Goal: Task Accomplishment & Management: Manage account settings

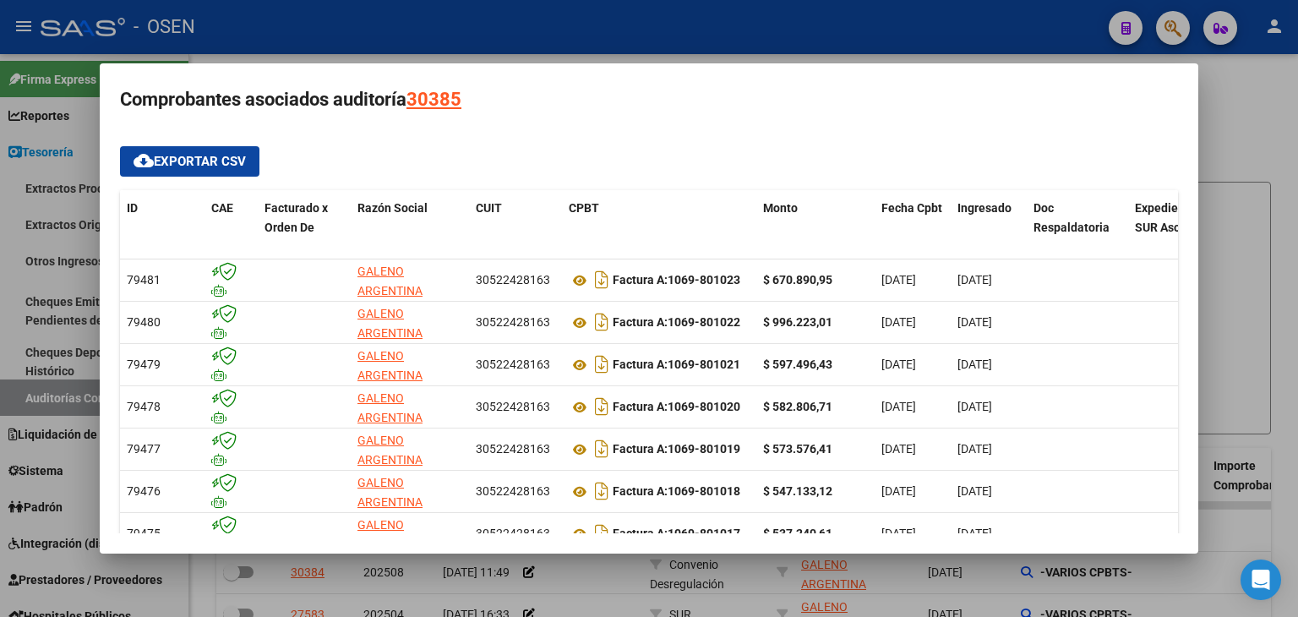
scroll to position [0, 339]
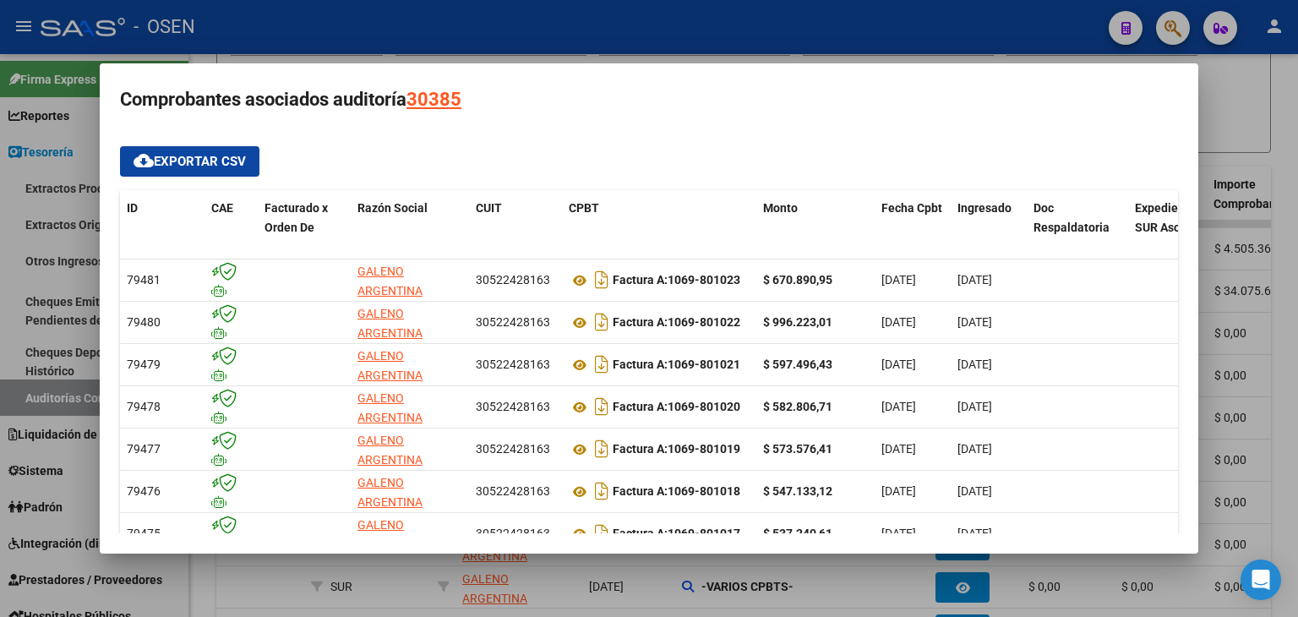
click at [399, 167] on div "cloud_download Exportar CSV ID CAE Facturado x Orden De Razón Social CUIT CPBT …" at bounding box center [649, 375] width 1058 height 458
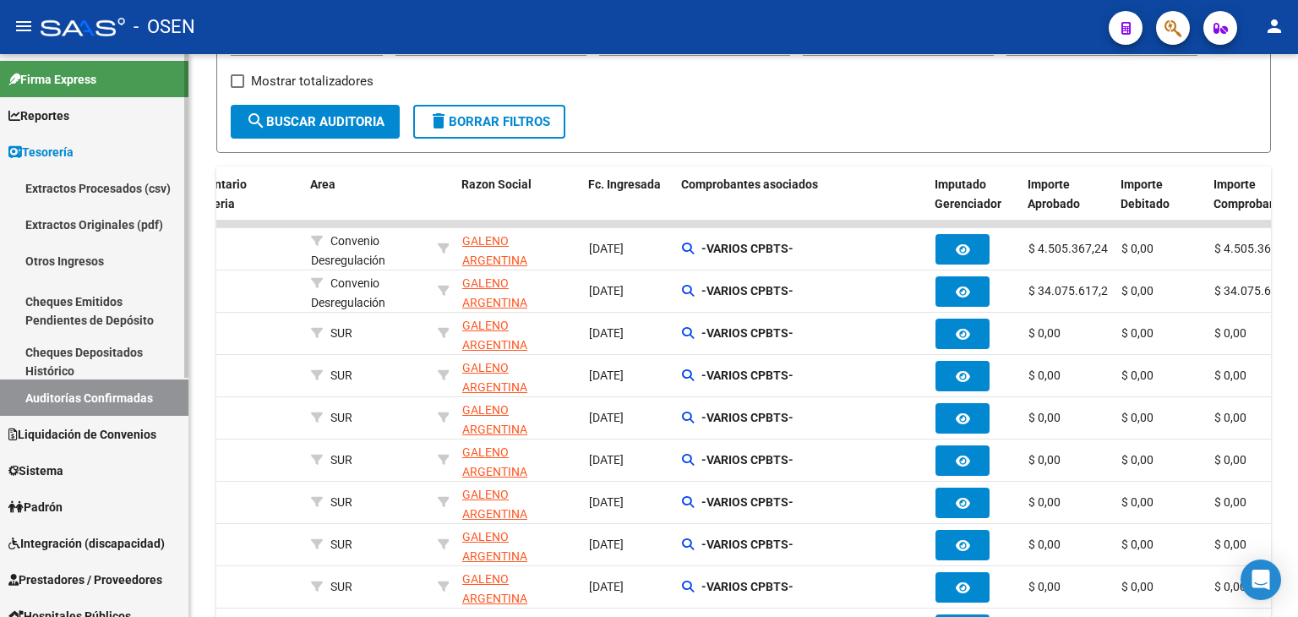
scroll to position [281, 0]
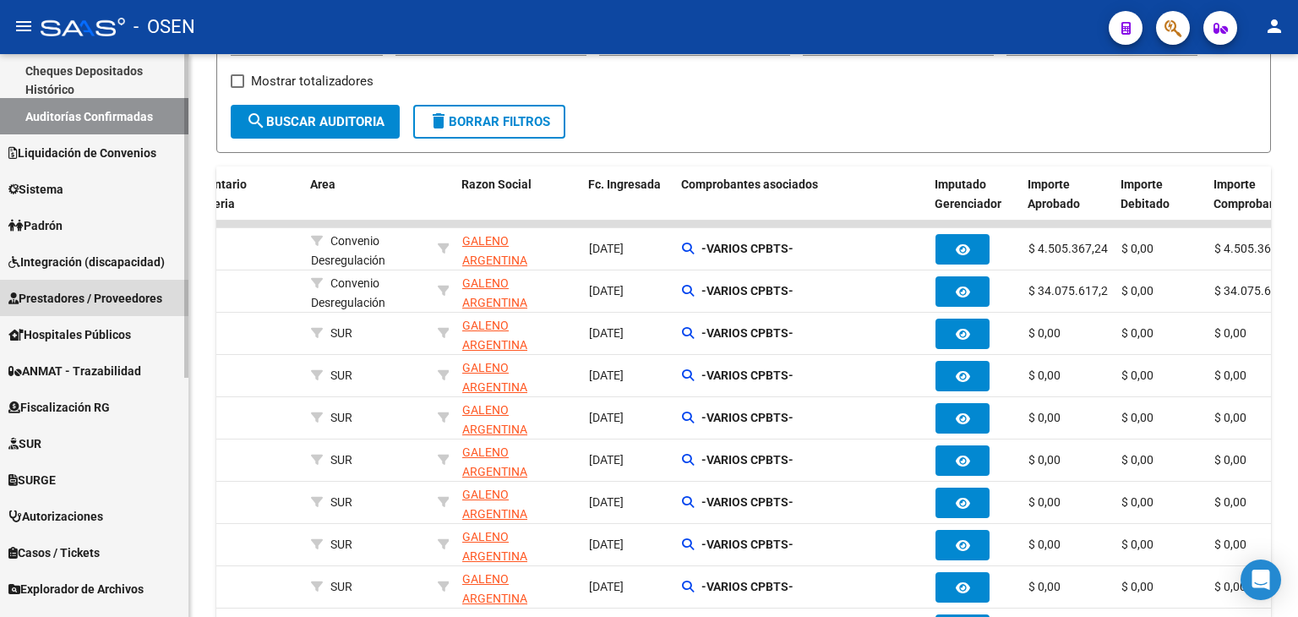
click at [89, 292] on span "Prestadores / Proveedores" at bounding box center [85, 298] width 154 height 19
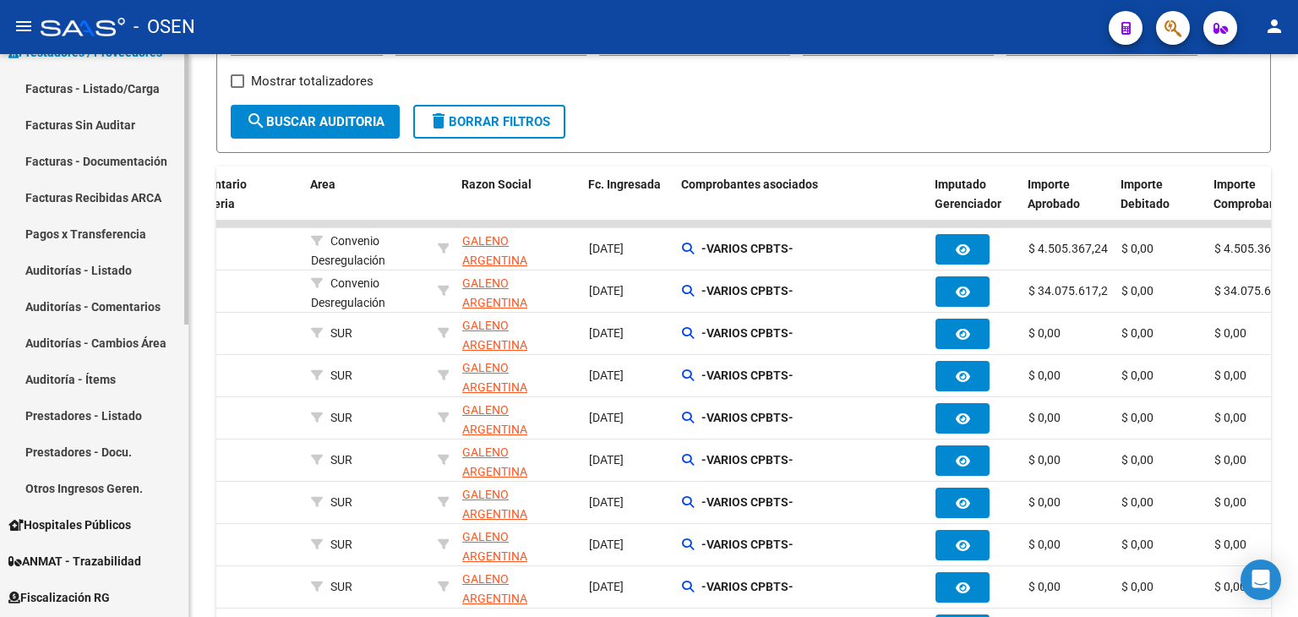
scroll to position [0, 0]
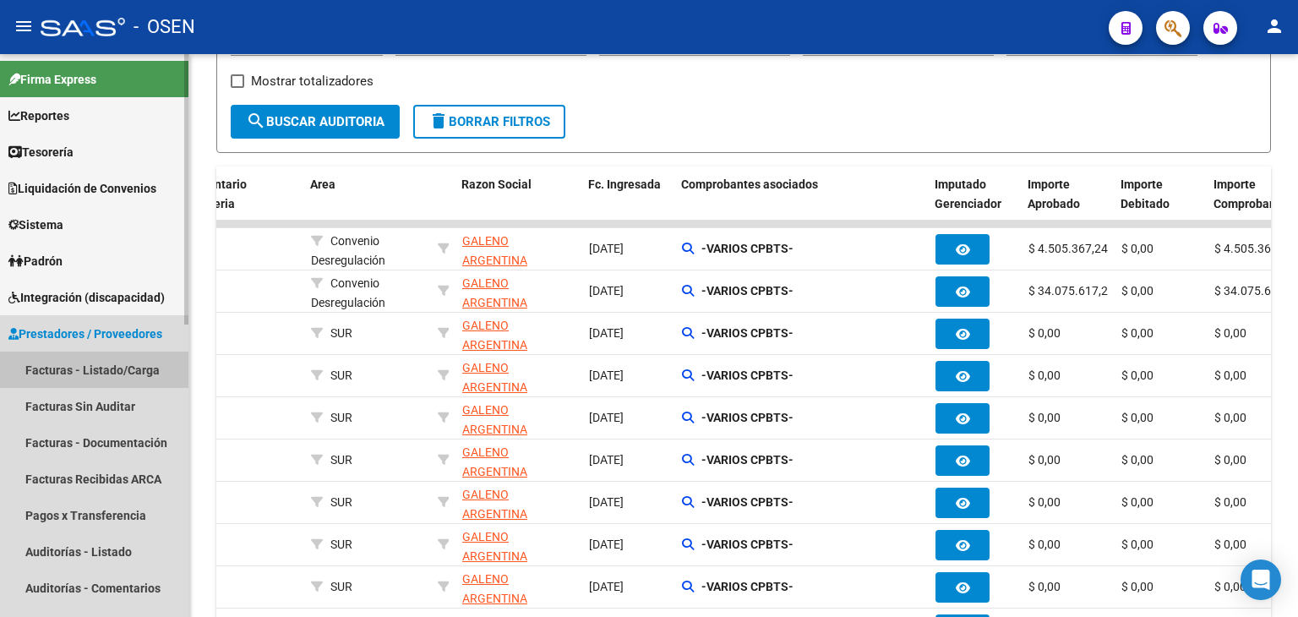
click at [145, 360] on link "Facturas - Listado/Carga" at bounding box center [94, 370] width 188 height 36
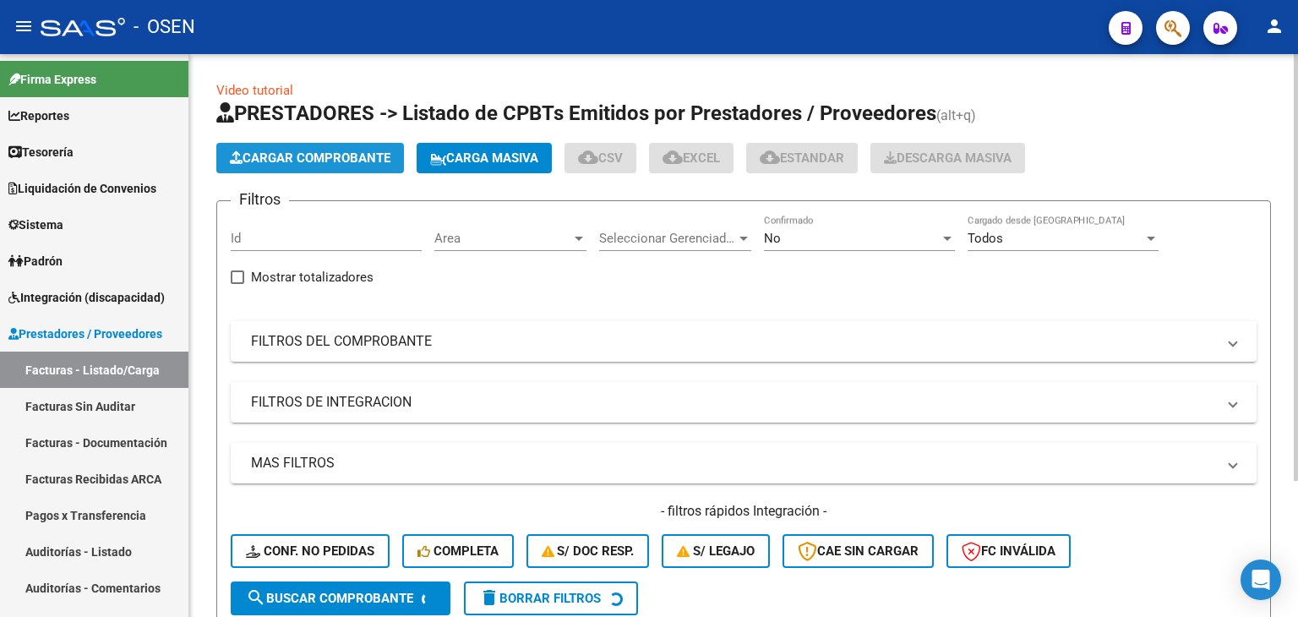
click at [363, 166] on button "Cargar Comprobante" at bounding box center [310, 158] width 188 height 30
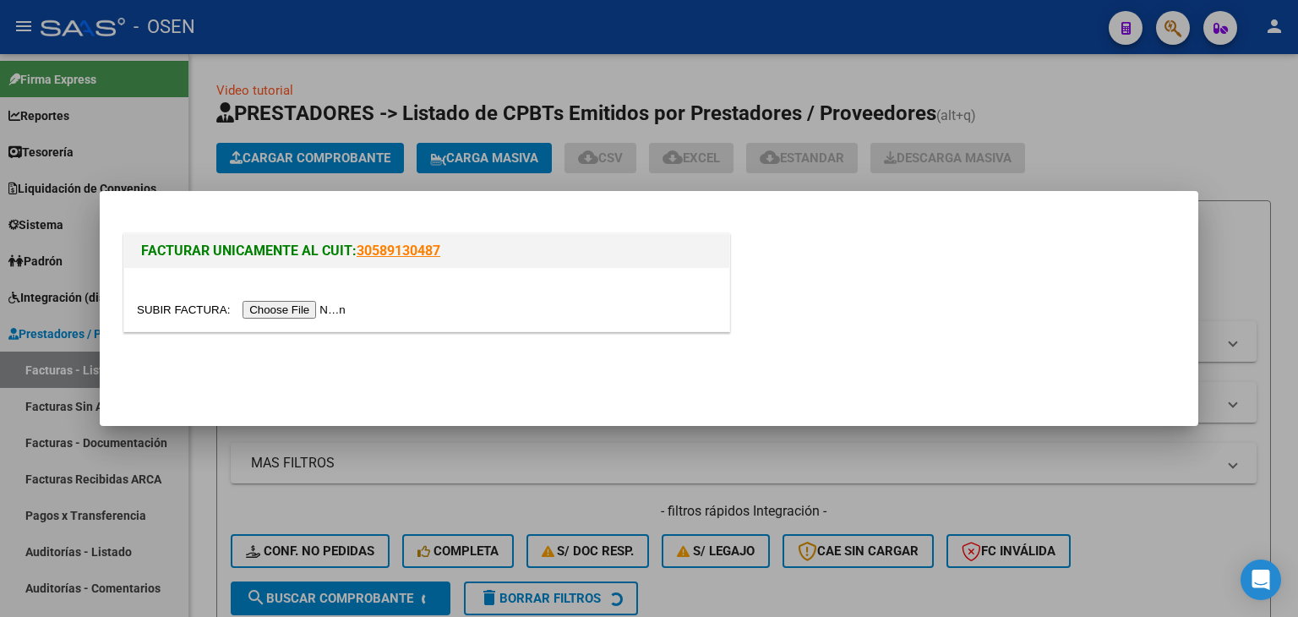
click at [290, 312] on input "file" at bounding box center [244, 310] width 214 height 18
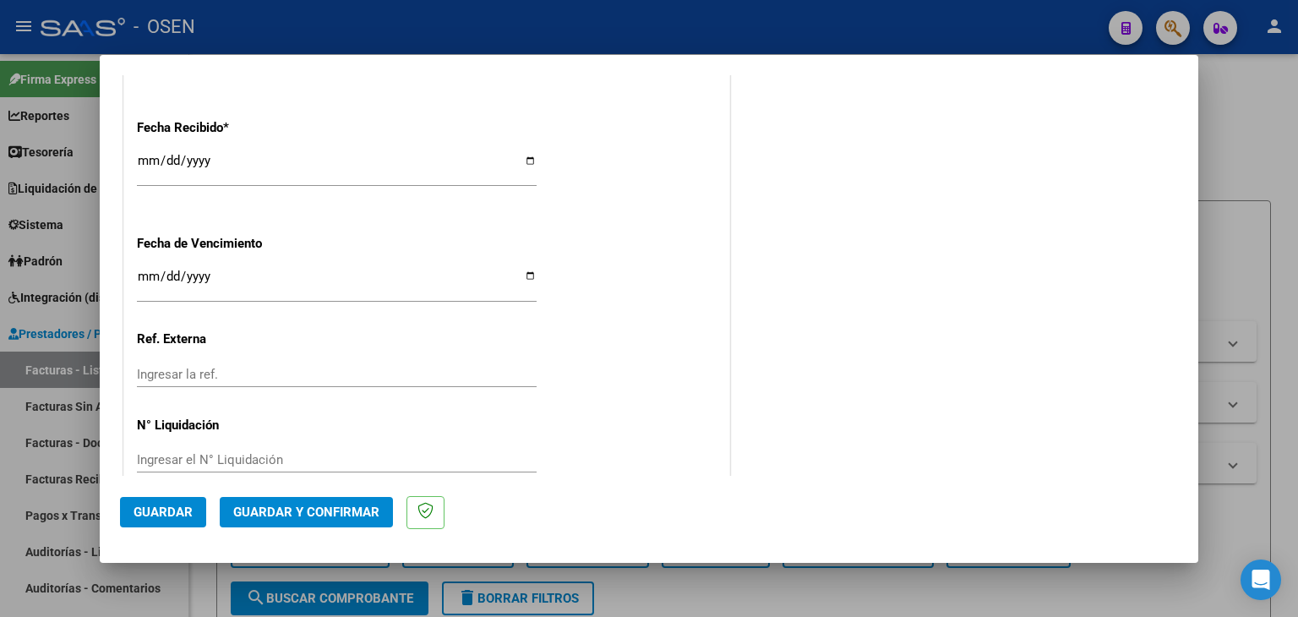
scroll to position [1098, 0]
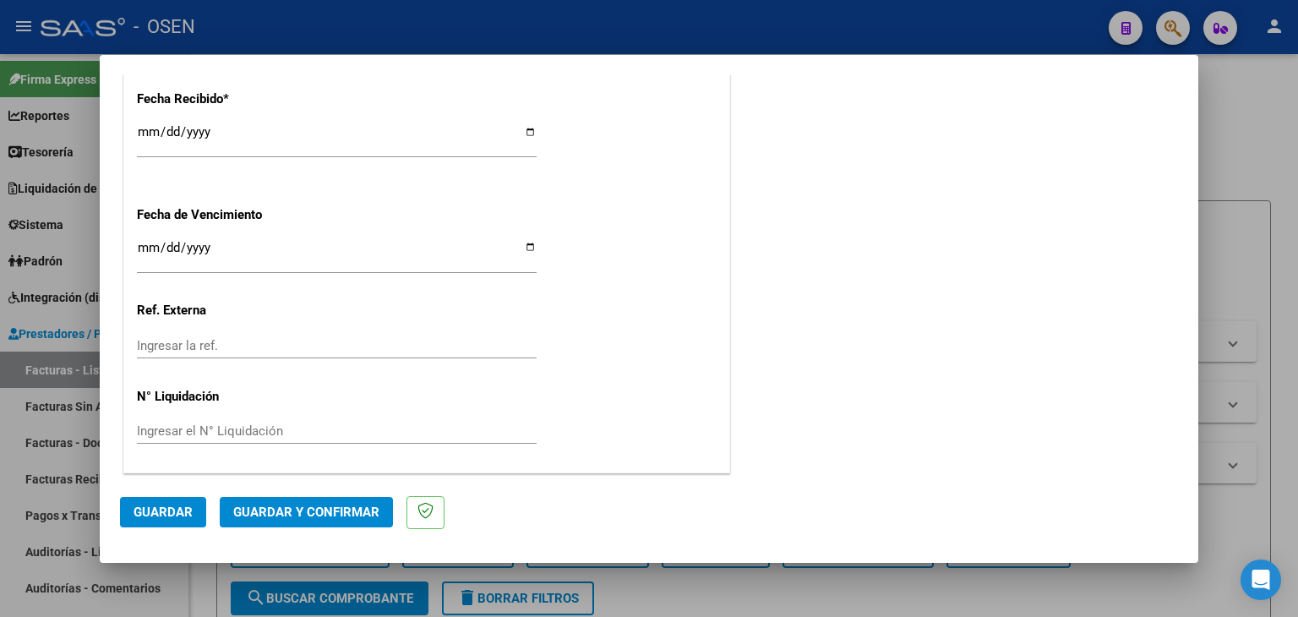
click at [331, 516] on span "Guardar y Confirmar" at bounding box center [306, 512] width 146 height 15
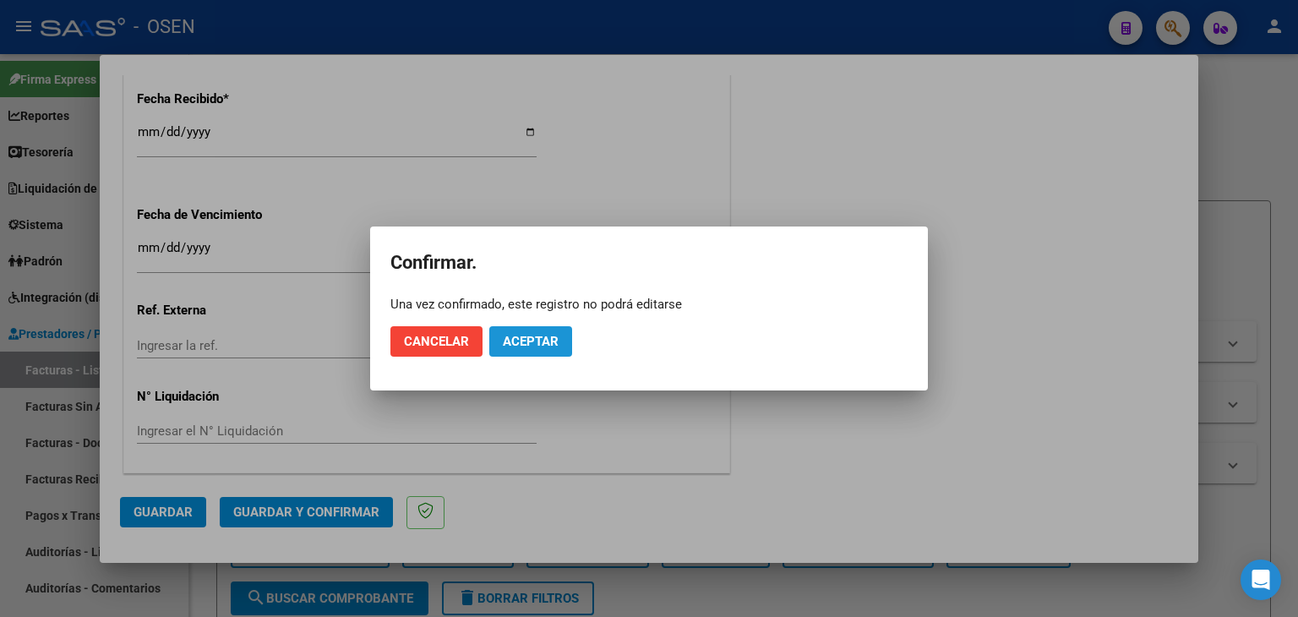
click at [554, 346] on span "Aceptar" at bounding box center [531, 341] width 56 height 15
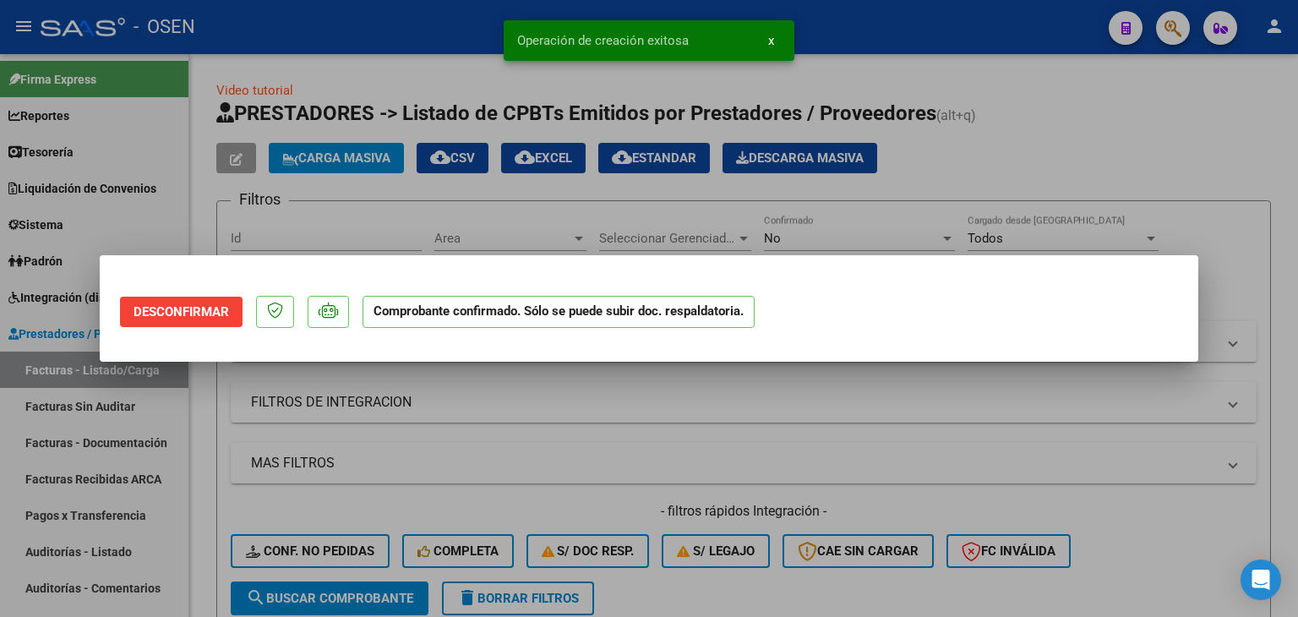
scroll to position [0, 0]
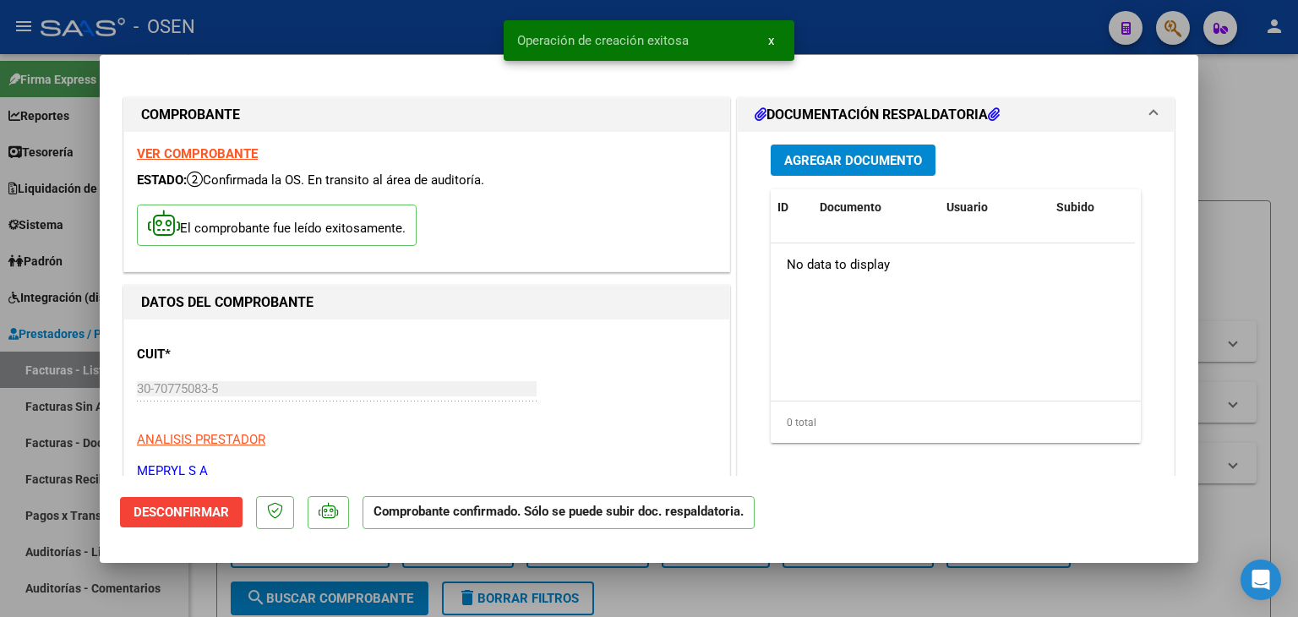
click at [78, 372] on div at bounding box center [649, 308] width 1298 height 617
type input "$ 0,00"
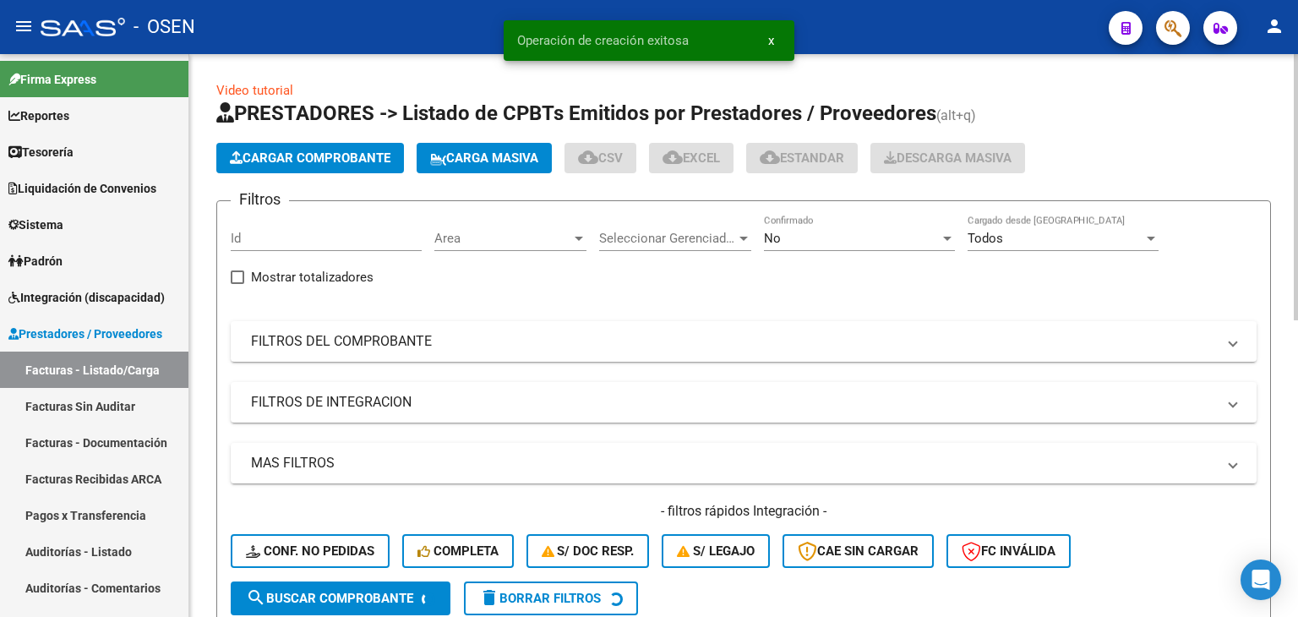
click at [288, 169] on button "Cargar Comprobante" at bounding box center [310, 158] width 188 height 30
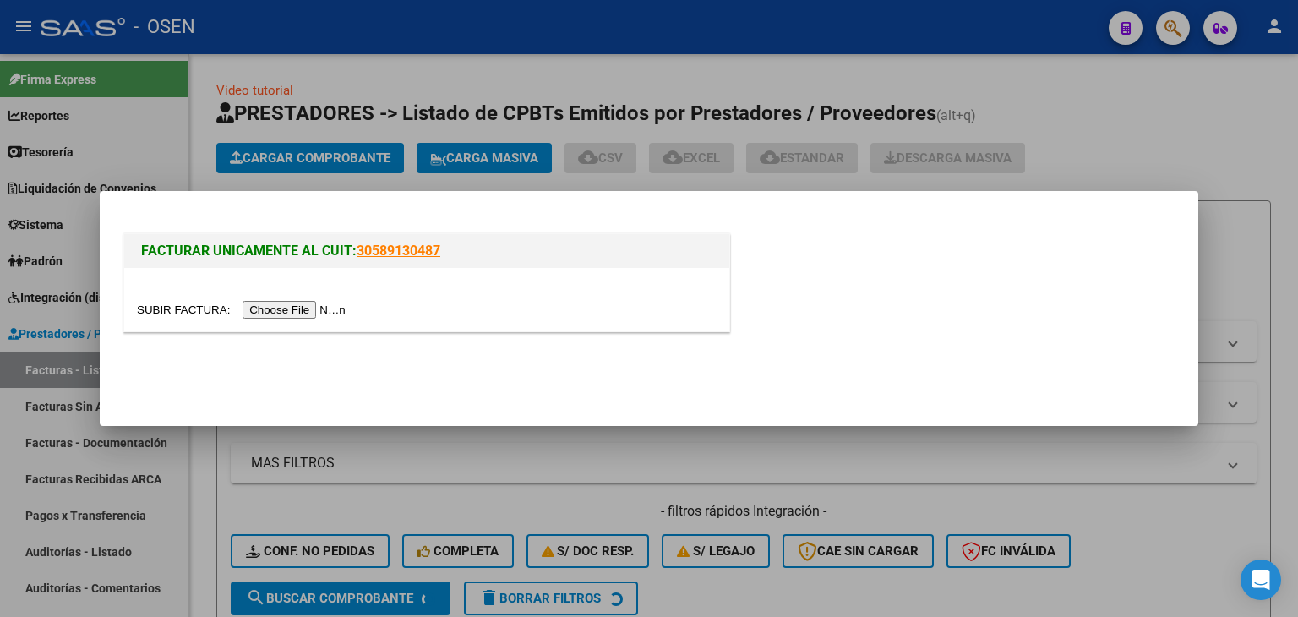
click at [315, 311] on input "file" at bounding box center [244, 310] width 214 height 18
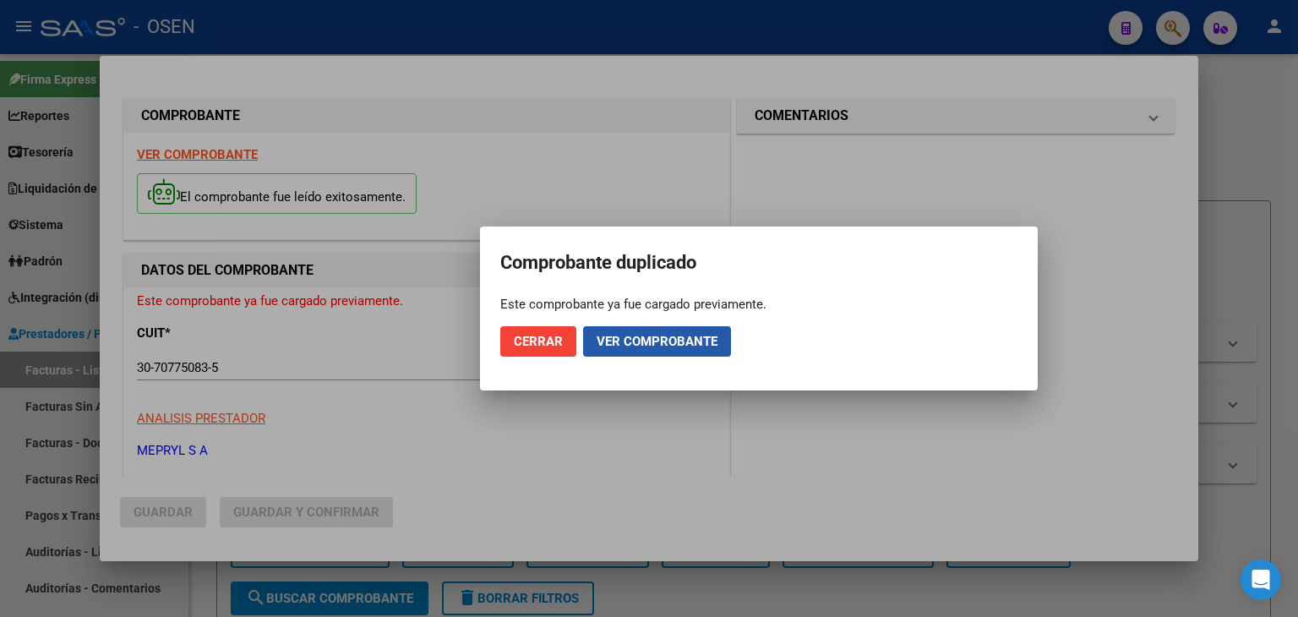
click at [639, 330] on button "Ver comprobante" at bounding box center [657, 341] width 148 height 30
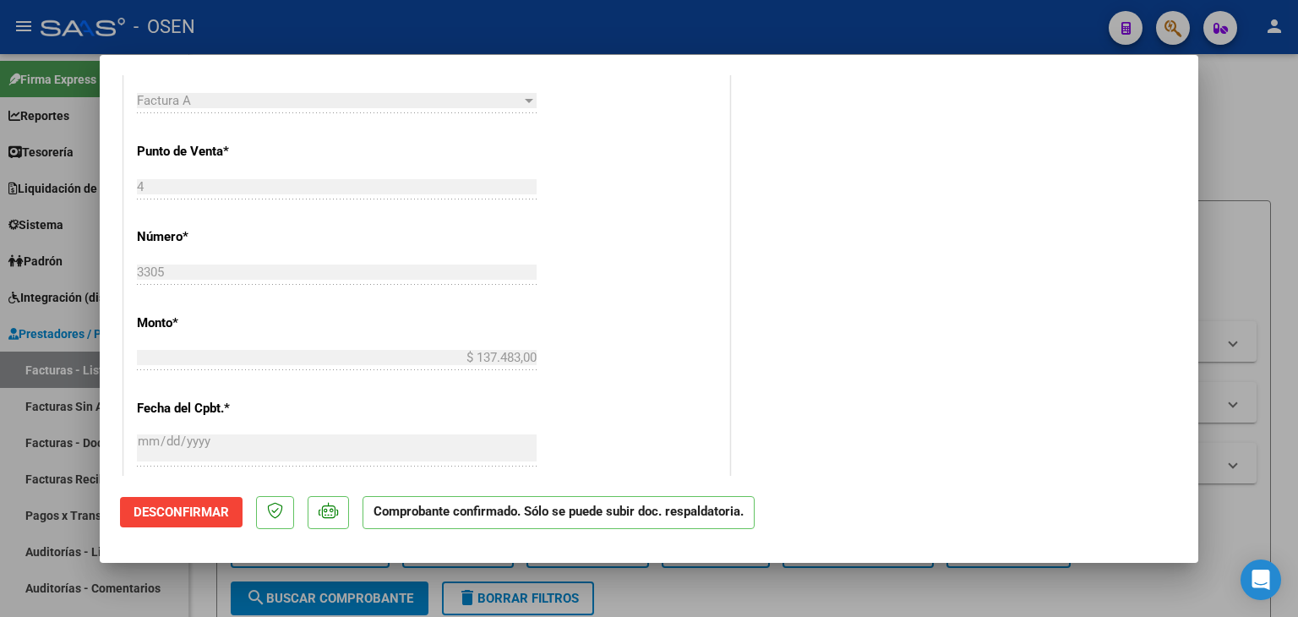
scroll to position [563, 0]
type input "$ 0,00"
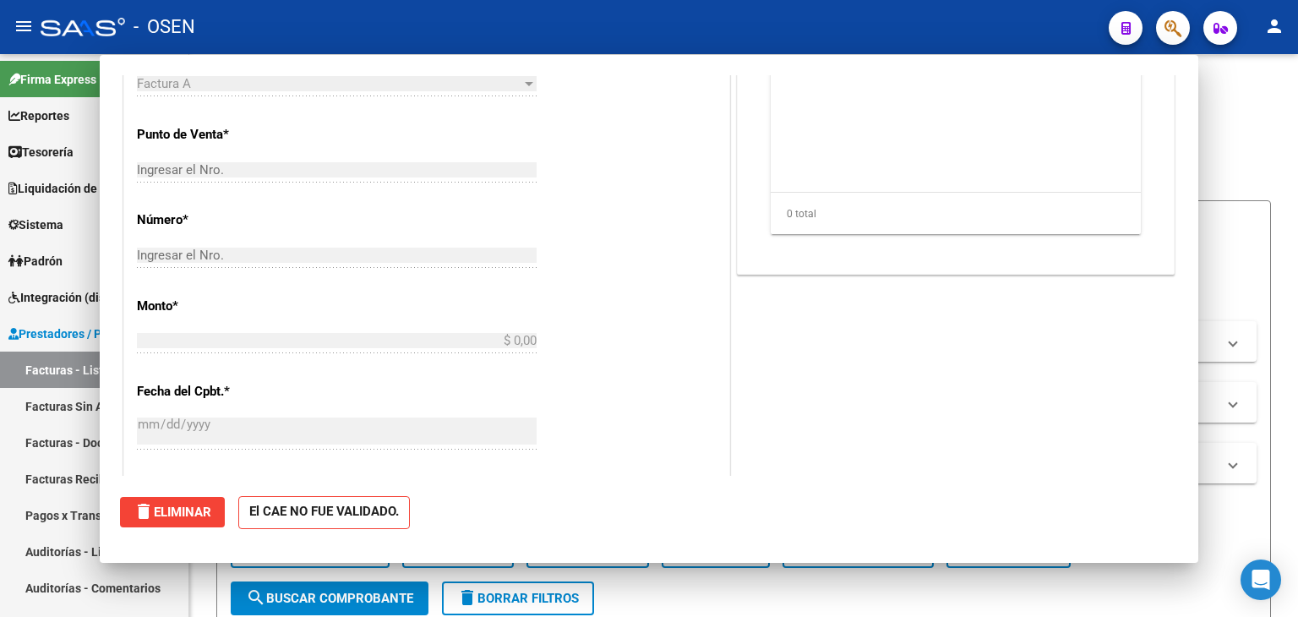
scroll to position [0, 0]
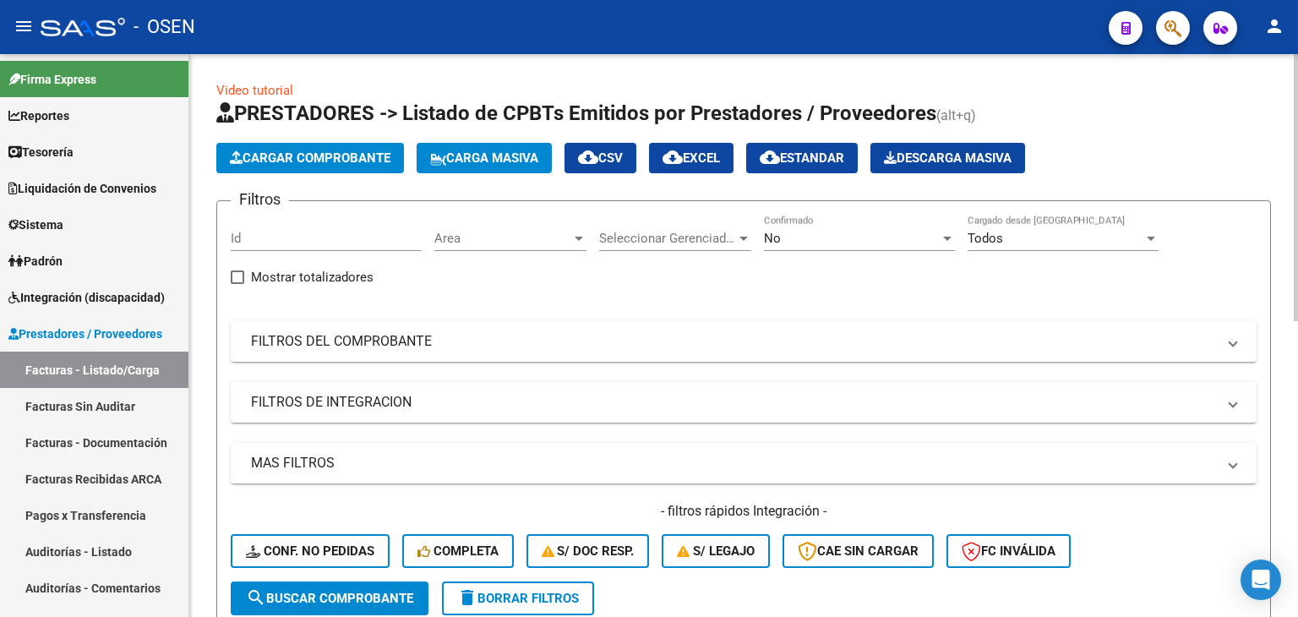
click at [321, 148] on button "Cargar Comprobante" at bounding box center [310, 158] width 188 height 30
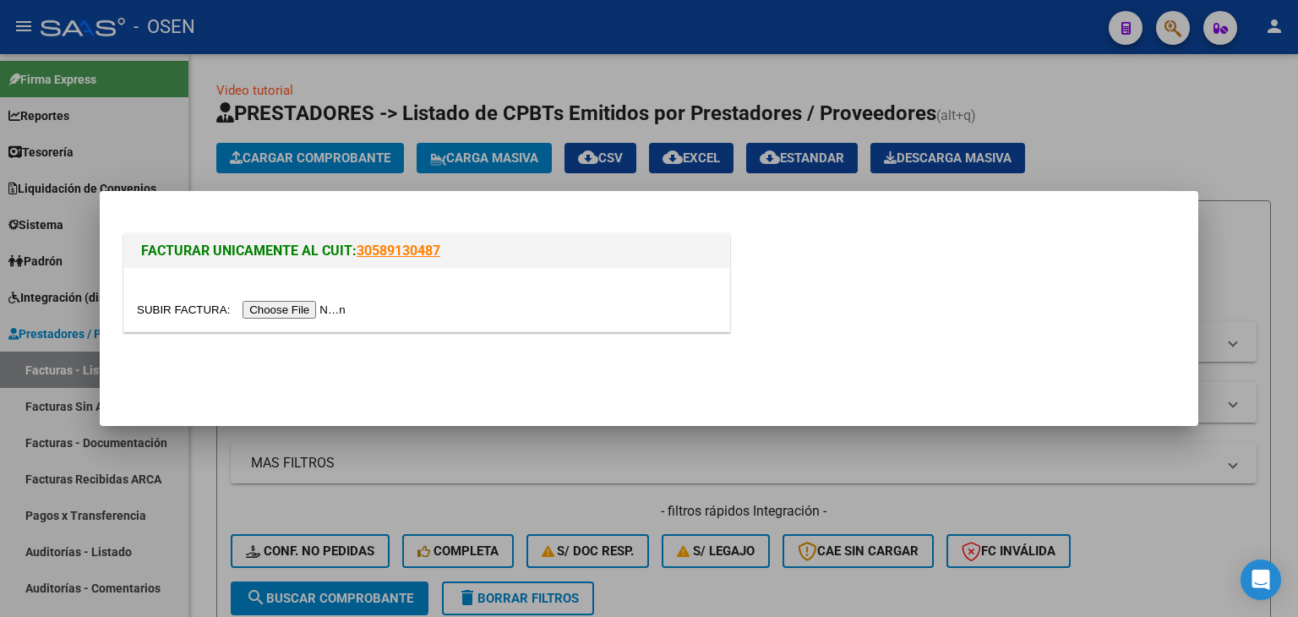
click at [277, 309] on input "file" at bounding box center [244, 310] width 214 height 18
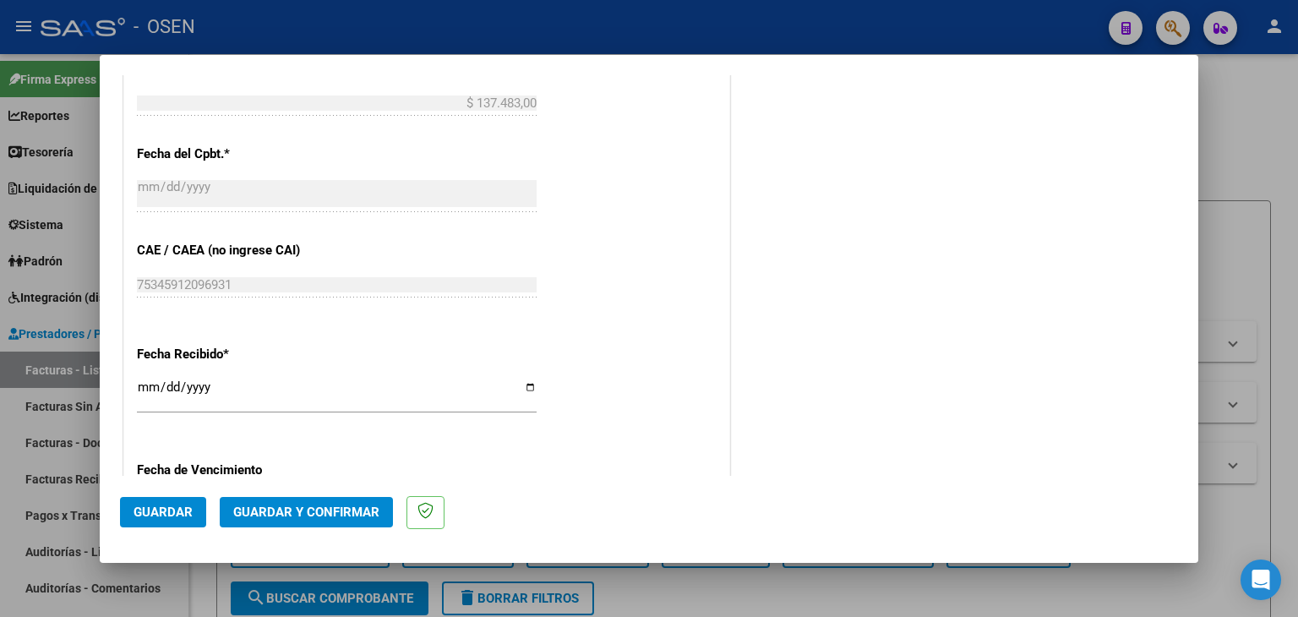
scroll to position [845, 0]
click at [303, 511] on span "Guardar y Confirmar" at bounding box center [306, 512] width 146 height 15
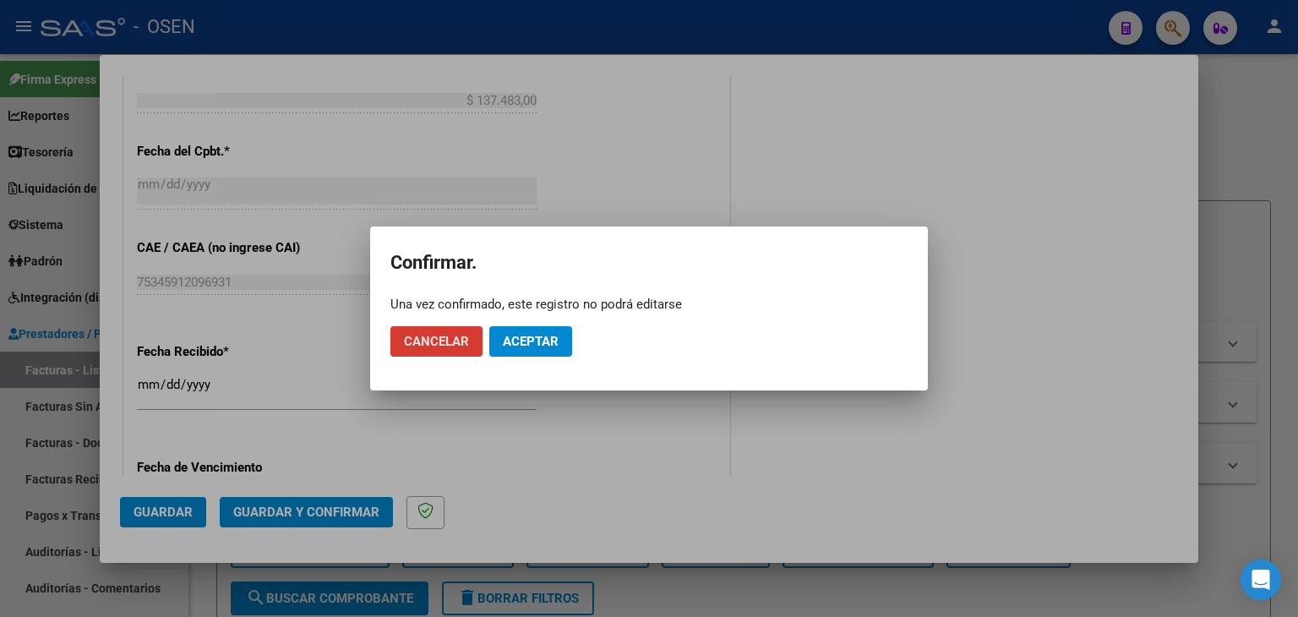
click at [509, 348] on span "Aceptar" at bounding box center [531, 341] width 56 height 15
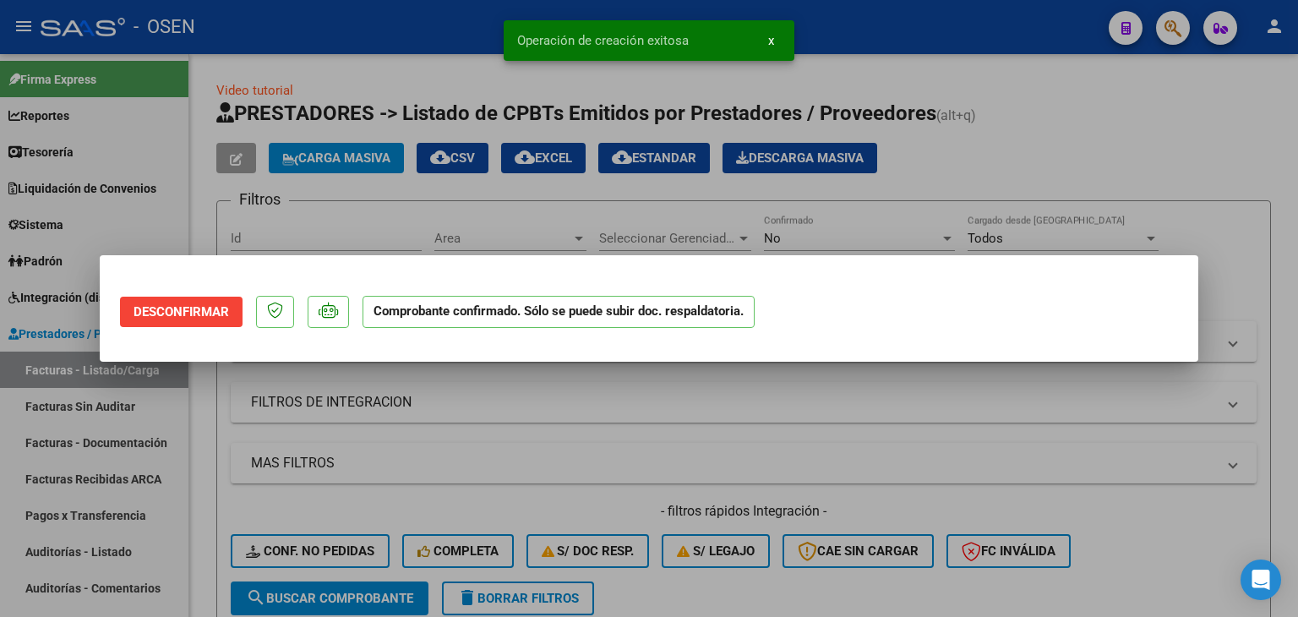
scroll to position [0, 0]
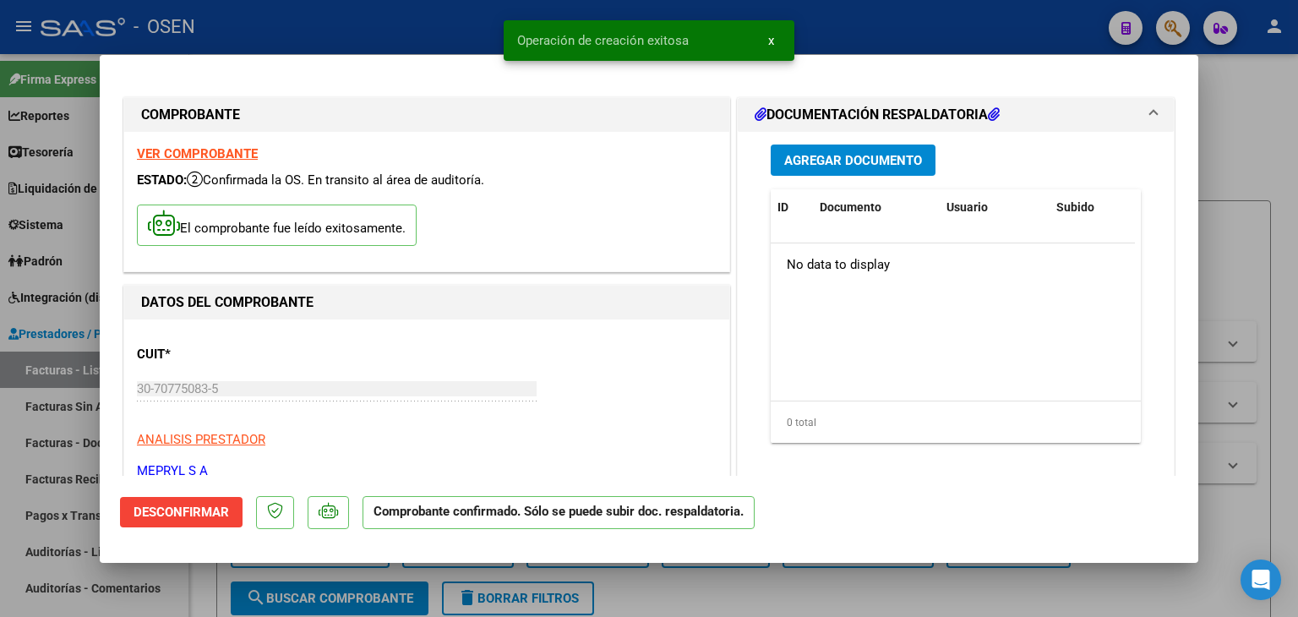
click at [66, 154] on div at bounding box center [649, 308] width 1298 height 617
type input "$ 0,00"
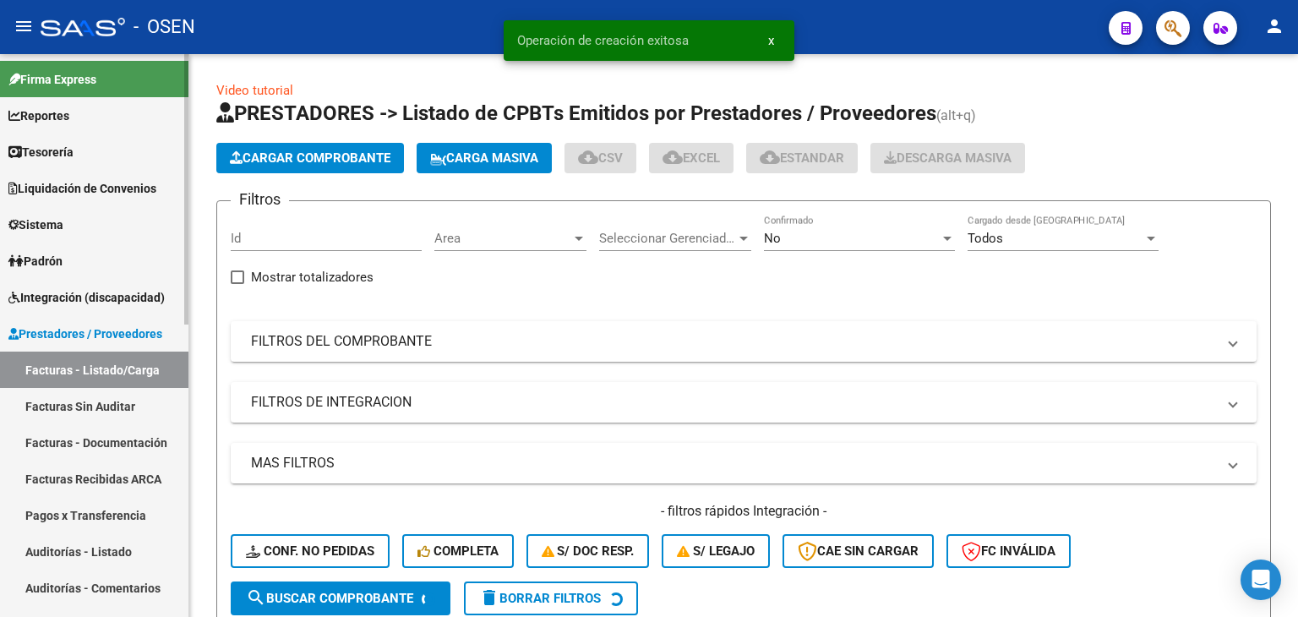
click at [66, 154] on span "Tesorería" at bounding box center [40, 152] width 65 height 19
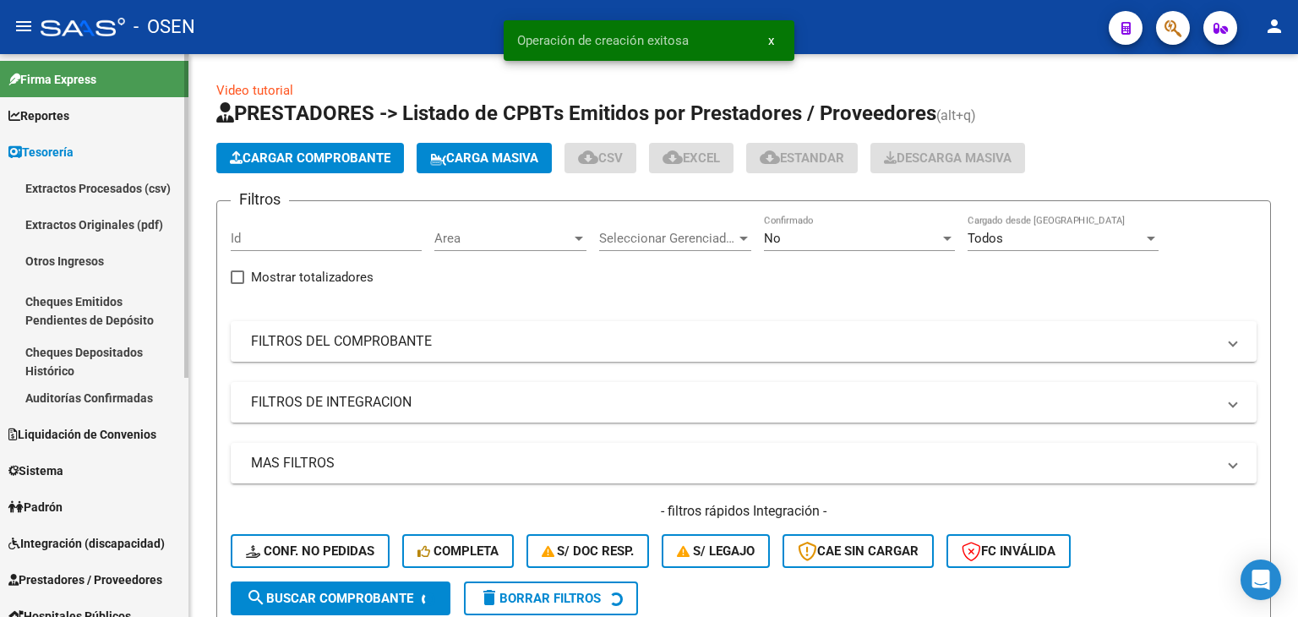
click at [112, 401] on link "Auditorías Confirmadas" at bounding box center [94, 398] width 188 height 36
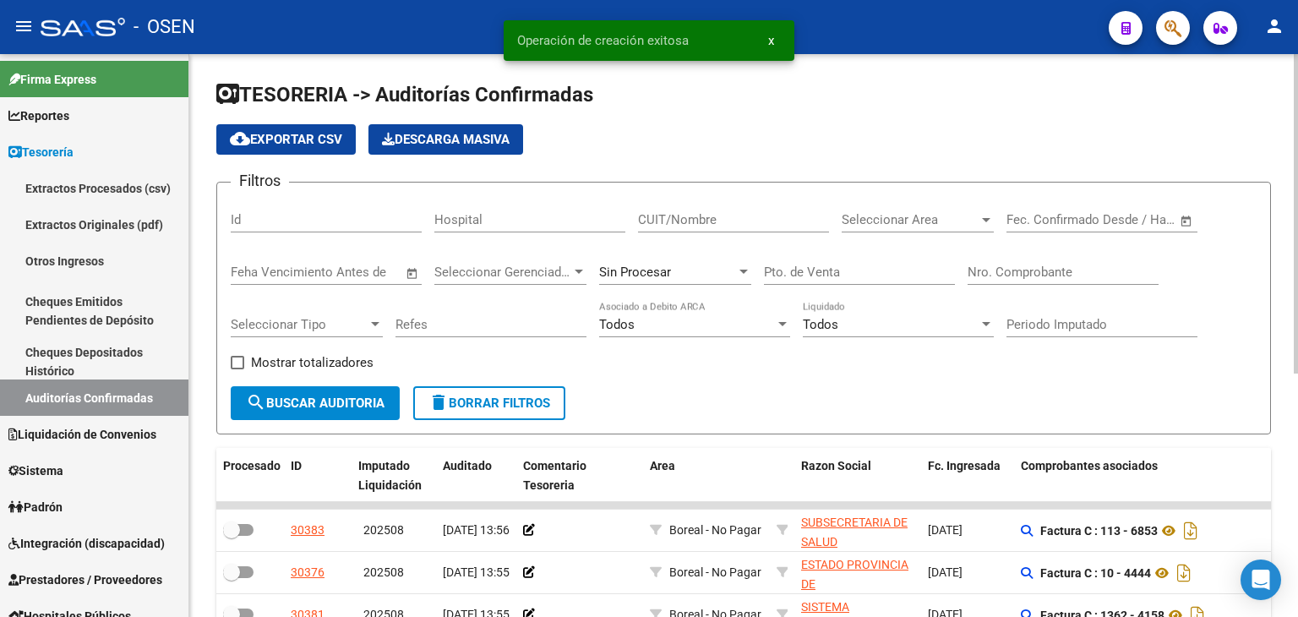
click at [753, 222] on input "CUIT/Nombre" at bounding box center [733, 219] width 191 height 15
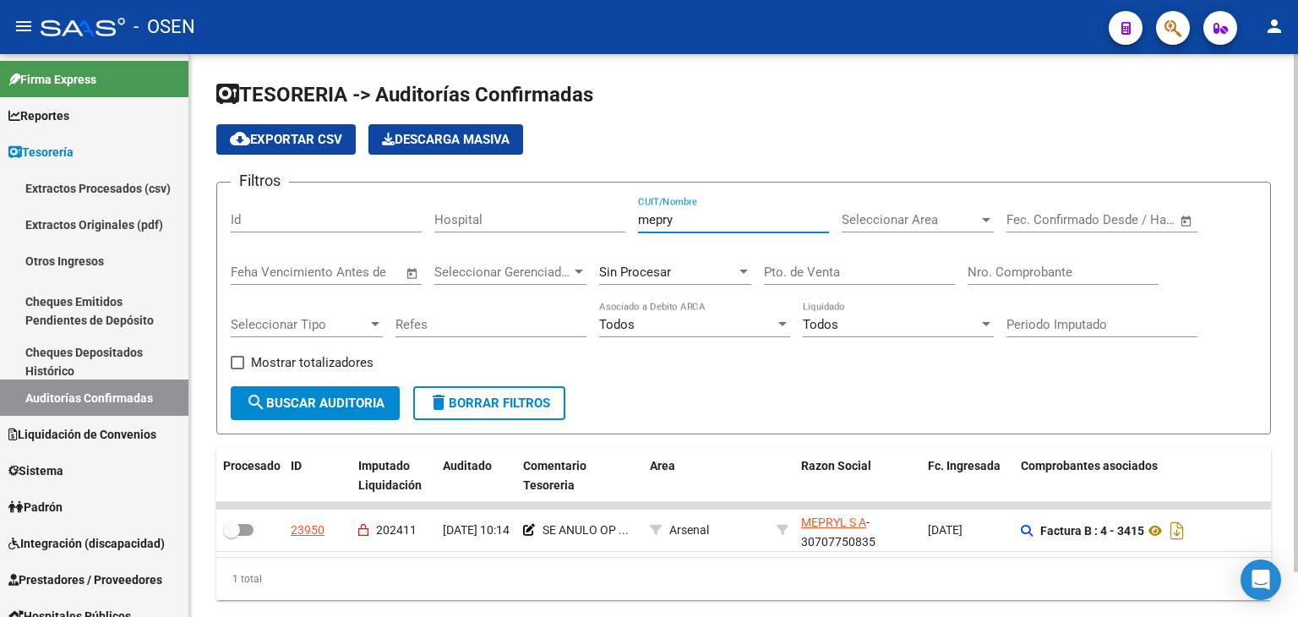
type input "mepry"
click at [941, 194] on form "Filtros Id Hospital mepry CUIT/Nombre Seleccionar Area Seleccionar Area Start d…" at bounding box center [743, 308] width 1055 height 253
click at [946, 221] on span "Seleccionar Area" at bounding box center [910, 219] width 137 height 15
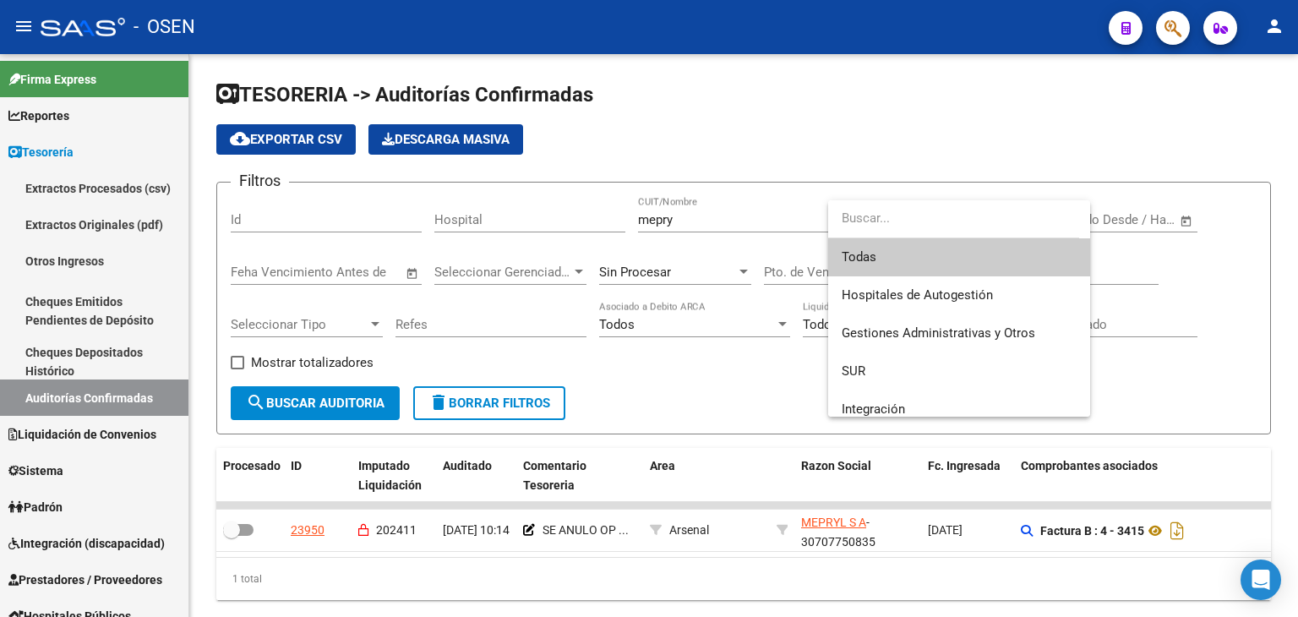
click at [943, 249] on span "Todas" at bounding box center [959, 257] width 235 height 38
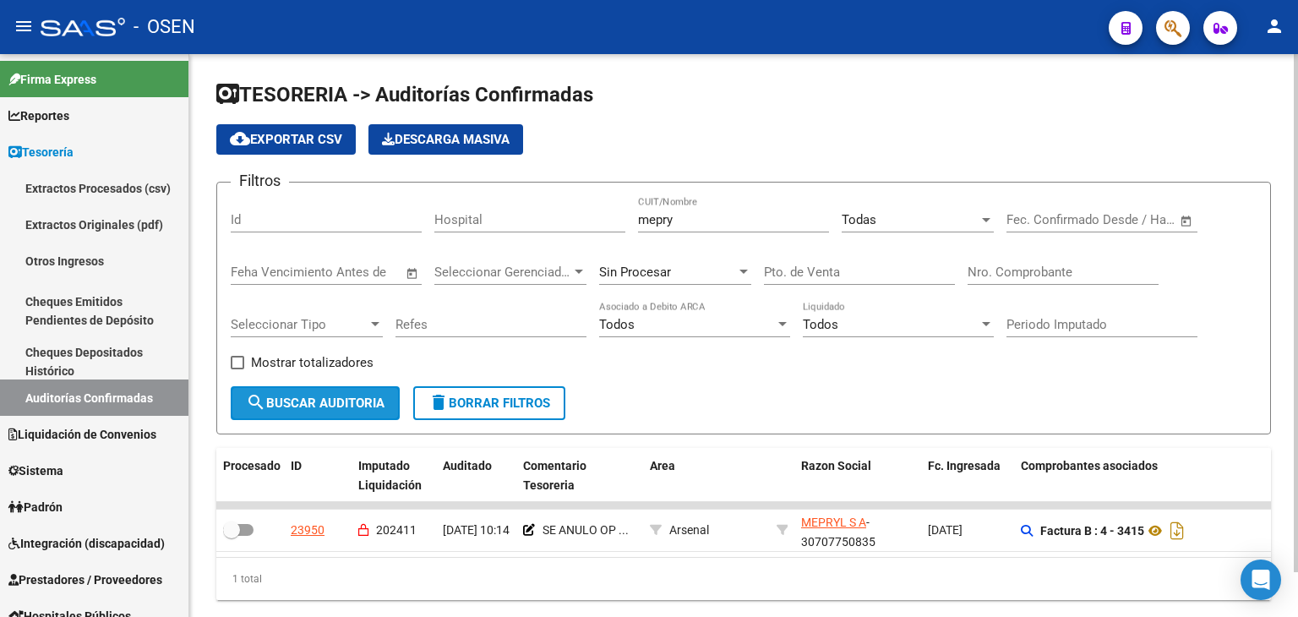
click at [304, 402] on span "search Buscar Auditoria" at bounding box center [315, 403] width 139 height 15
click at [691, 281] on div "Sin Procesar" at bounding box center [675, 267] width 152 height 36
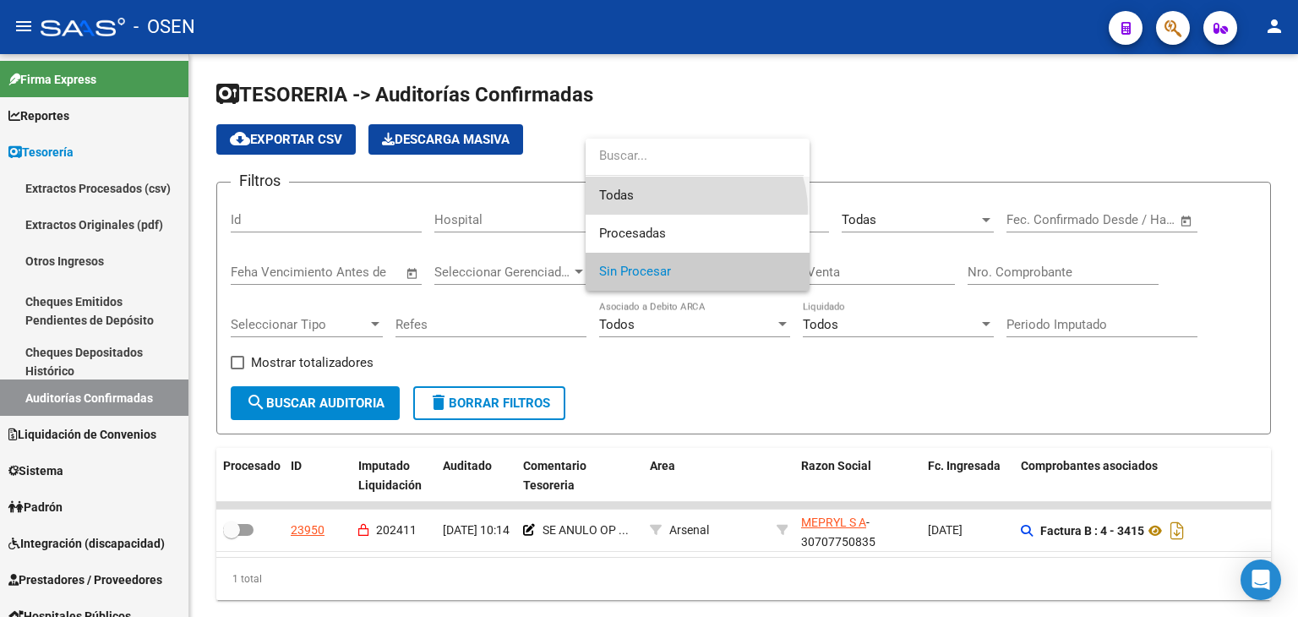
click at [694, 210] on span "Todas" at bounding box center [697, 196] width 197 height 38
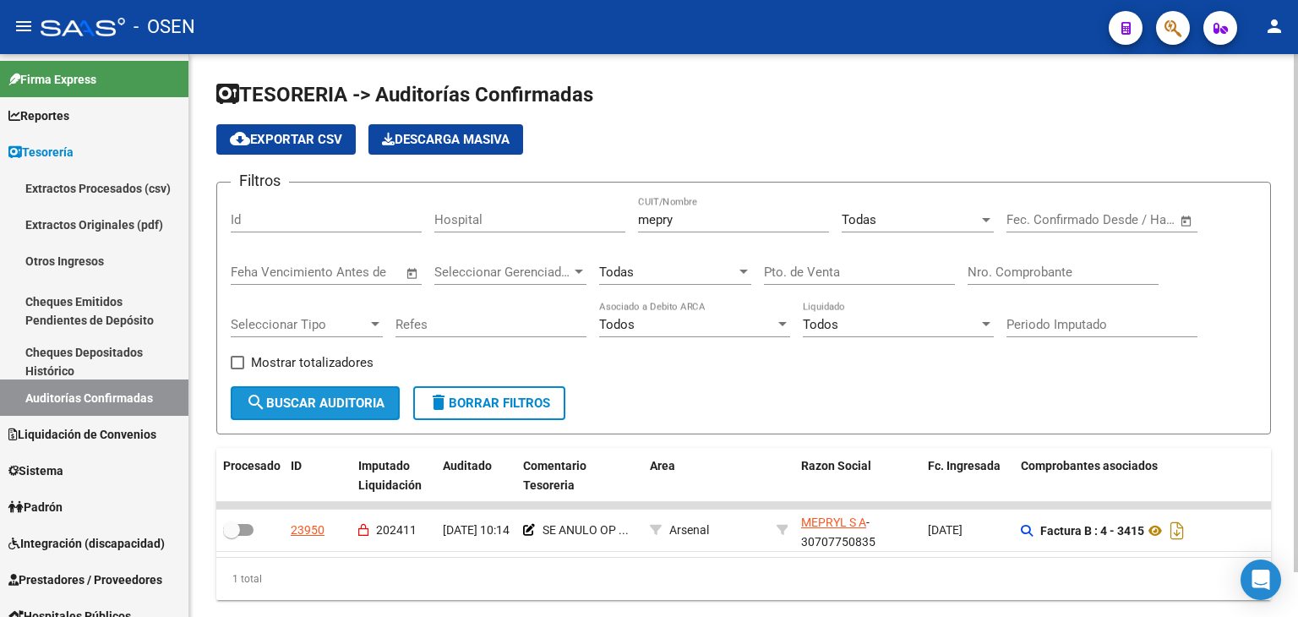
click at [325, 416] on button "search Buscar Auditoria" at bounding box center [315, 403] width 169 height 34
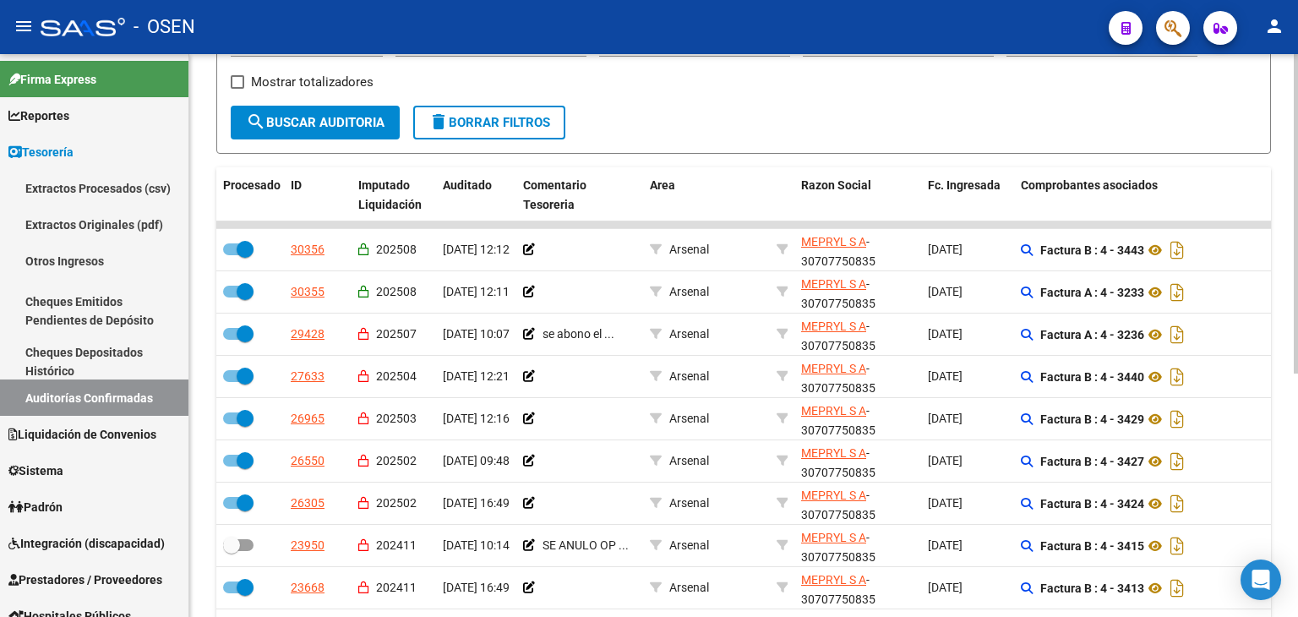
scroll to position [281, 0]
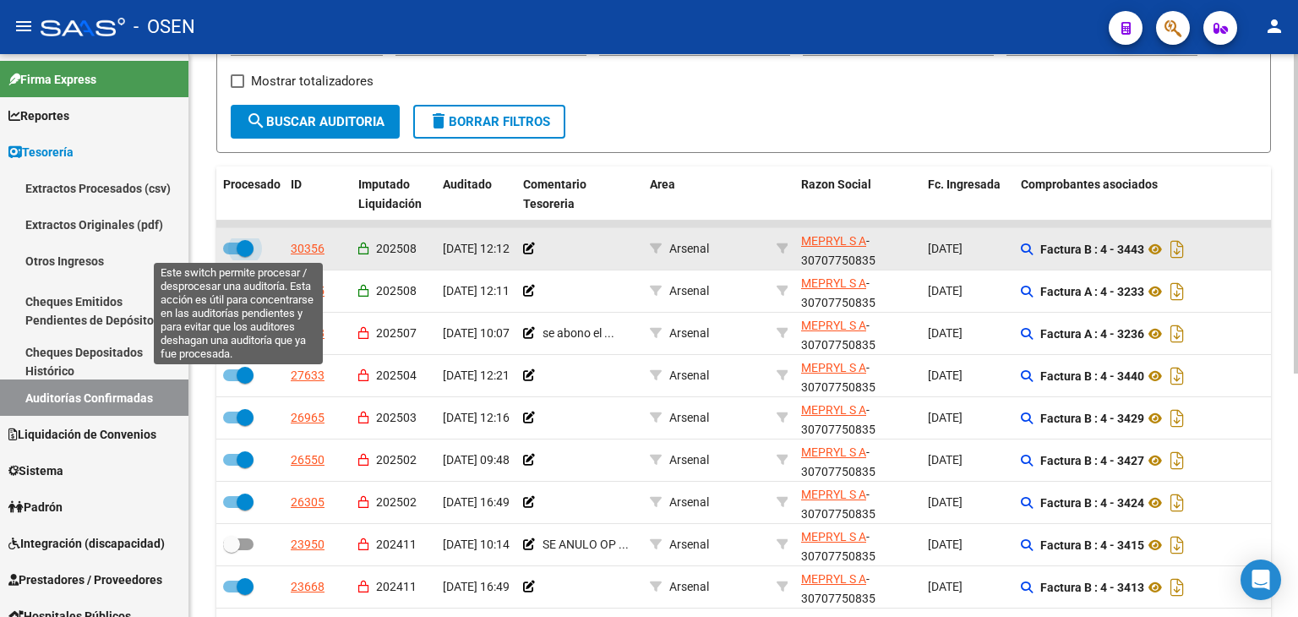
click at [249, 248] on span at bounding box center [245, 248] width 17 height 17
click at [232, 254] on input "checkbox" at bounding box center [231, 254] width 1 height 1
checkbox input "false"
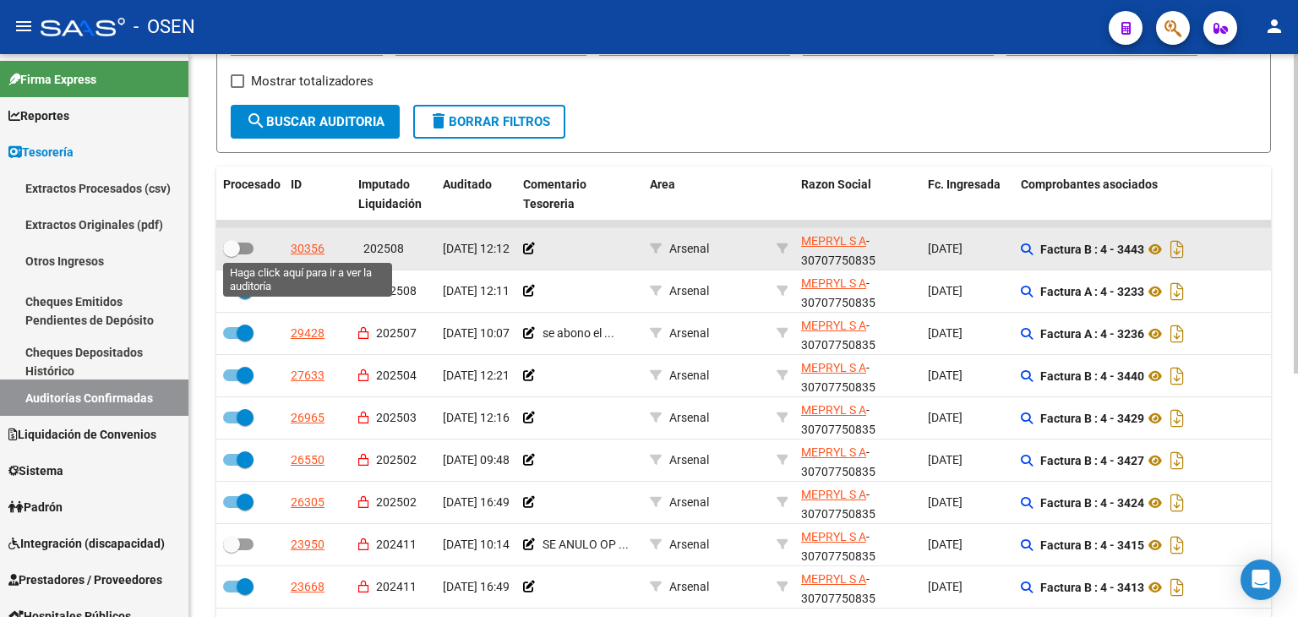
click at [307, 248] on div "30356" at bounding box center [308, 248] width 34 height 19
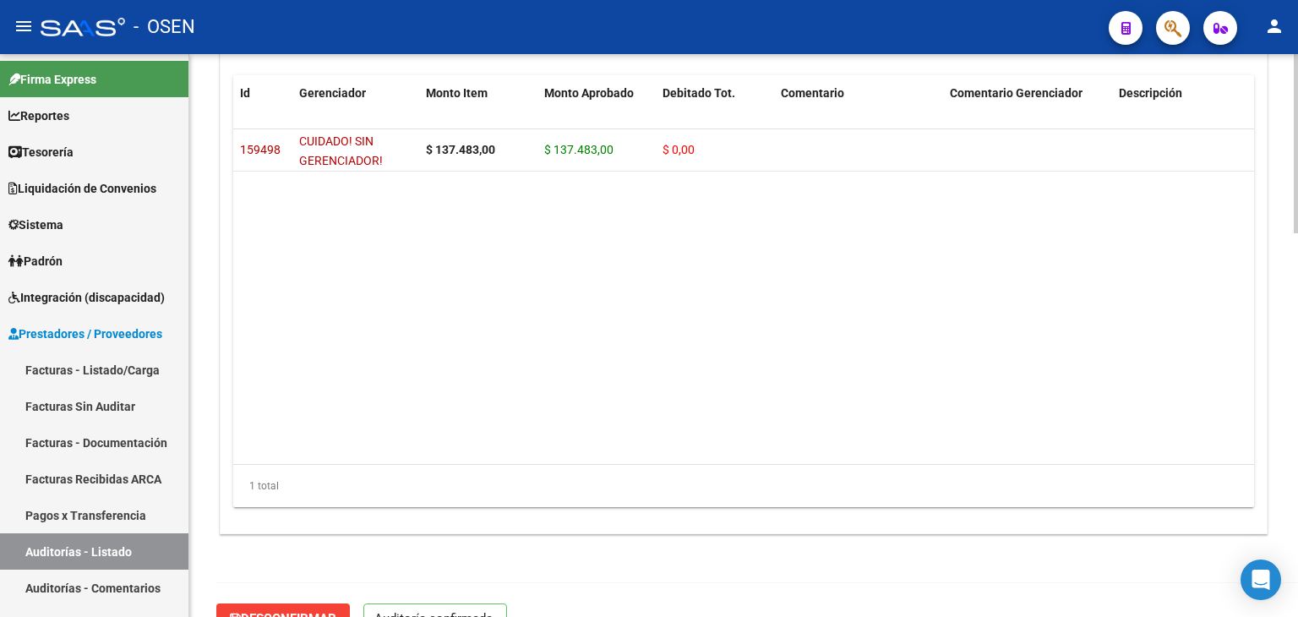
scroll to position [1209, 0]
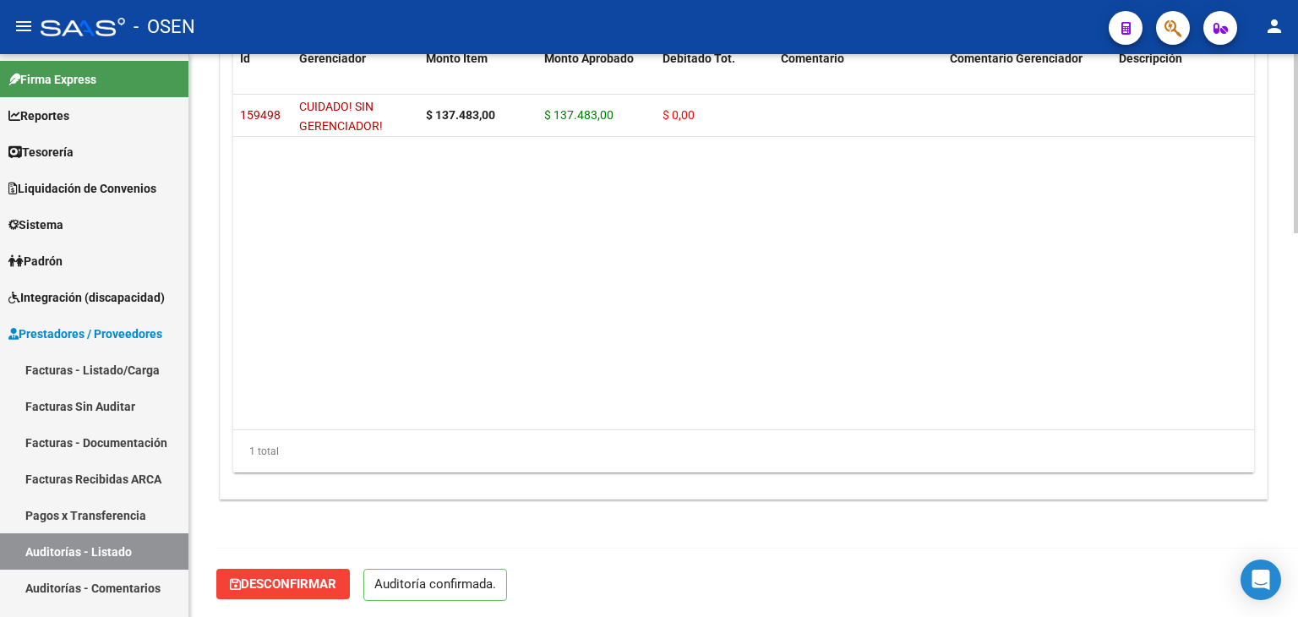
click at [298, 589] on span "Desconfirmar" at bounding box center [283, 583] width 107 height 15
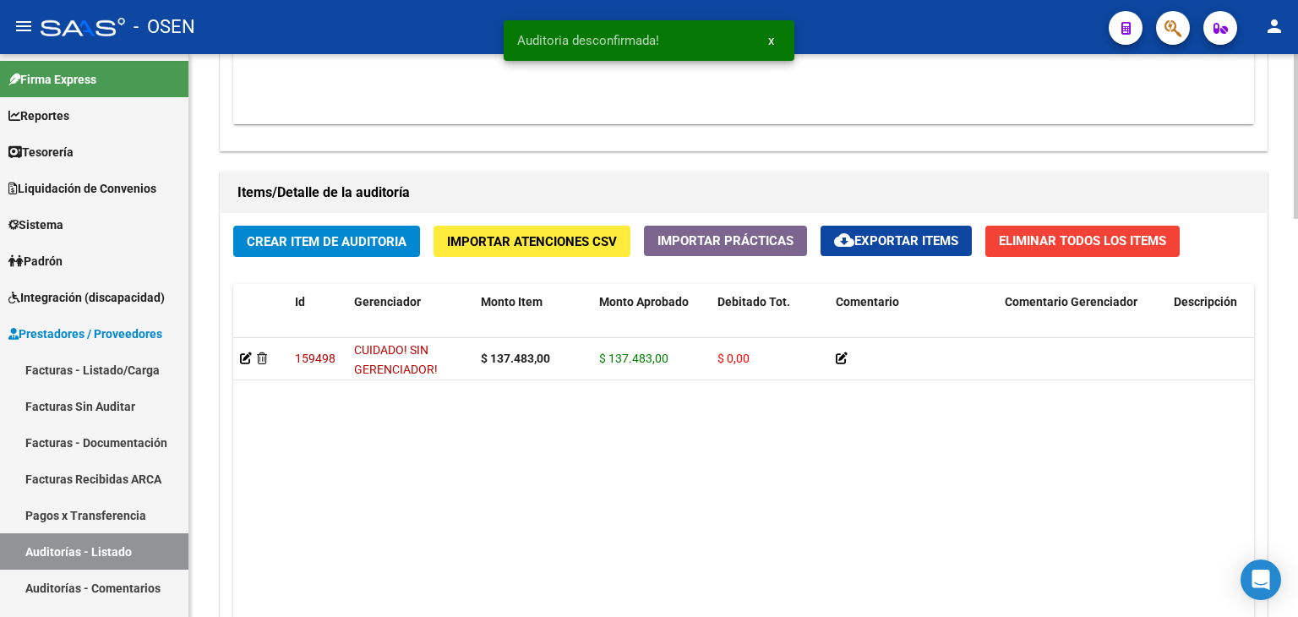
scroll to position [1078, 0]
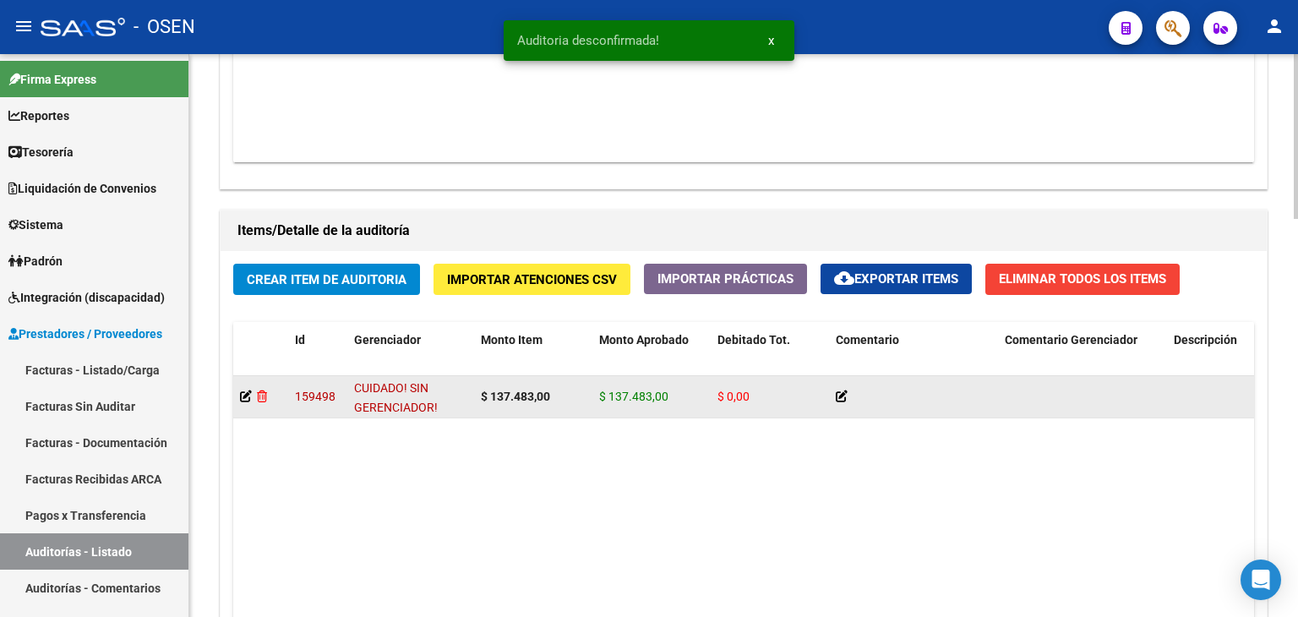
click at [260, 391] on icon at bounding box center [262, 397] width 10 height 12
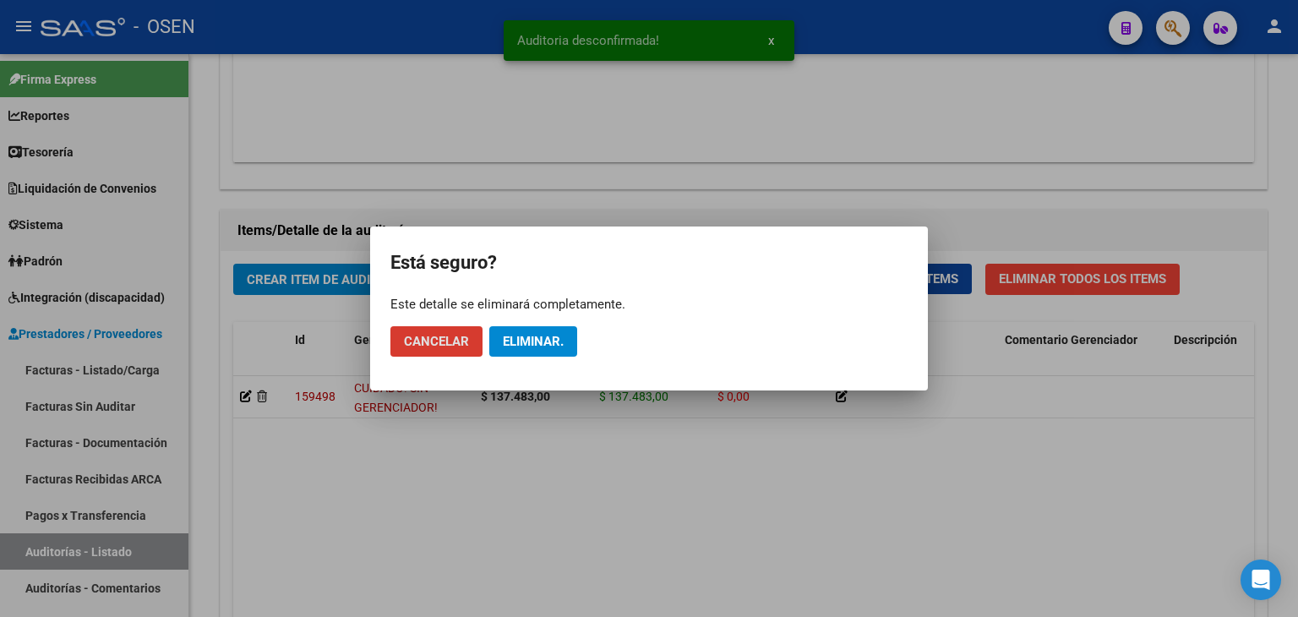
click at [538, 346] on span "Eliminar." at bounding box center [533, 341] width 61 height 15
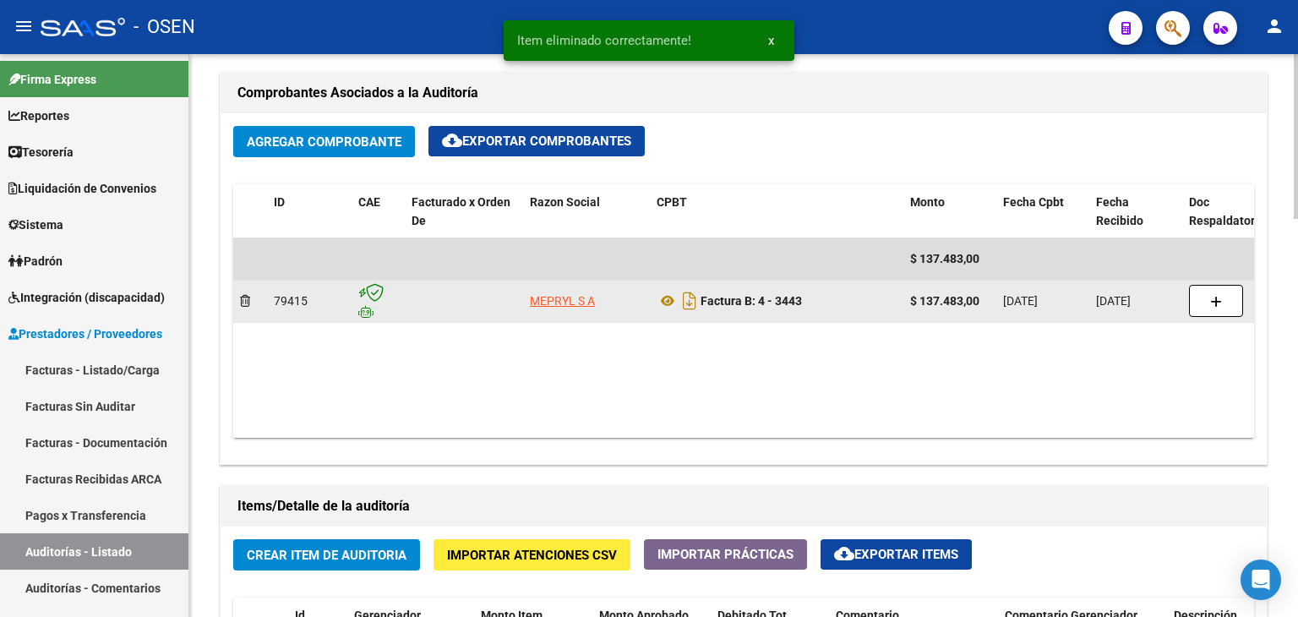
scroll to position [795, 0]
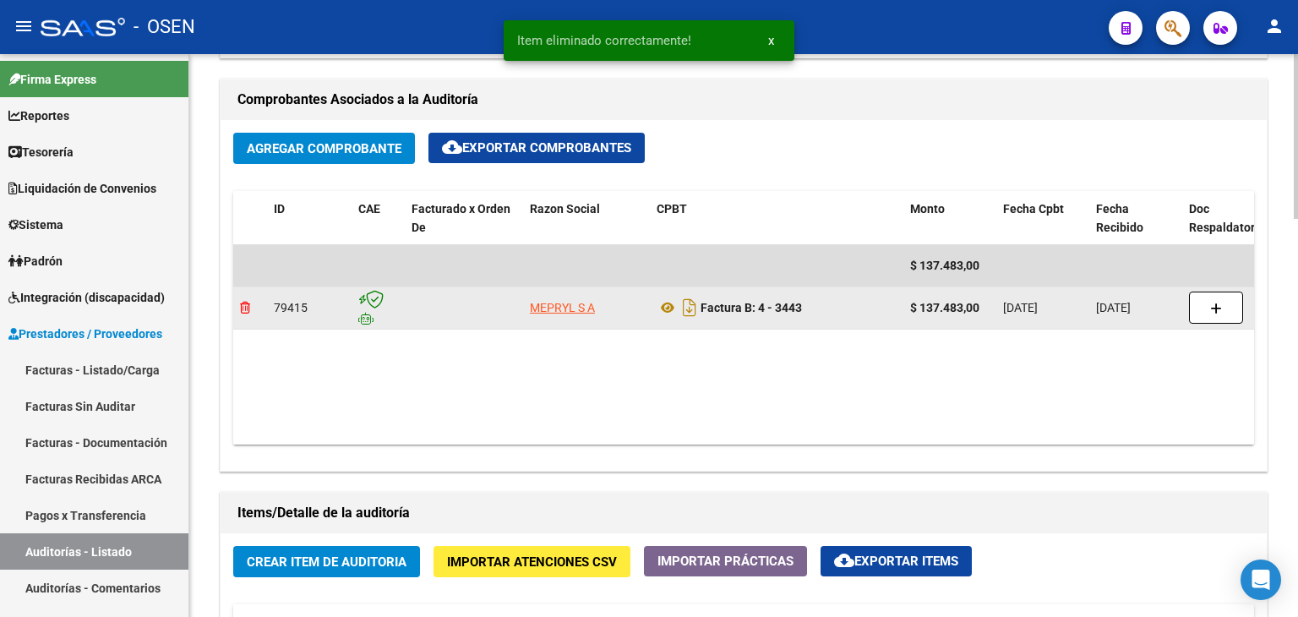
click at [247, 303] on icon at bounding box center [245, 308] width 10 height 12
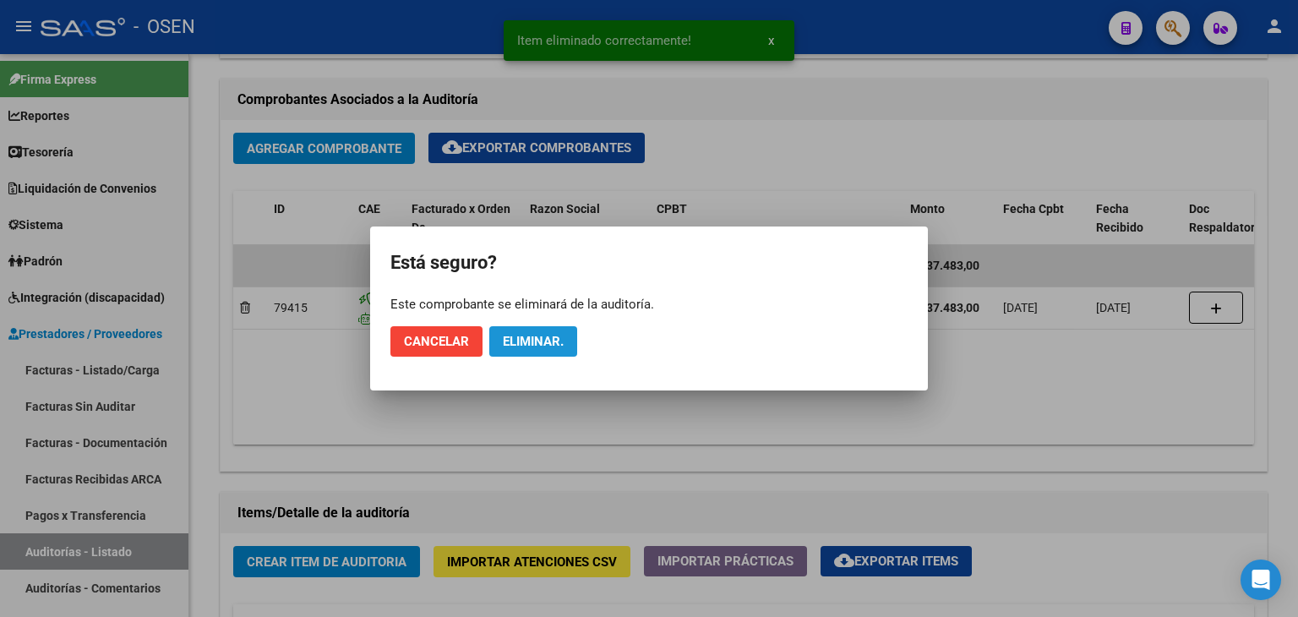
click at [553, 332] on button "Eliminar." at bounding box center [533, 341] width 88 height 30
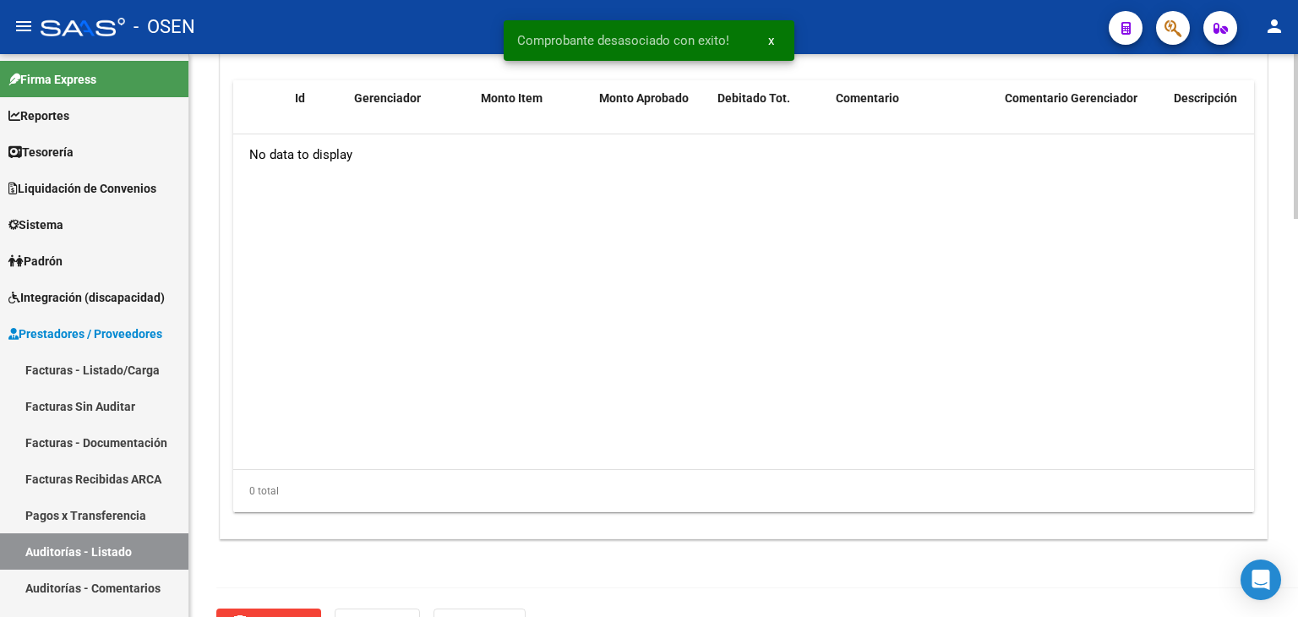
scroll to position [1359, 0]
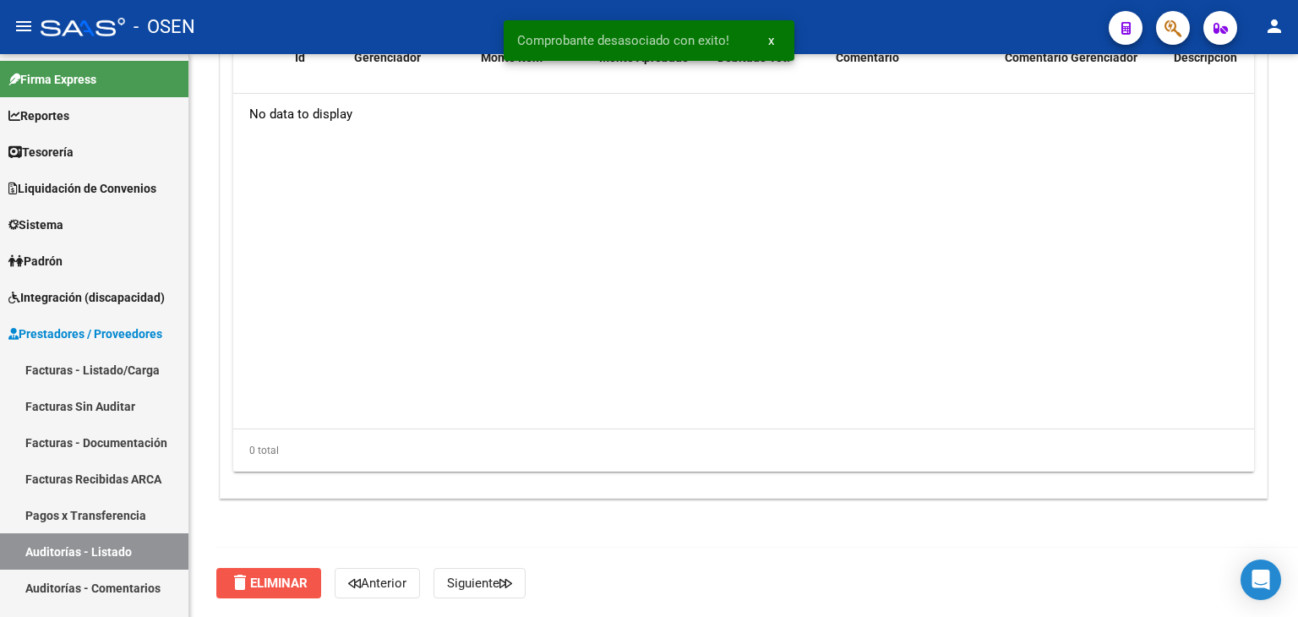
click at [276, 590] on button "delete Eliminar" at bounding box center [268, 583] width 105 height 30
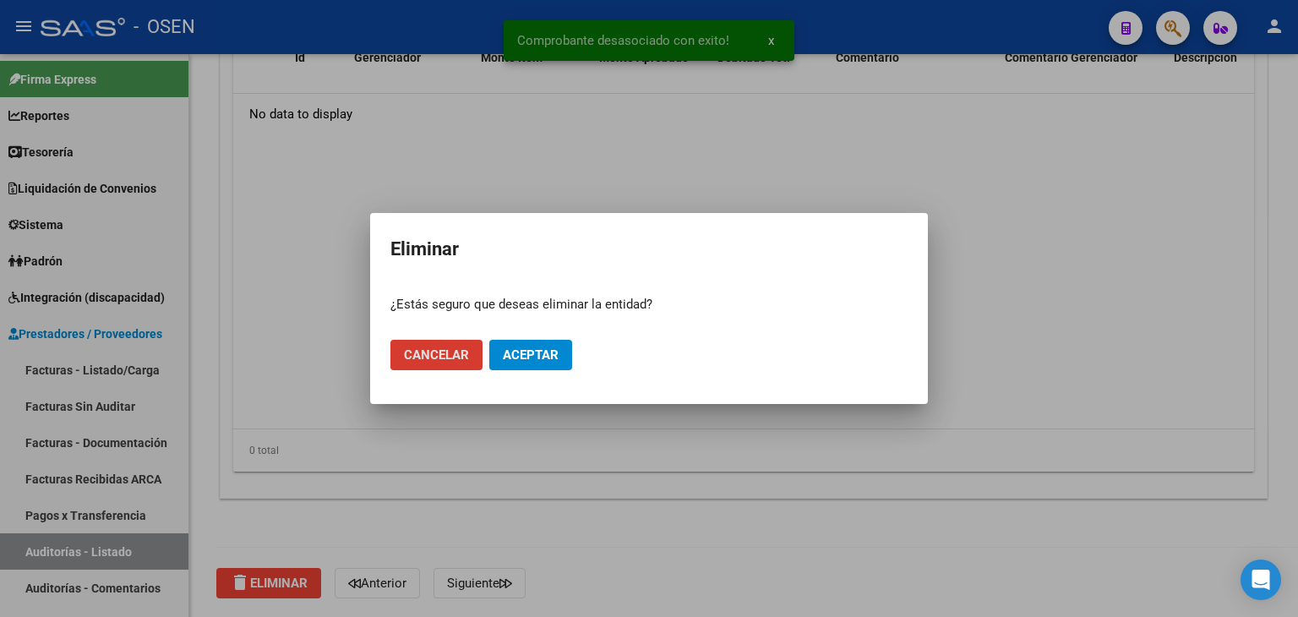
click at [534, 343] on button "Aceptar" at bounding box center [530, 355] width 83 height 30
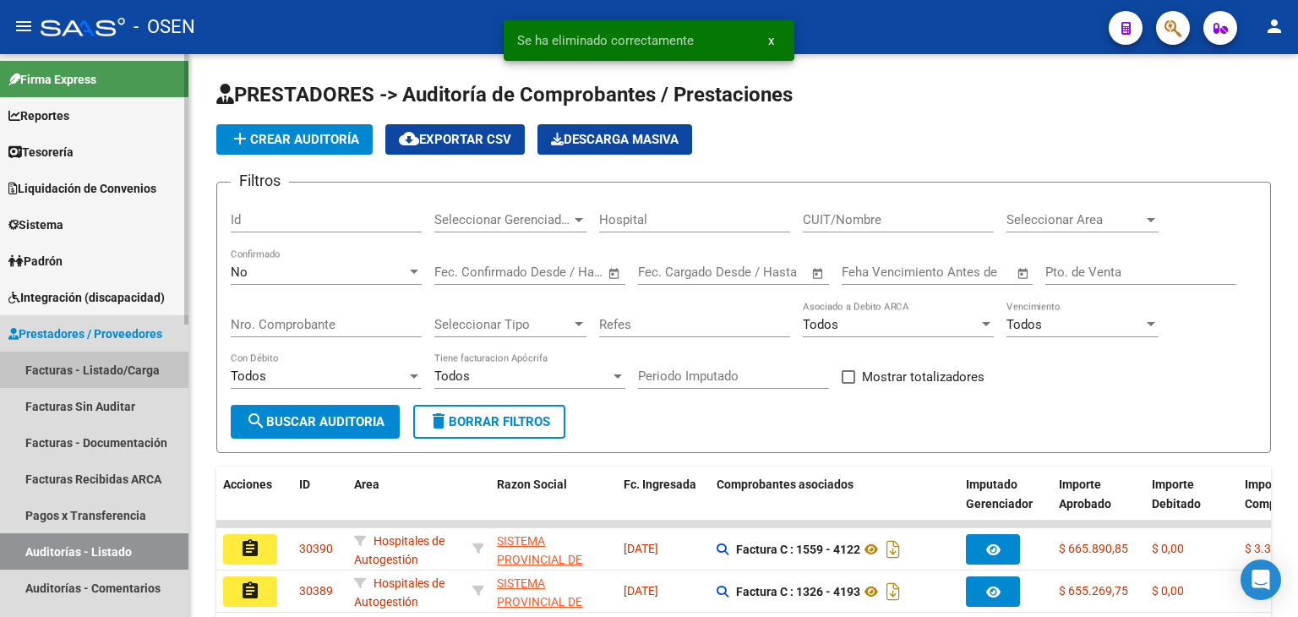
click at [113, 369] on link "Facturas - Listado/Carga" at bounding box center [94, 370] width 188 height 36
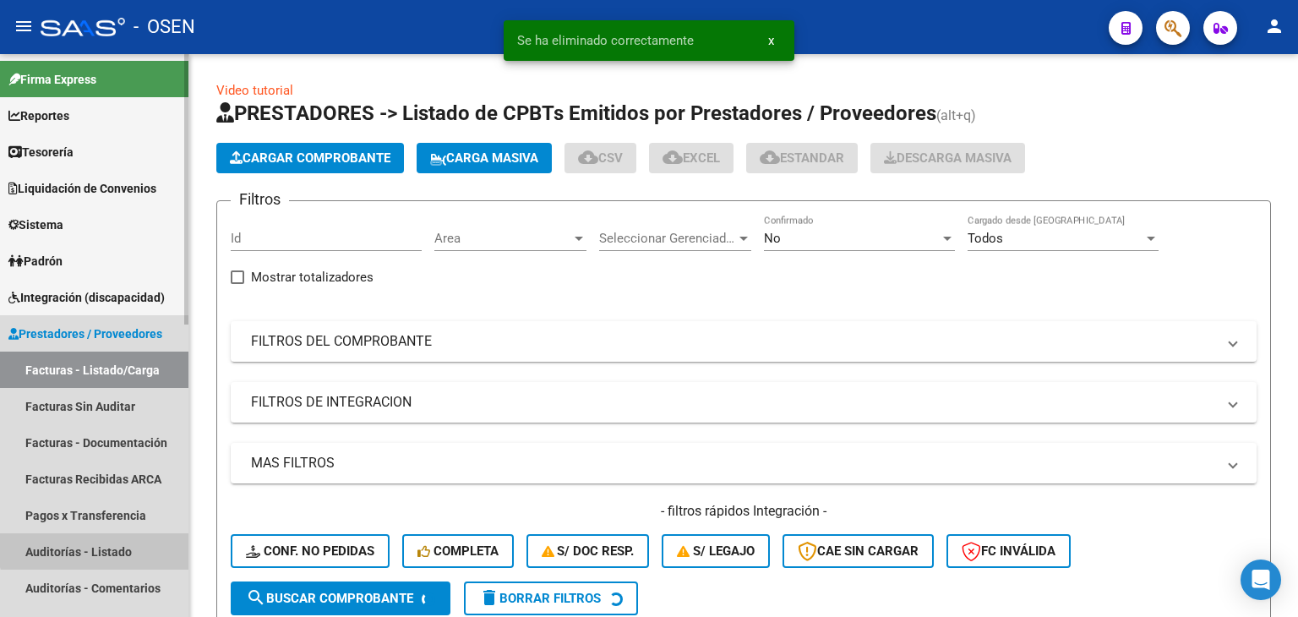
click at [128, 538] on link "Auditorías - Listado" at bounding box center [94, 551] width 188 height 36
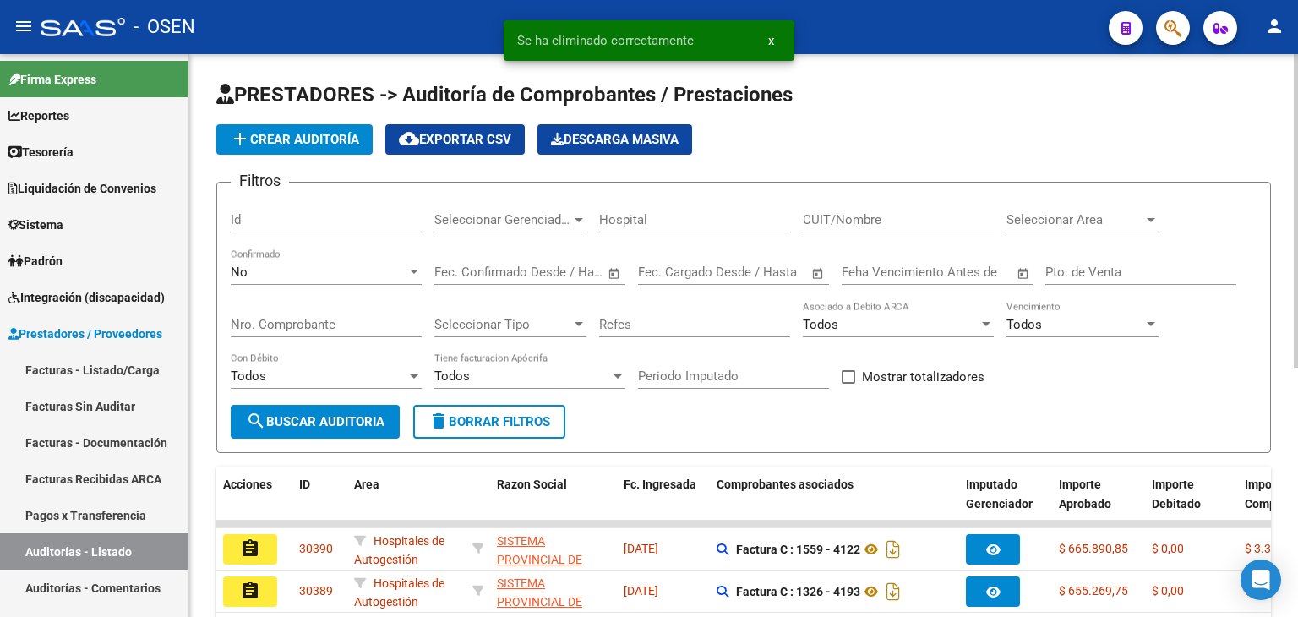
click at [291, 132] on span "add Crear Auditoría" at bounding box center [294, 139] width 129 height 15
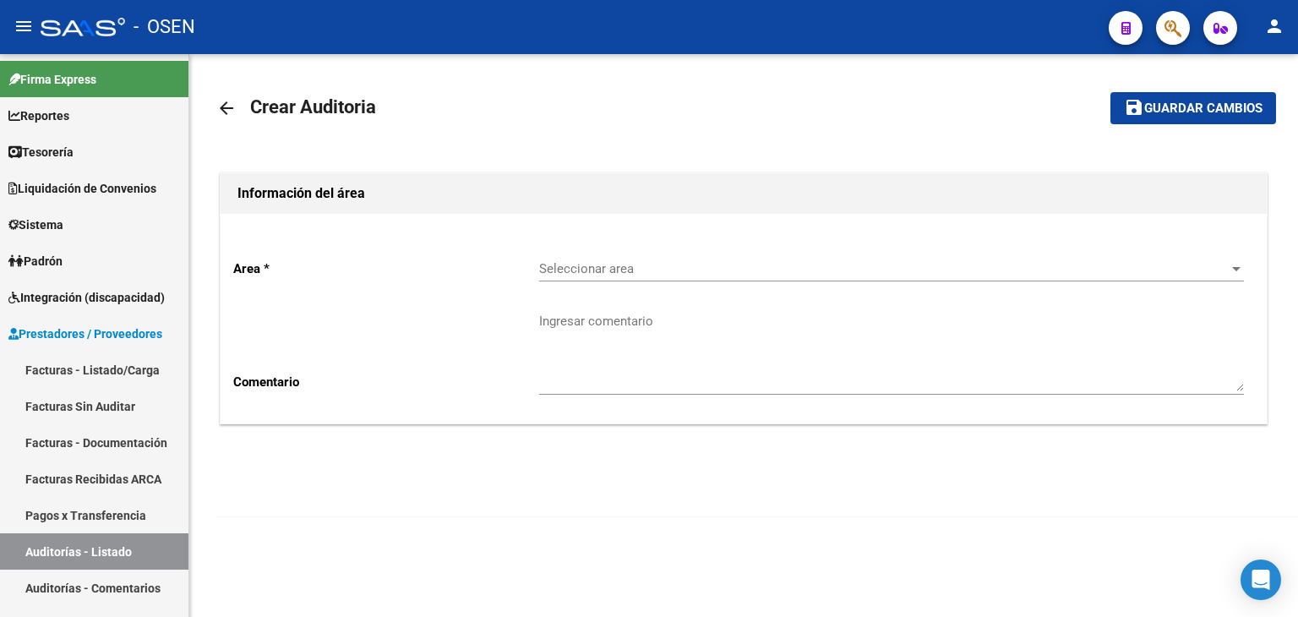
click at [661, 254] on div "Seleccionar area Seleccionar area" at bounding box center [891, 263] width 705 height 36
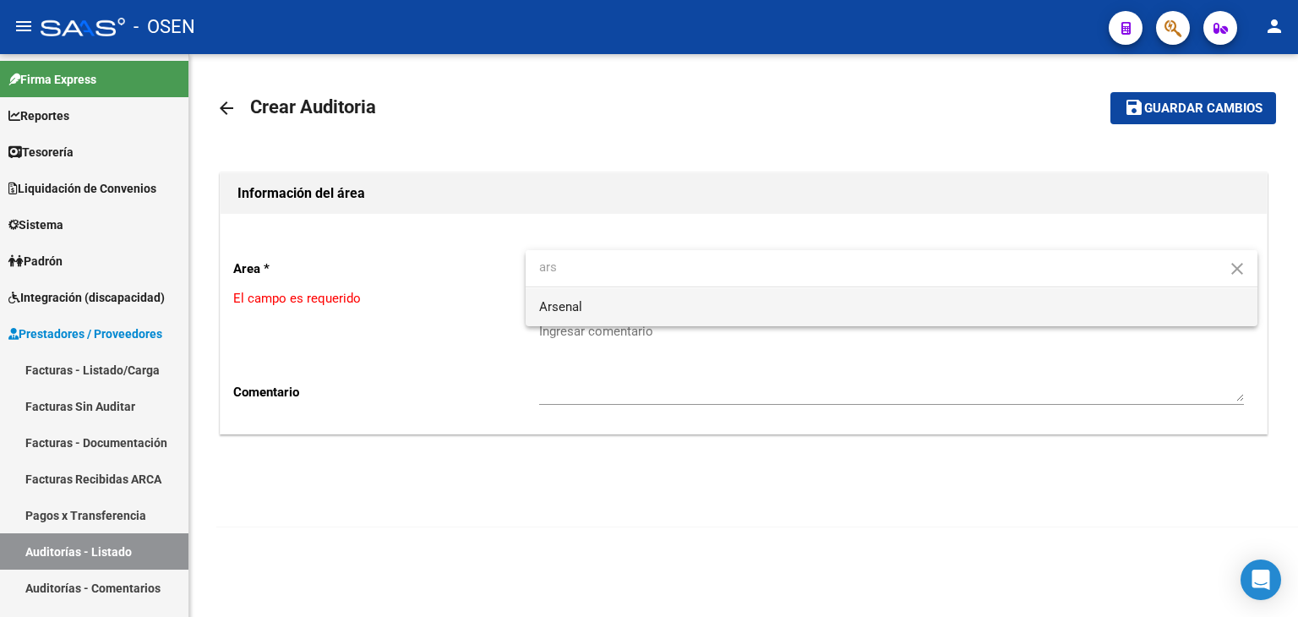
type input "ars"
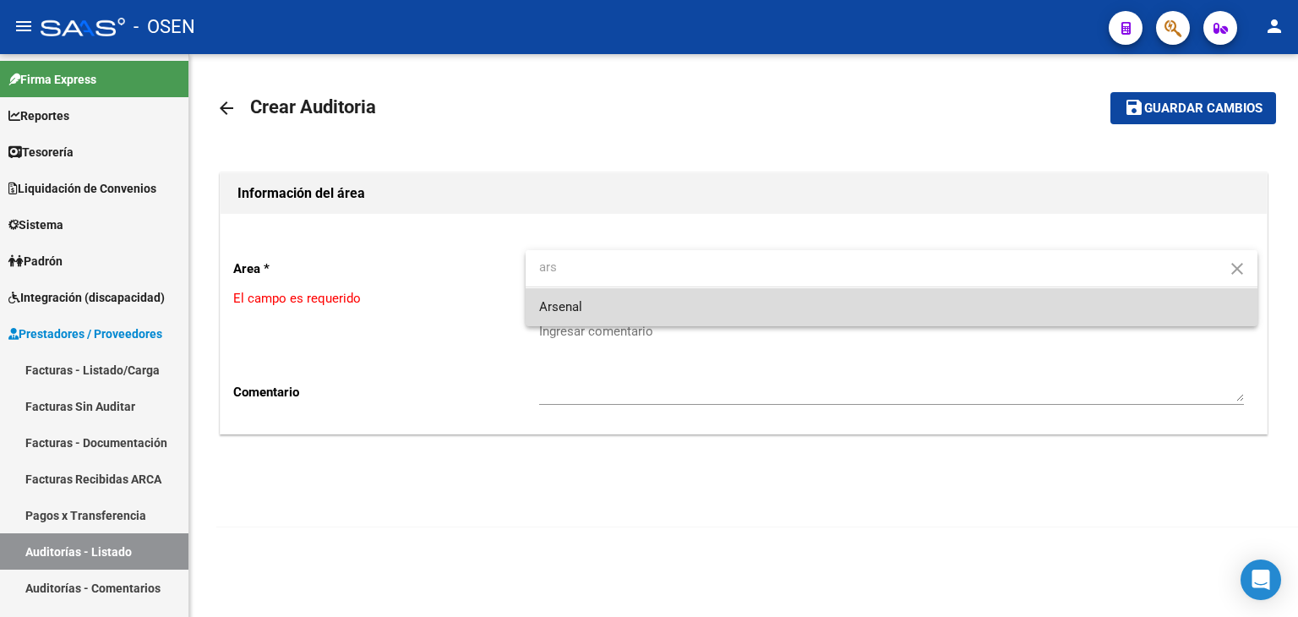
click at [664, 315] on span "Arsenal" at bounding box center [891, 307] width 705 height 38
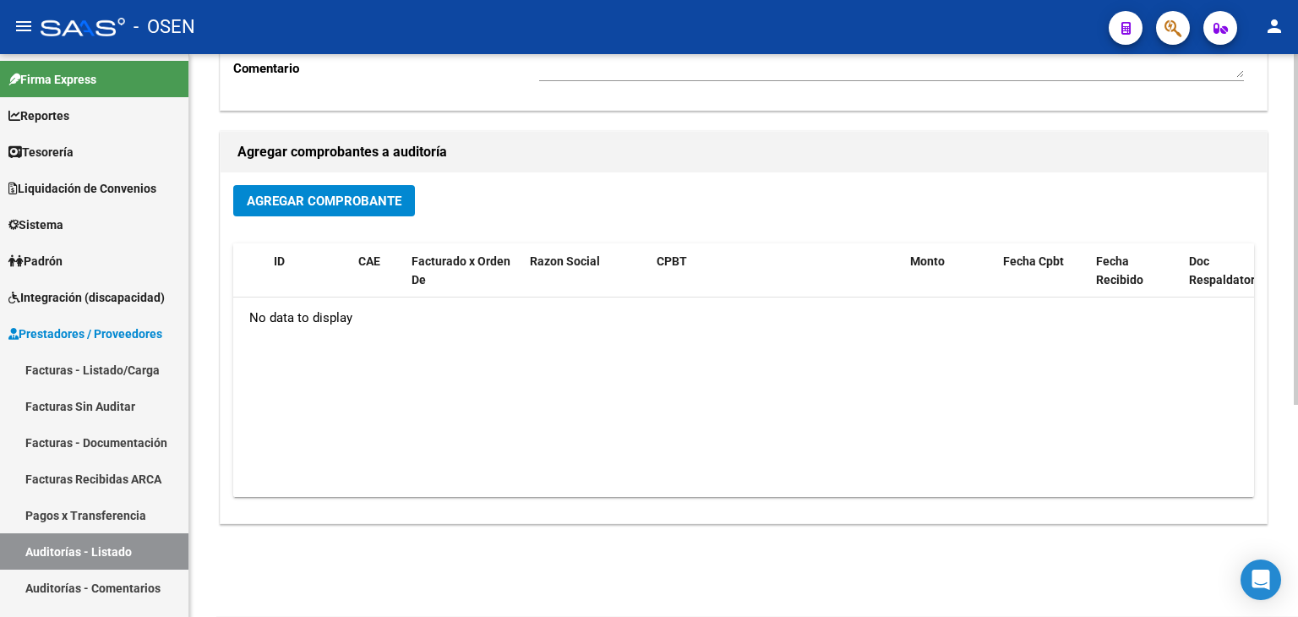
scroll to position [339, 0]
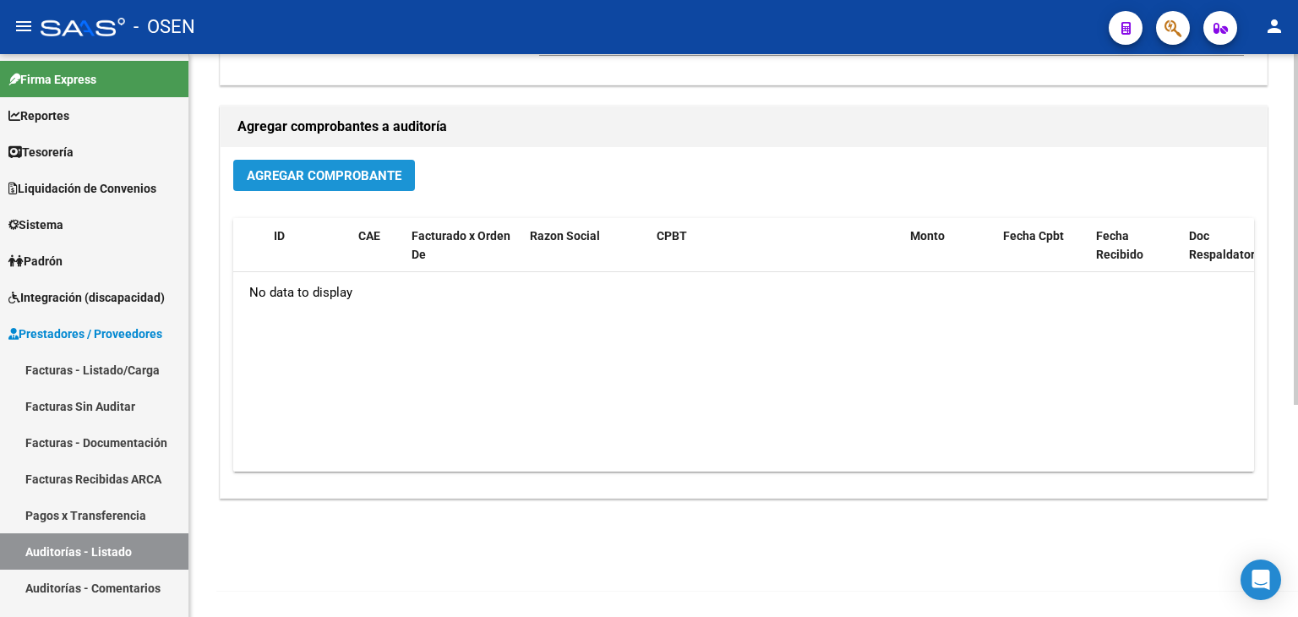
click at [366, 180] on span "Agregar Comprobante" at bounding box center [324, 175] width 155 height 15
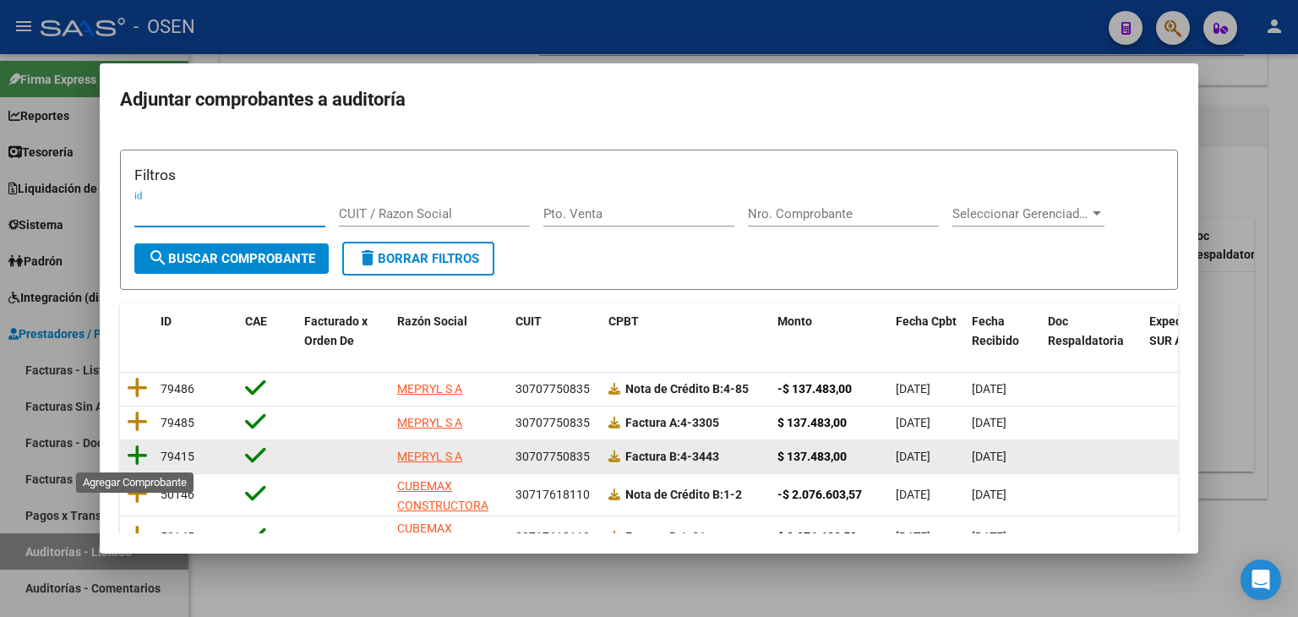
click at [130, 453] on icon at bounding box center [137, 456] width 21 height 24
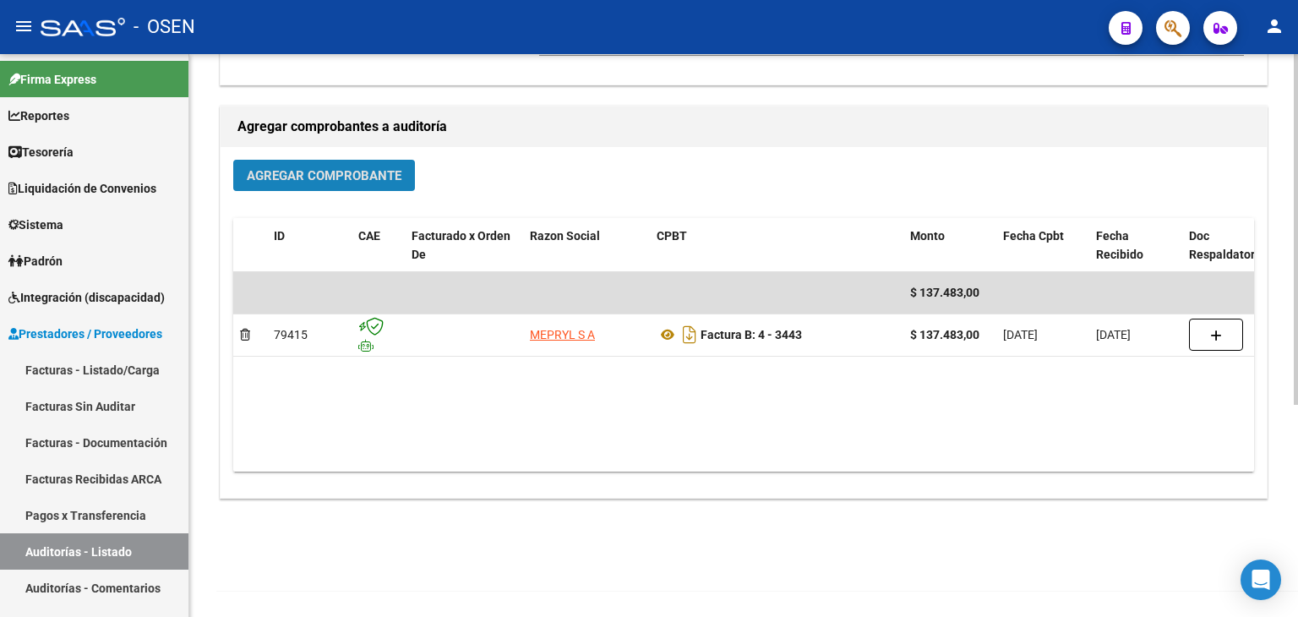
click at [333, 168] on span "Agregar Comprobante" at bounding box center [324, 175] width 155 height 15
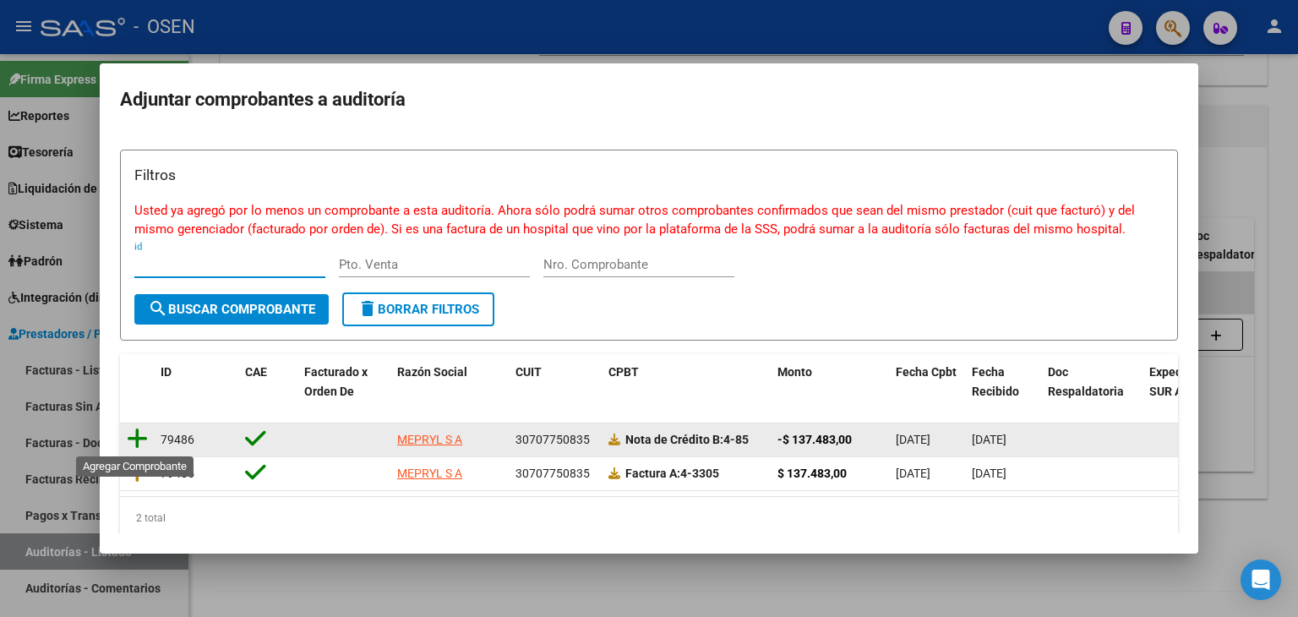
click at [145, 440] on icon at bounding box center [137, 439] width 21 height 24
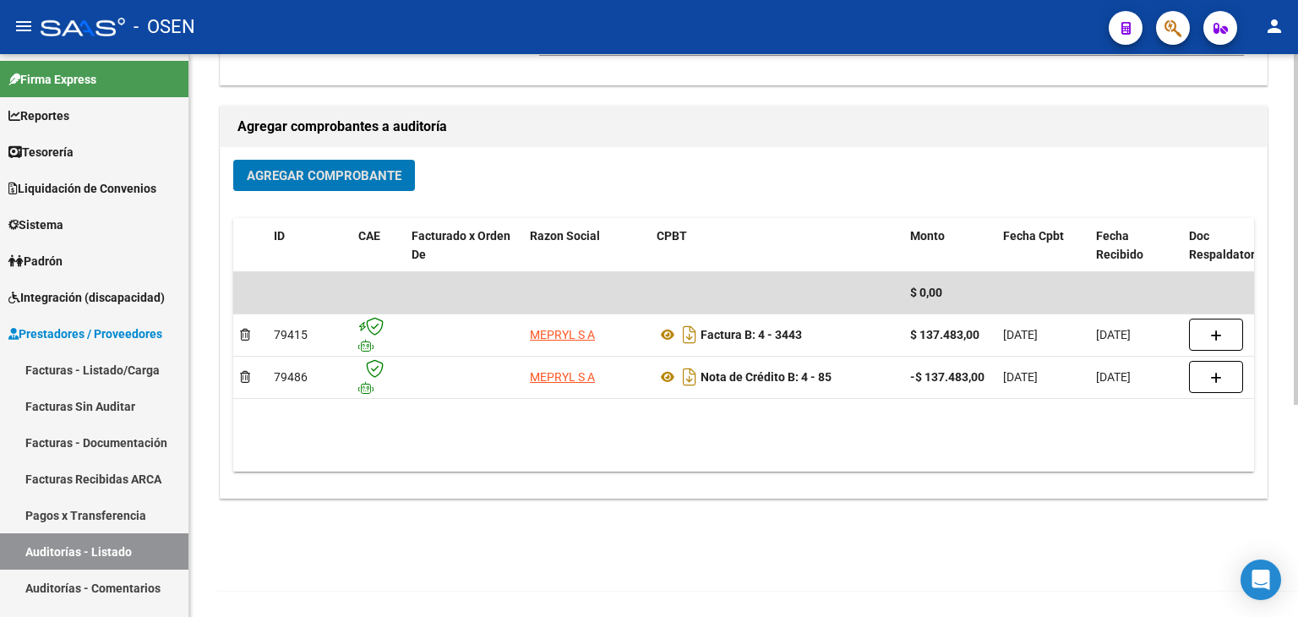
scroll to position [0, 0]
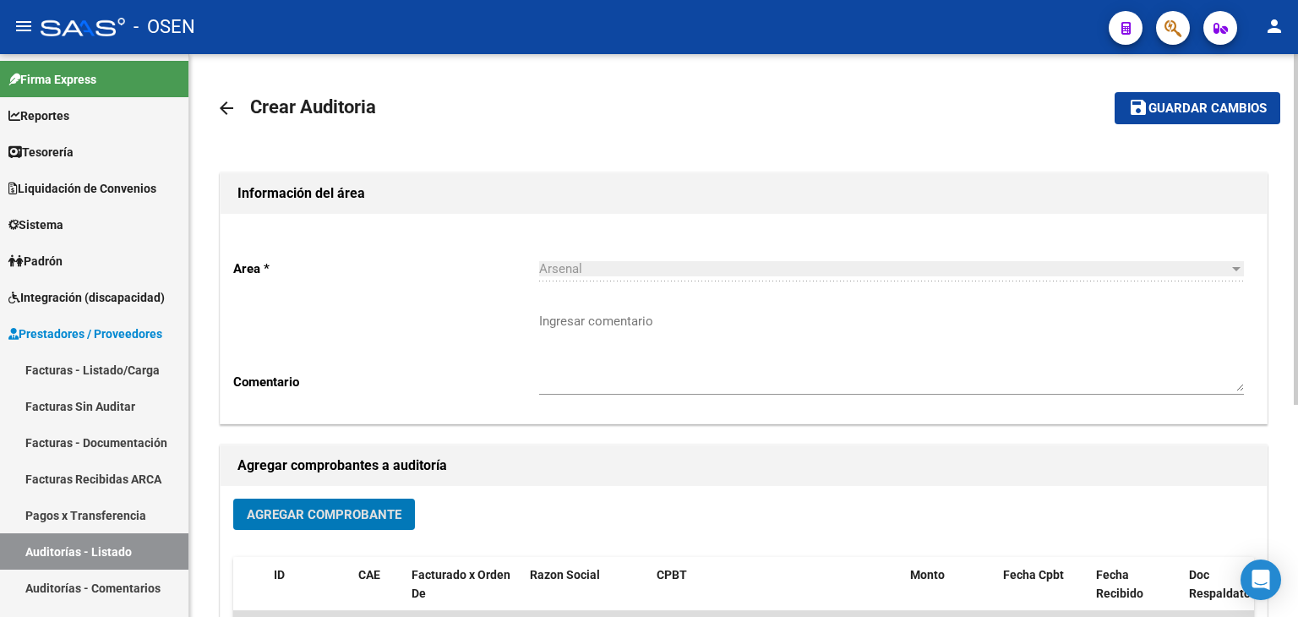
click at [1205, 112] on span "Guardar cambios" at bounding box center [1208, 108] width 118 height 15
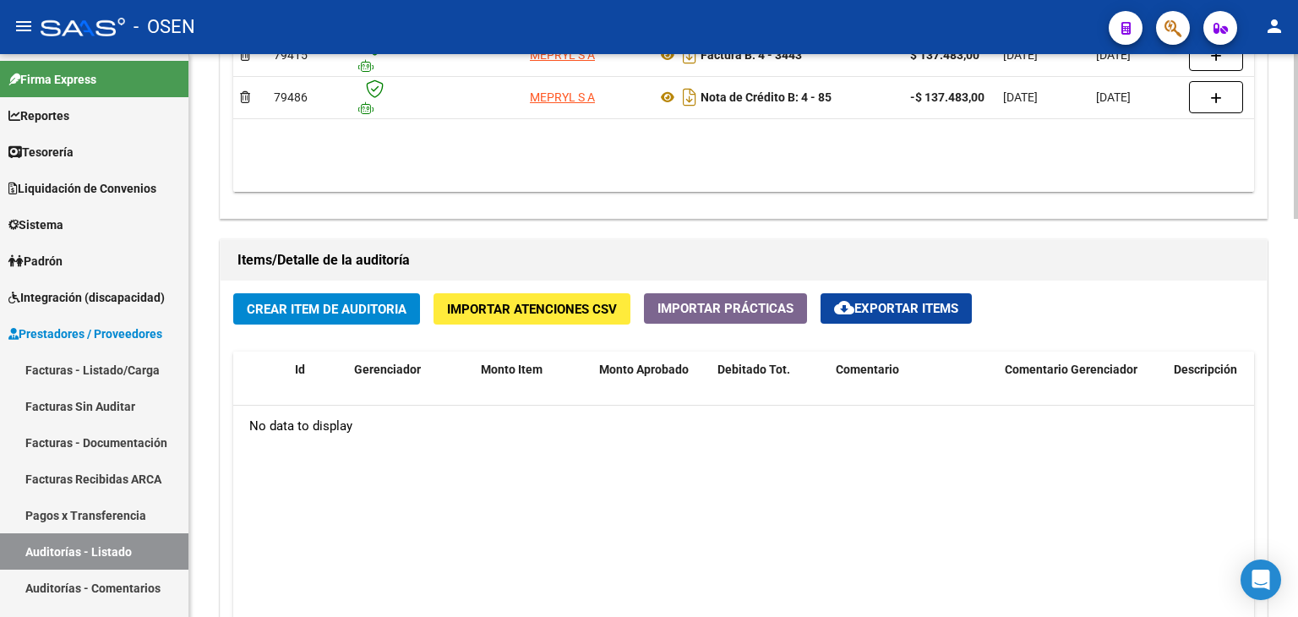
scroll to position [1359, 0]
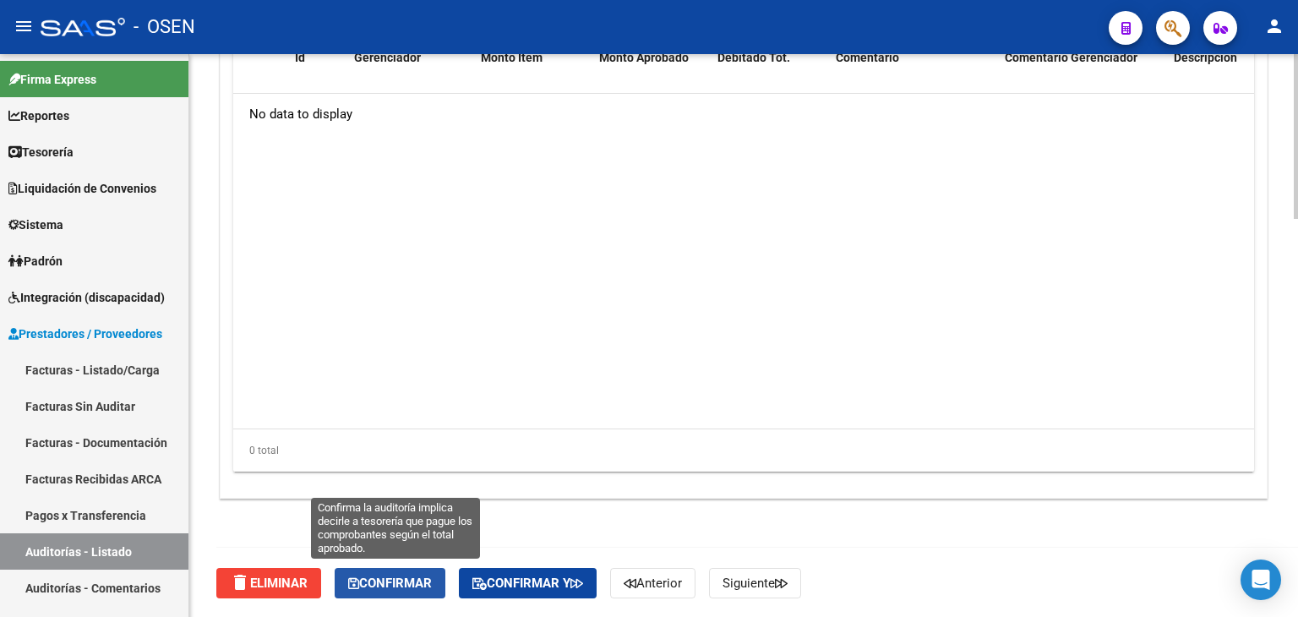
click at [423, 582] on span "Confirmar" at bounding box center [390, 583] width 84 height 15
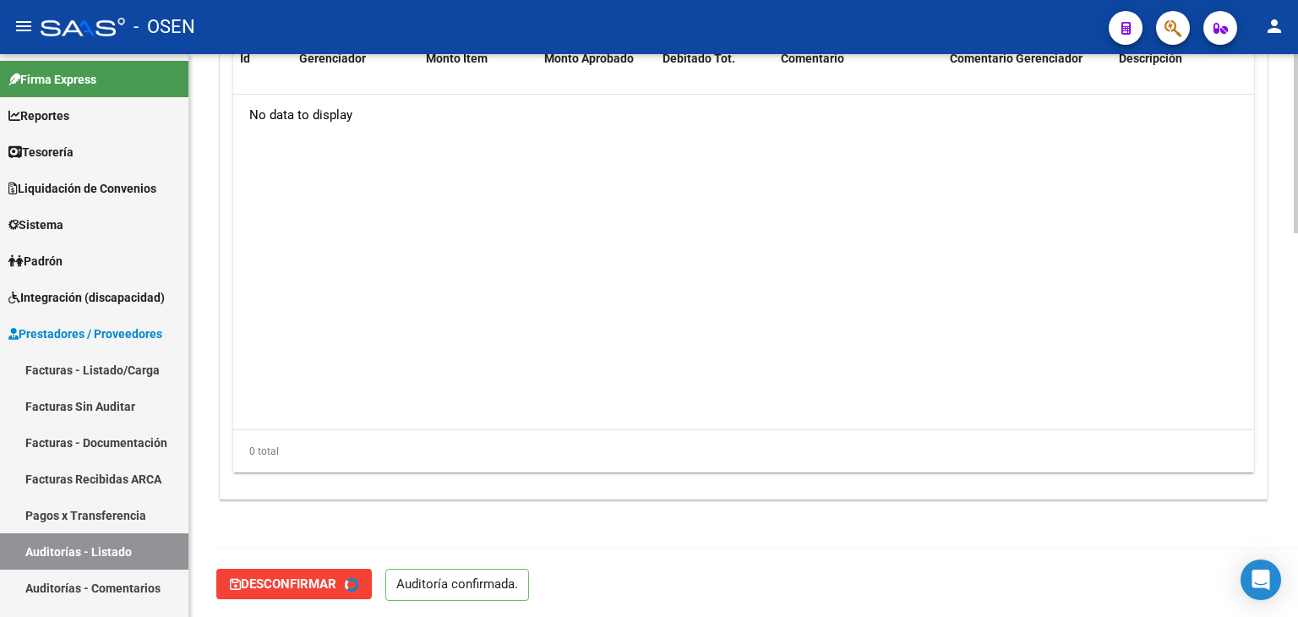
type input "202508"
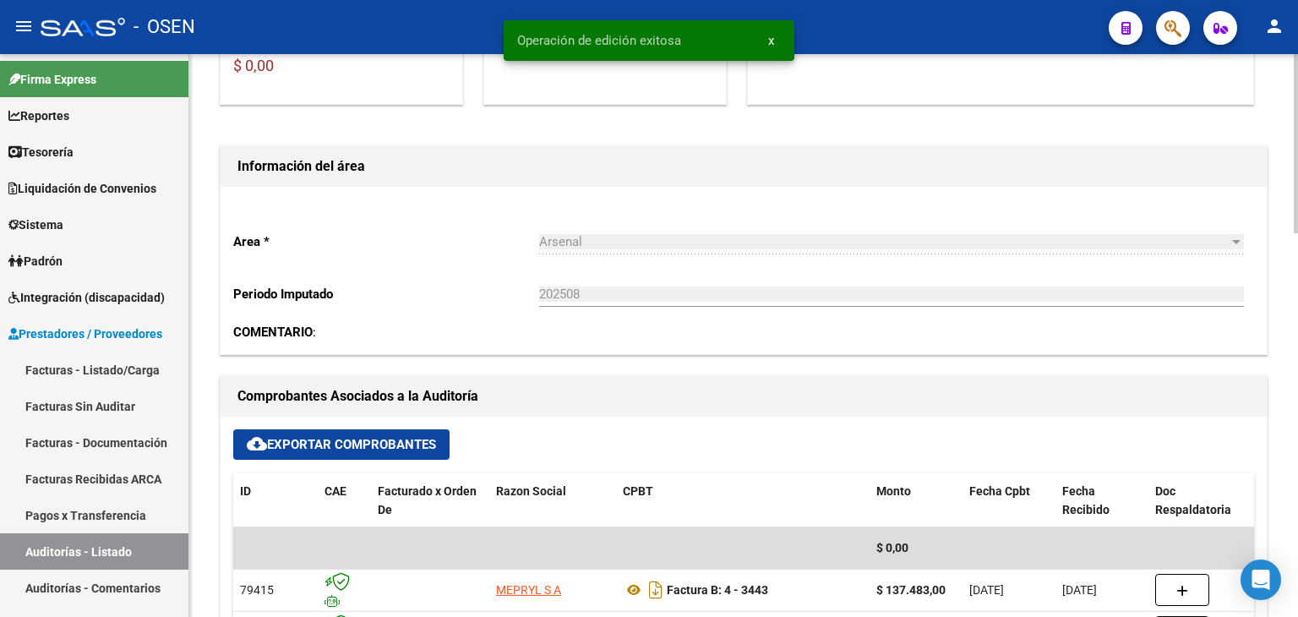
scroll to position [0, 0]
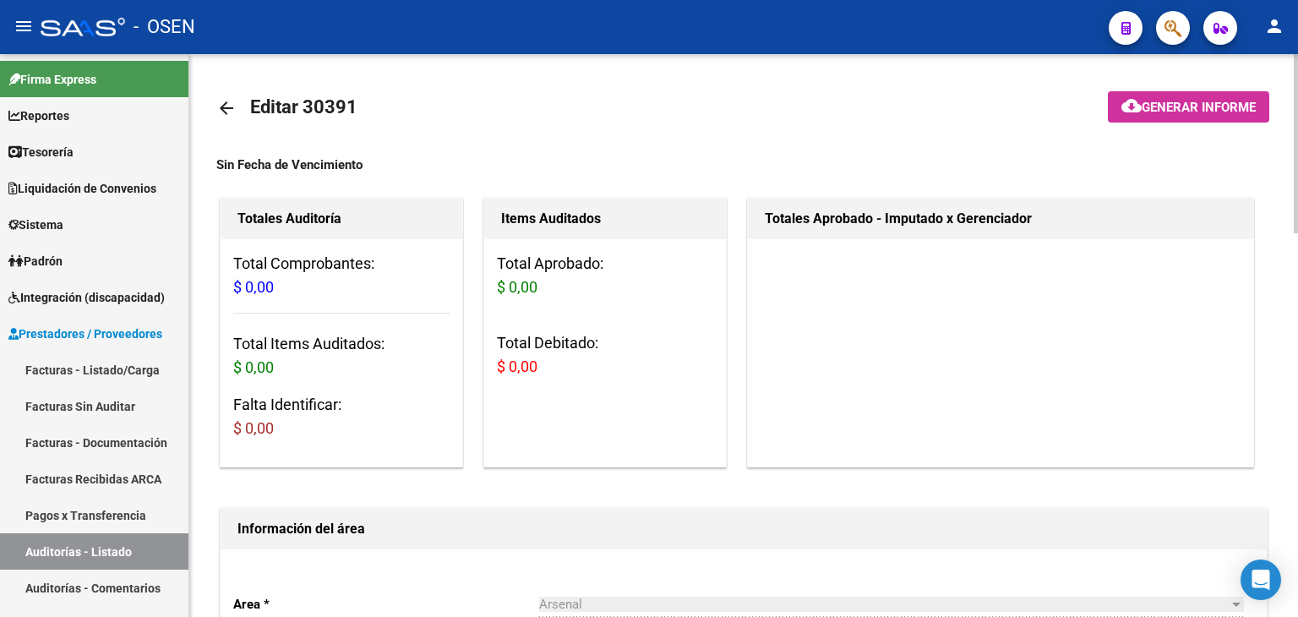
click at [230, 109] on mat-icon "arrow_back" at bounding box center [226, 108] width 20 height 20
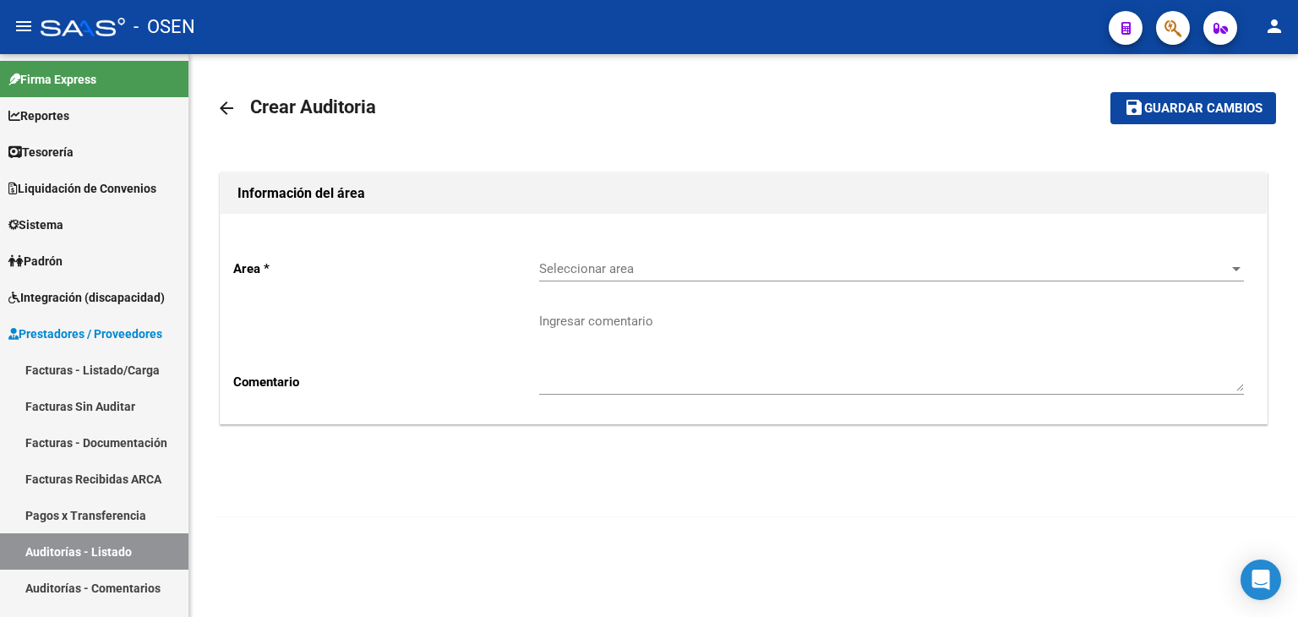
click at [713, 276] on div "Seleccionar area Seleccionar area" at bounding box center [891, 263] width 705 height 36
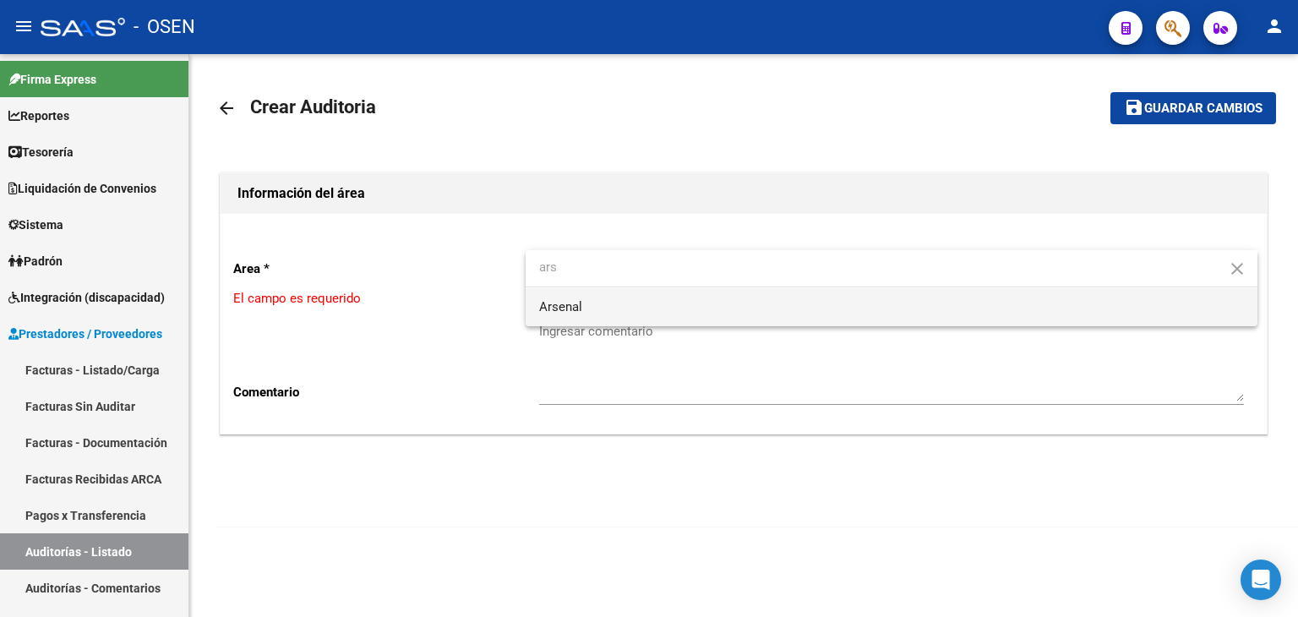
type input "ars"
click at [666, 306] on span "Arsenal" at bounding box center [891, 307] width 705 height 38
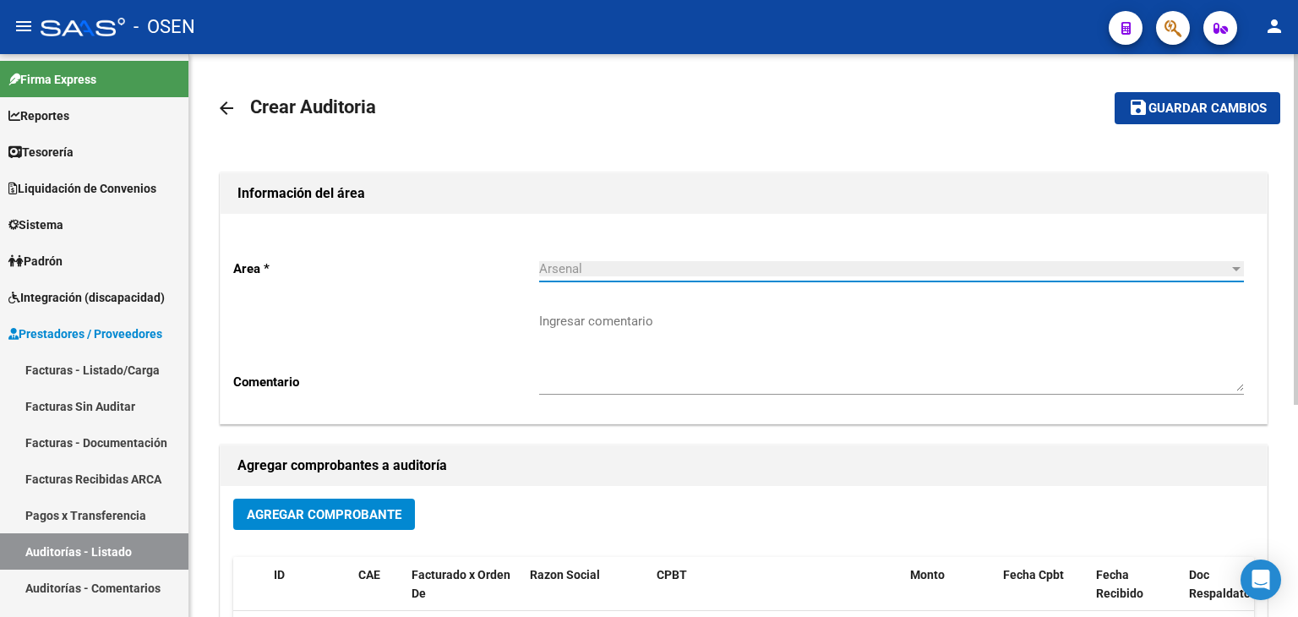
click at [355, 524] on button "Agregar Comprobante" at bounding box center [324, 514] width 182 height 31
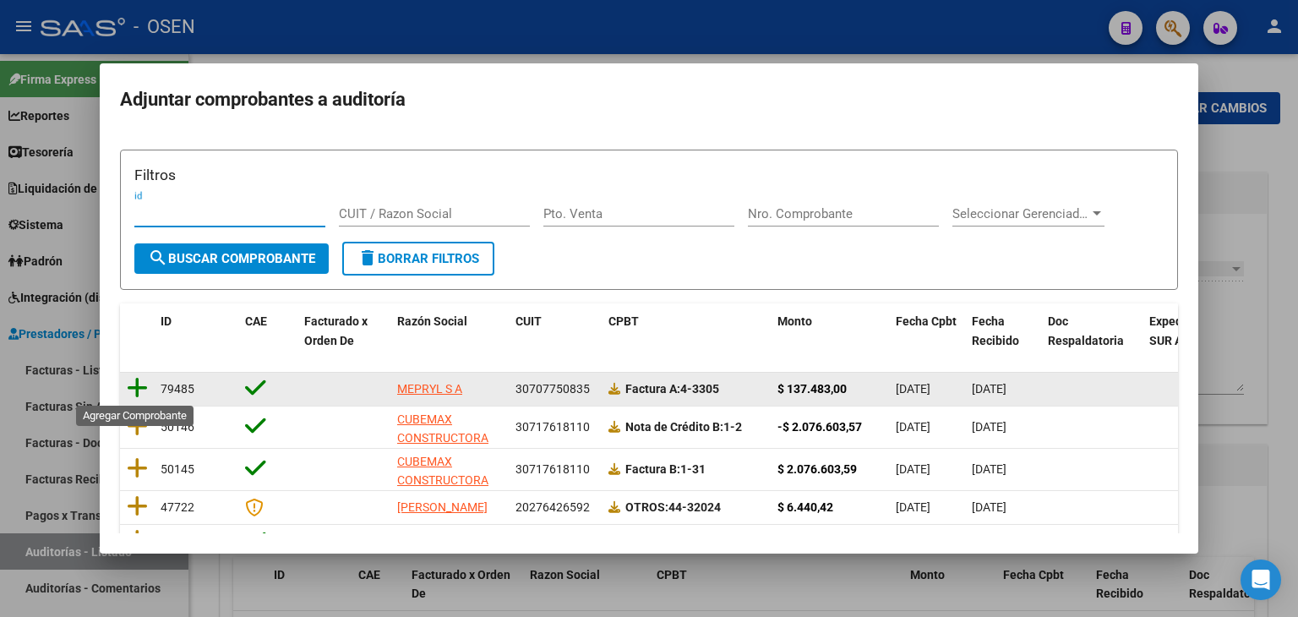
click at [128, 384] on icon at bounding box center [137, 388] width 21 height 24
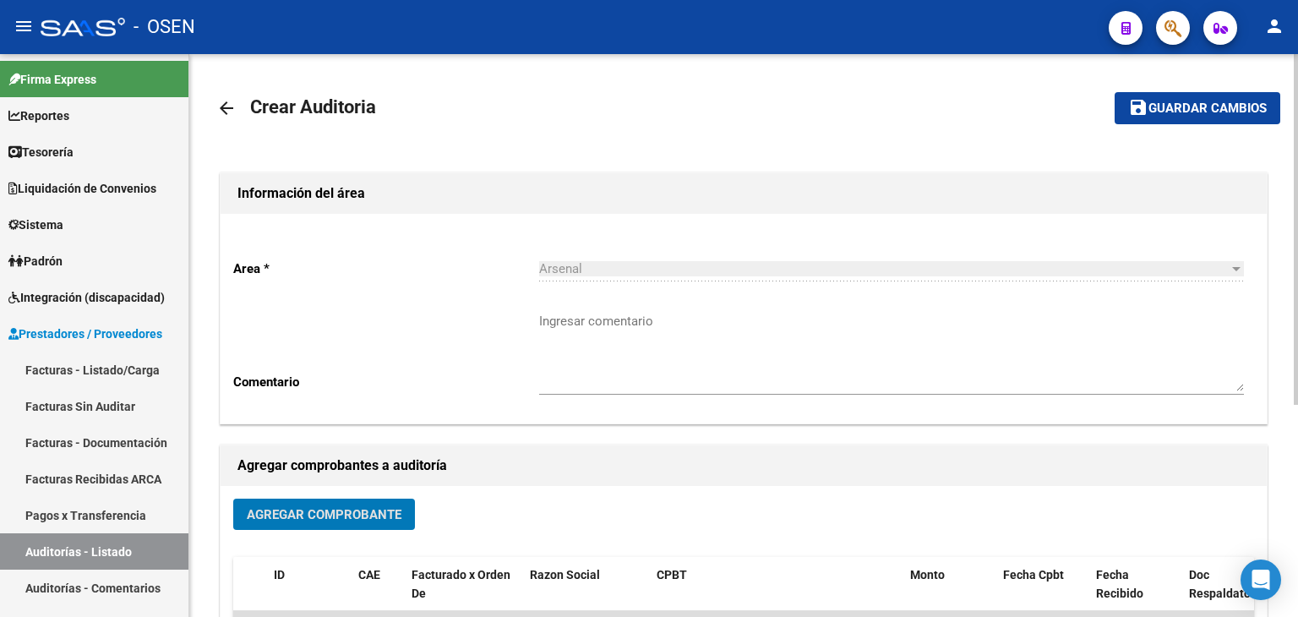
click at [1174, 114] on span "Guardar cambios" at bounding box center [1208, 108] width 118 height 15
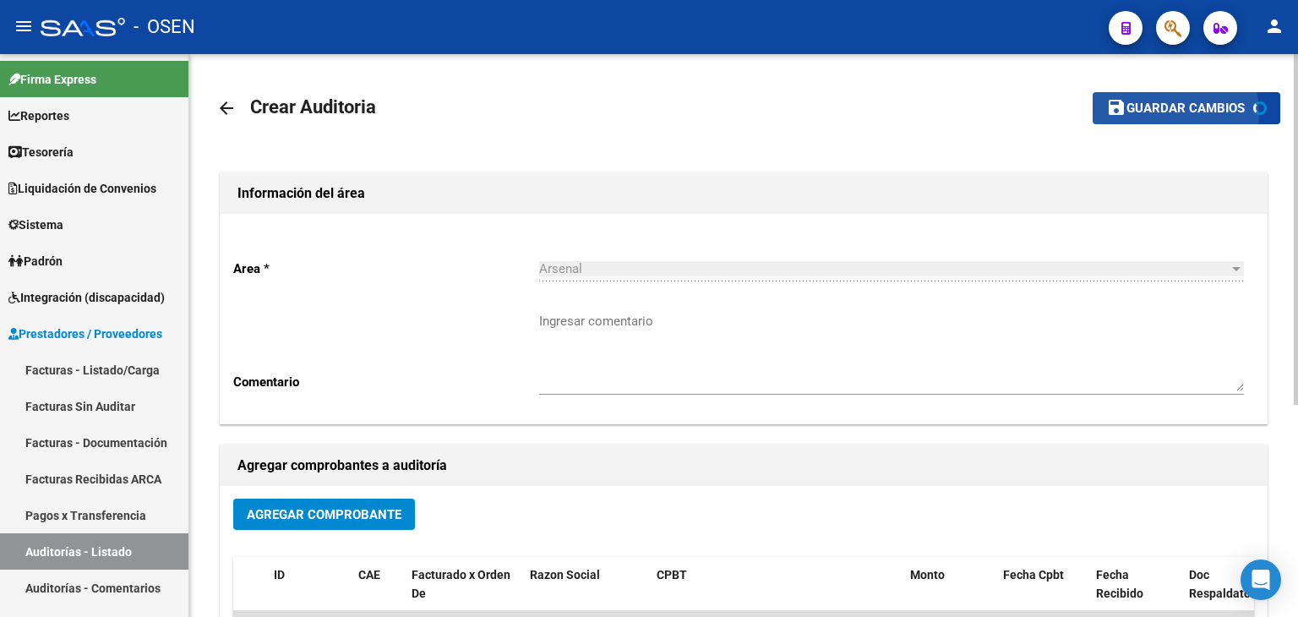
scroll to position [275, 0]
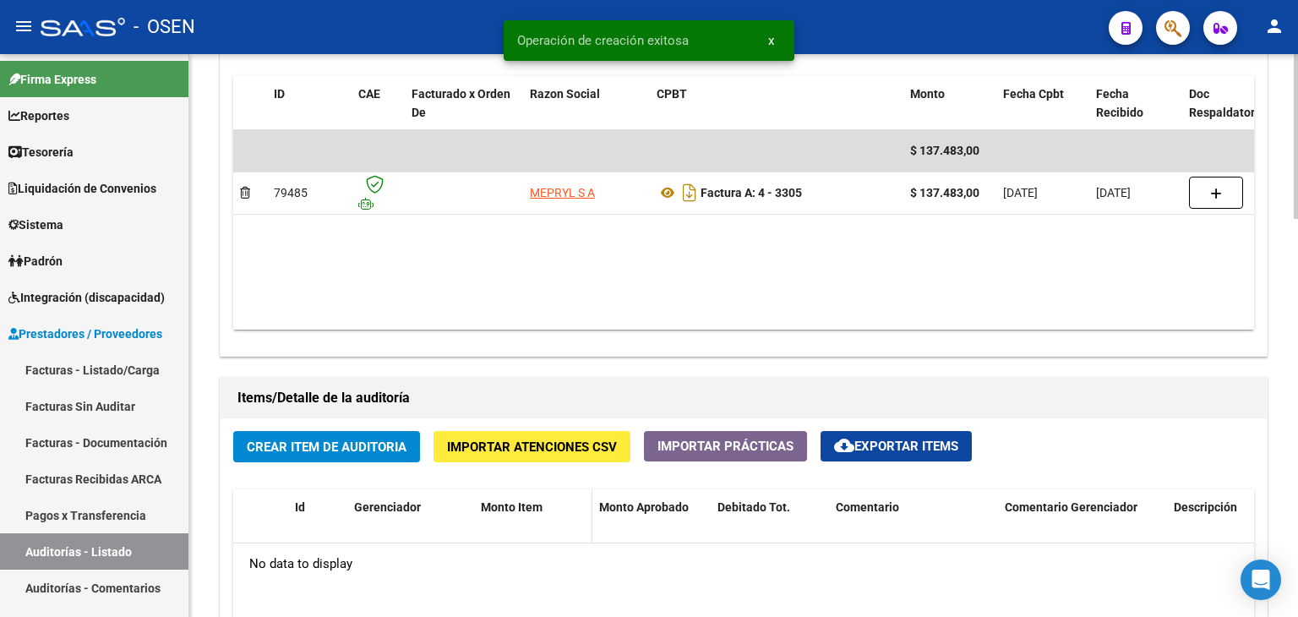
scroll to position [1127, 0]
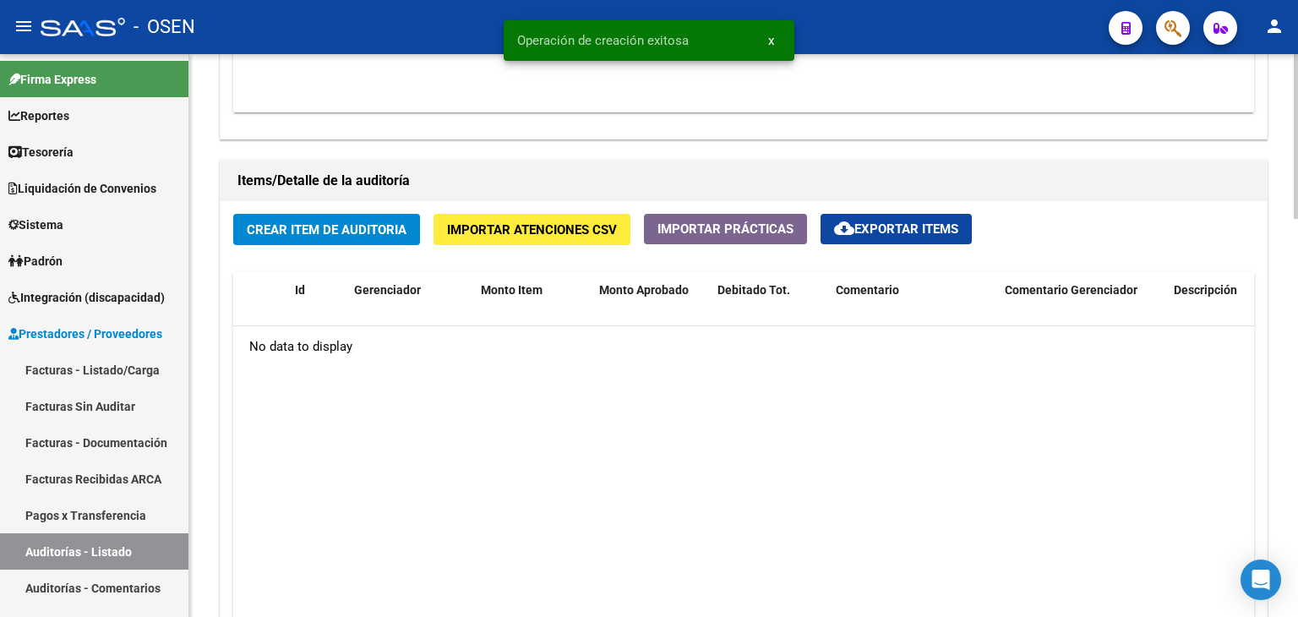
click at [362, 231] on span "Crear Item de Auditoria" at bounding box center [327, 229] width 160 height 15
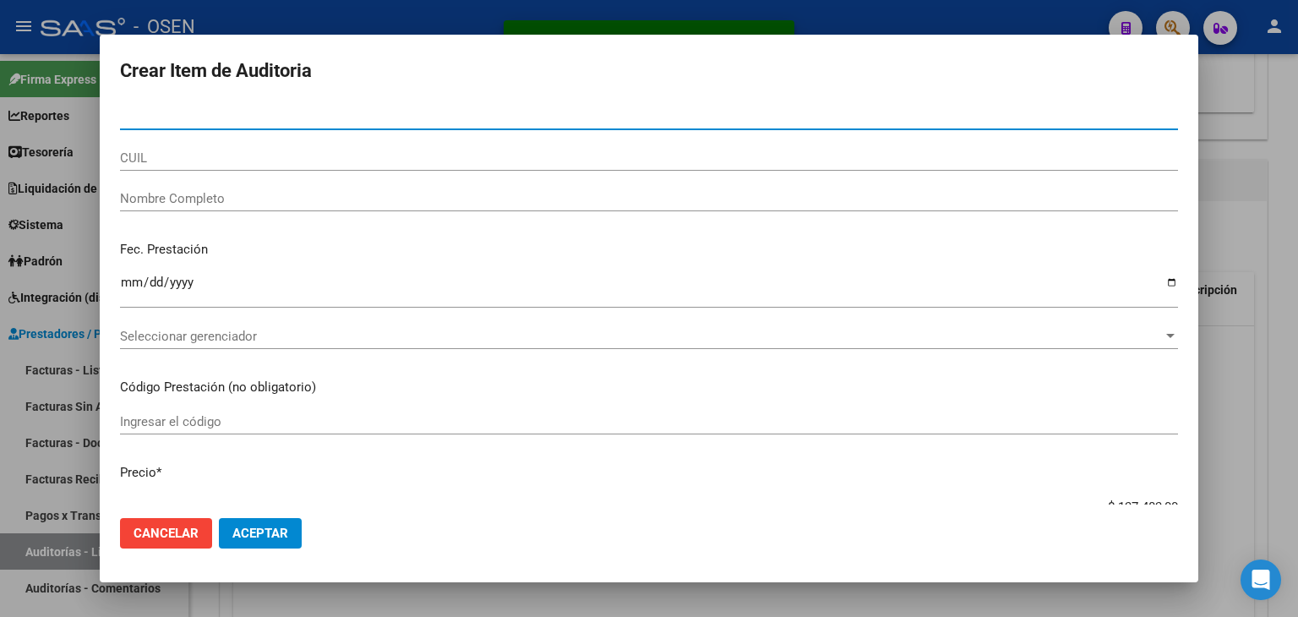
drag, startPoint x: 250, startPoint y: 542, endPoint x: 262, endPoint y: 542, distance: 11.8
click at [257, 542] on button "Aceptar" at bounding box center [260, 533] width 83 height 30
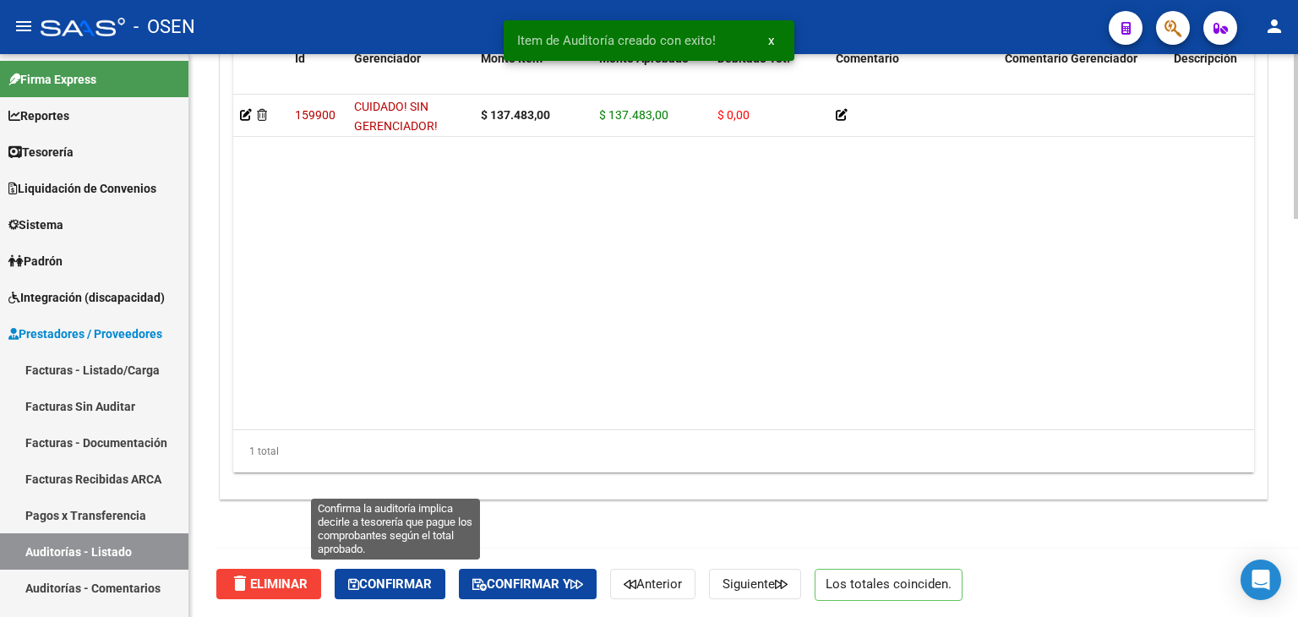
click at [398, 576] on span "Confirmar" at bounding box center [390, 583] width 84 height 15
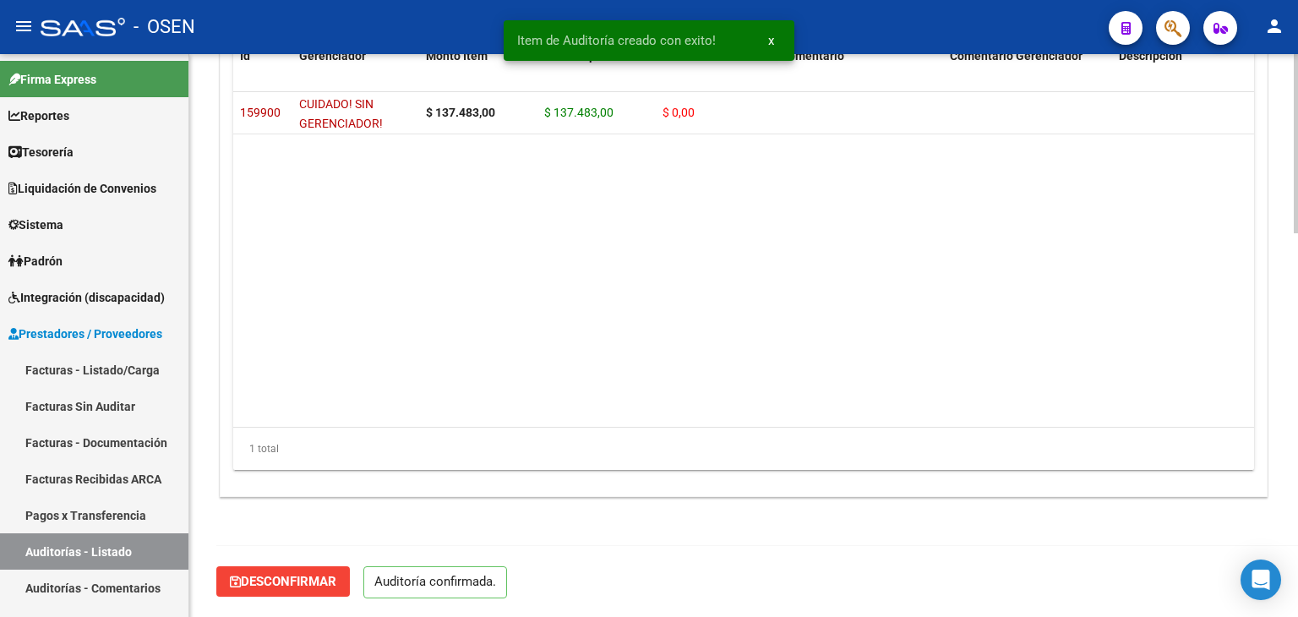
scroll to position [1209, 0]
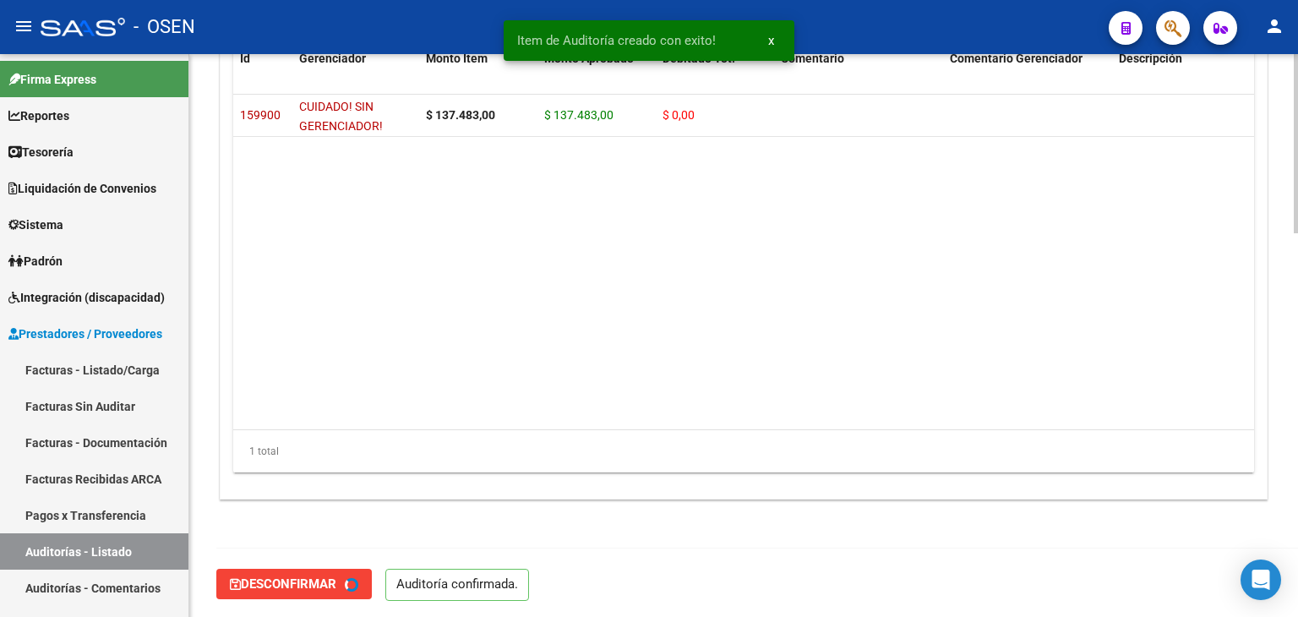
type input "202508"
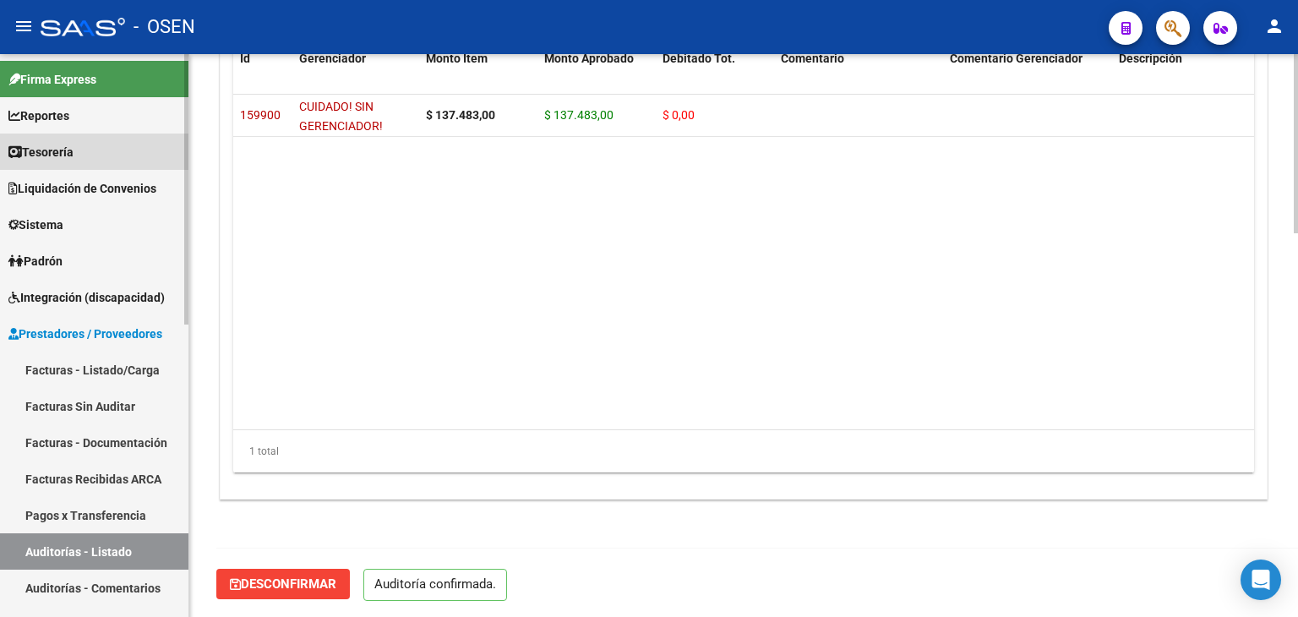
click at [112, 152] on link "Tesorería" at bounding box center [94, 152] width 188 height 36
click at [125, 158] on link "Tesorería" at bounding box center [94, 152] width 188 height 36
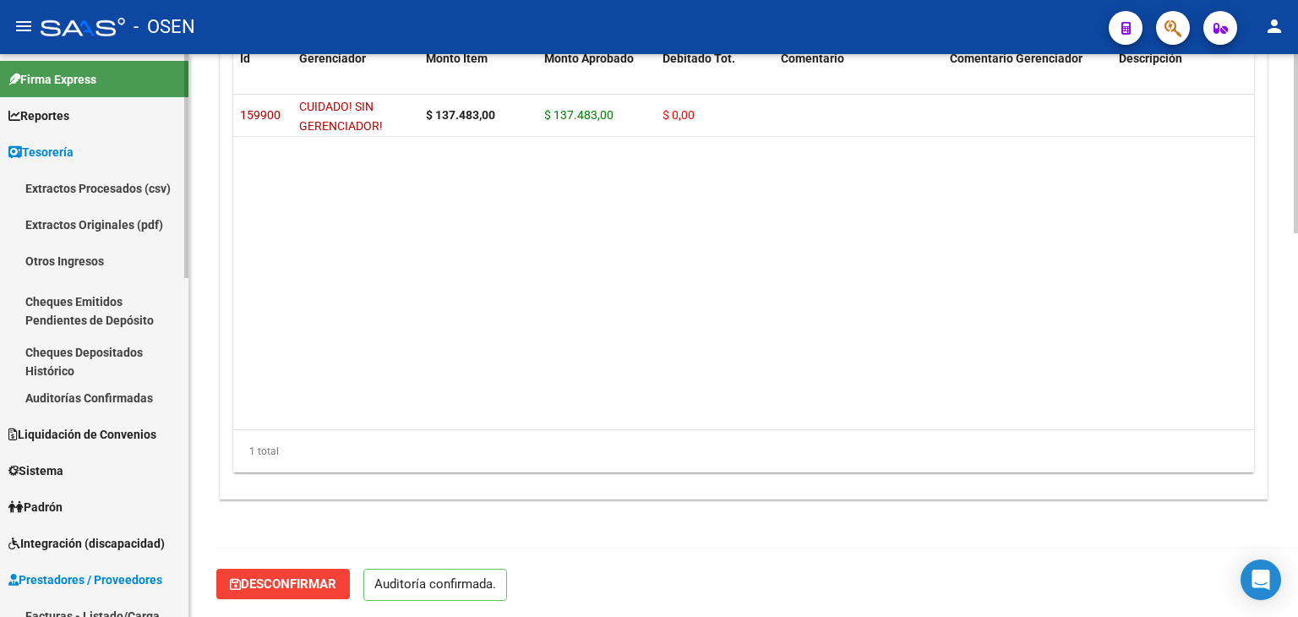
click at [137, 382] on link "Auditorías Confirmadas" at bounding box center [94, 398] width 188 height 36
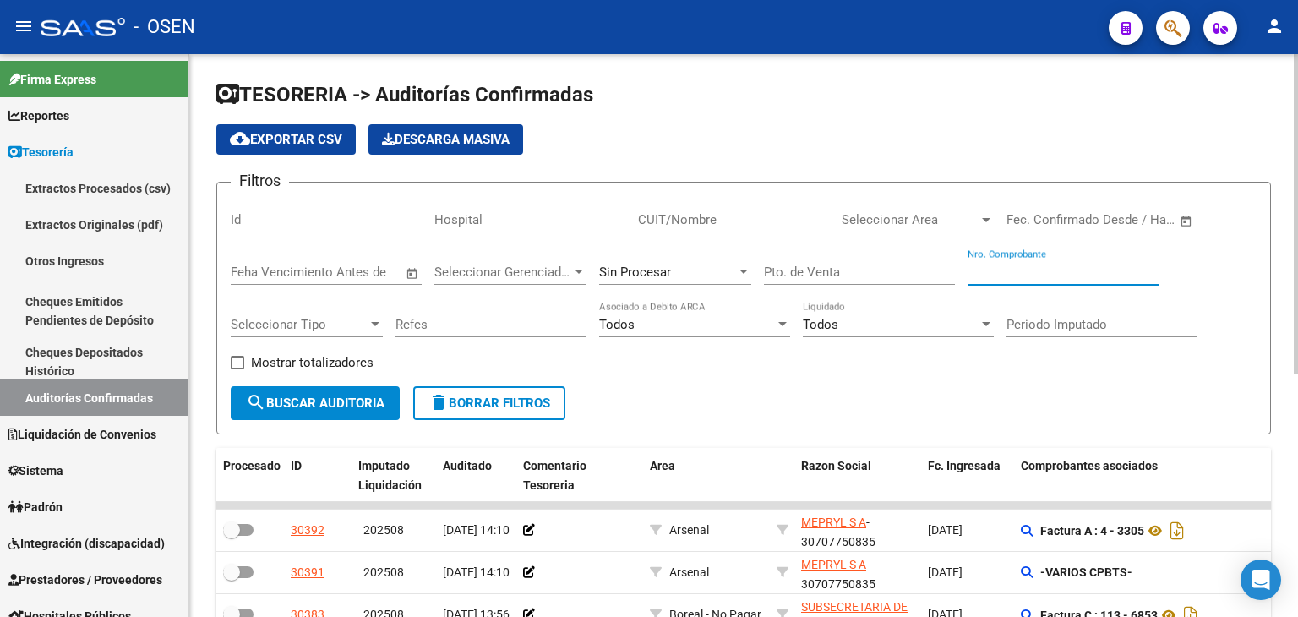
click at [1048, 265] on input "Nro. Comprobante" at bounding box center [1063, 272] width 191 height 15
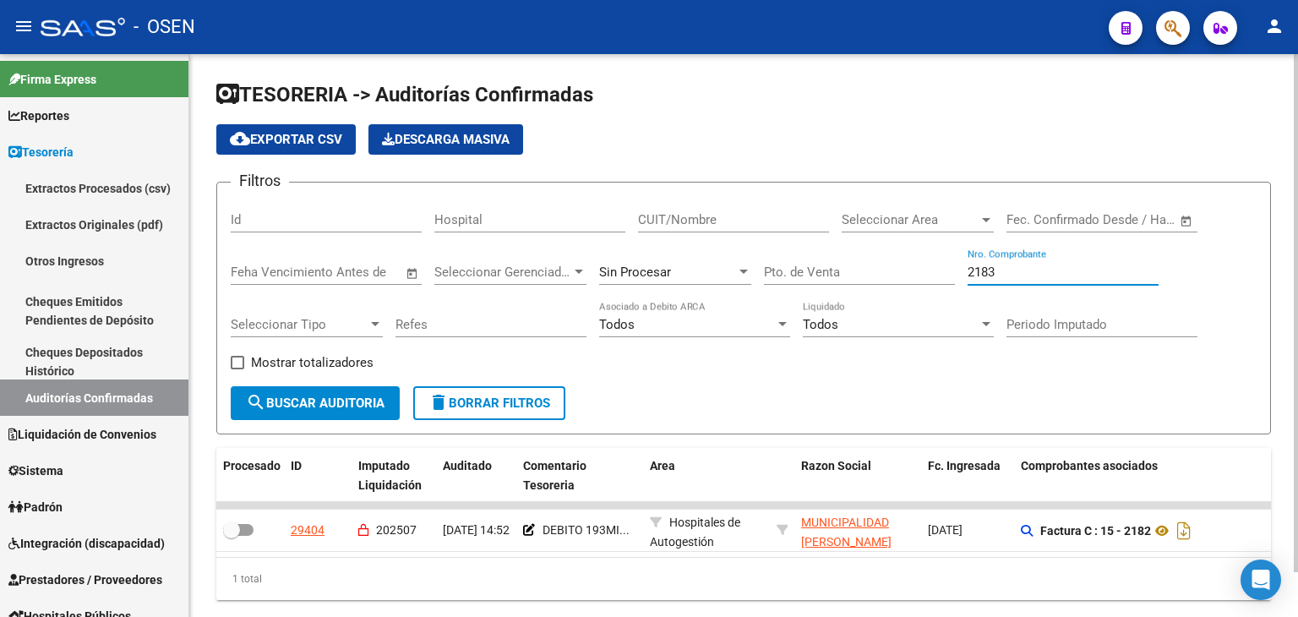
type input "2183"
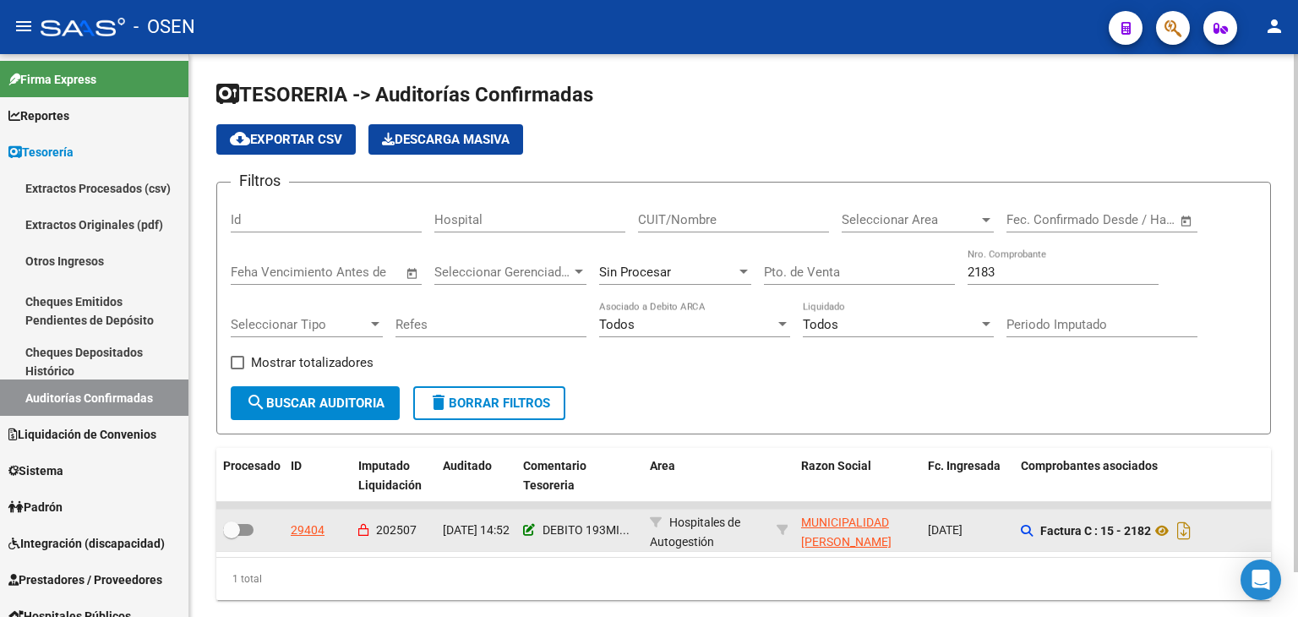
click at [530, 530] on icon at bounding box center [529, 530] width 12 height 12
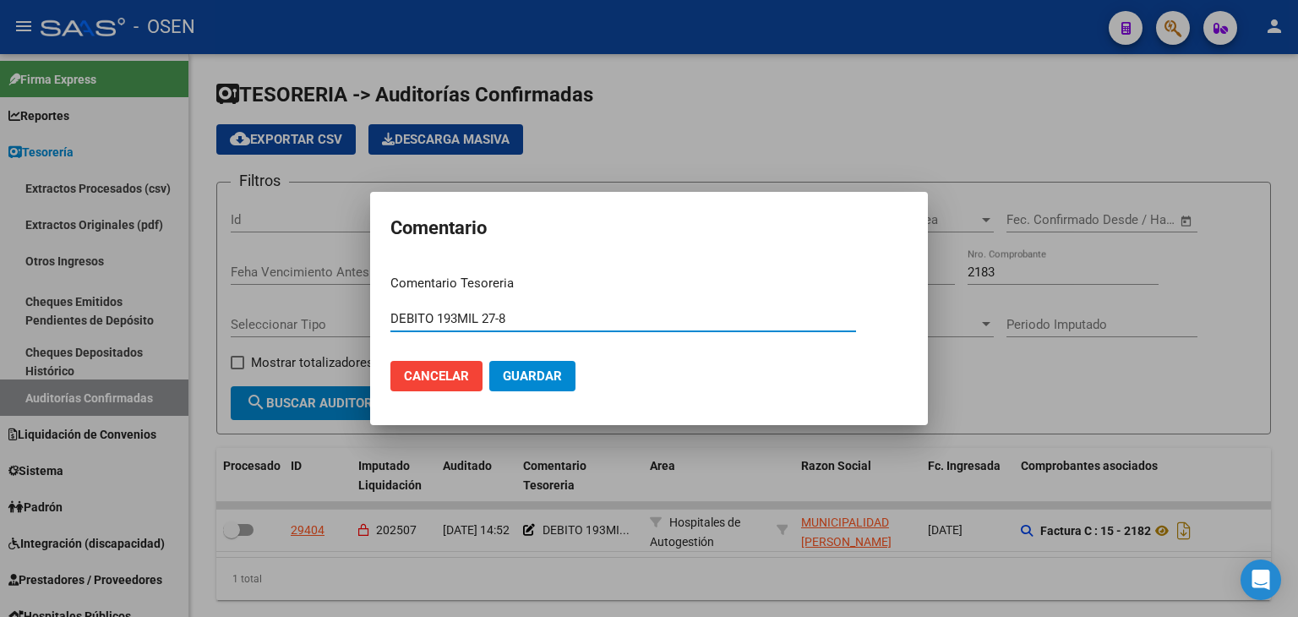
click at [392, 318] on input "DEBITO 193MIL 27-8" at bounding box center [624, 318] width 466 height 15
click at [476, 320] on input "DEBITO 193MIL 27-8" at bounding box center [624, 318] width 466 height 15
click at [516, 318] on input "DEBITO 193MIL ok NC 27-8" at bounding box center [624, 318] width 466 height 15
type input "DEBITO 193MIL ok NC1923 27-8"
click at [522, 369] on span "Guardar" at bounding box center [532, 376] width 59 height 15
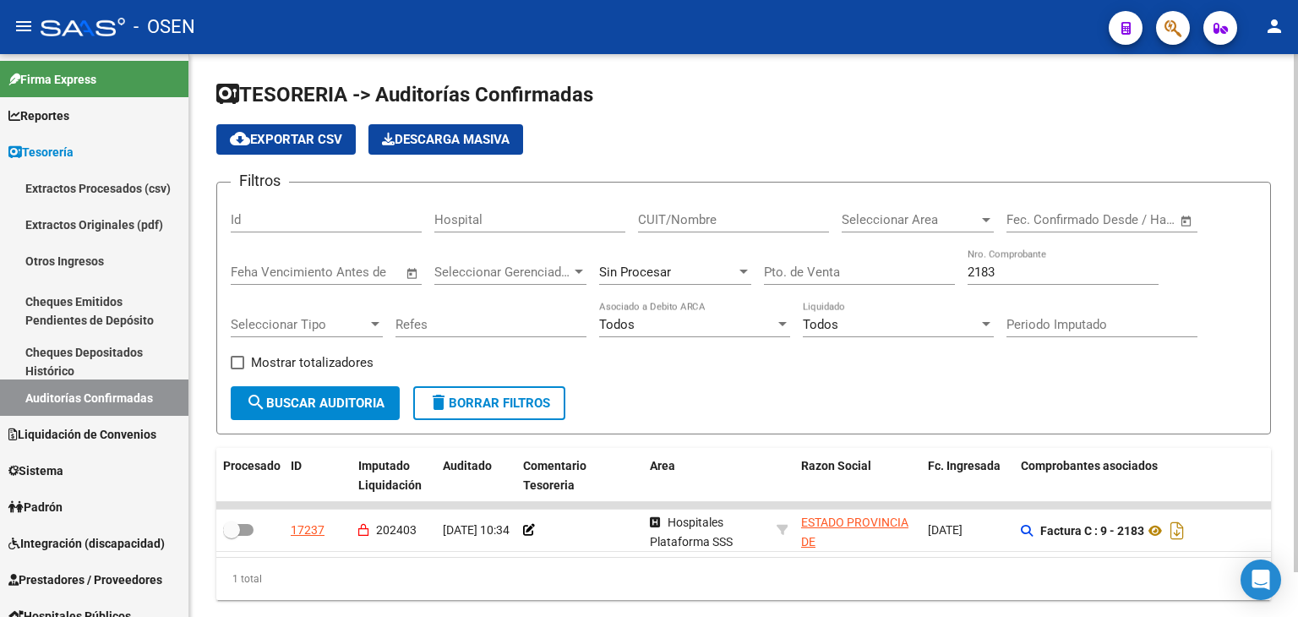
click at [1030, 264] on div "2183 Nro. Comprobante" at bounding box center [1063, 267] width 191 height 36
drag, startPoint x: 1030, startPoint y: 268, endPoint x: 848, endPoint y: 270, distance: 182.6
click at [850, 270] on div "Filtros Id Hospital CUIT/Nombre Seleccionar Area Seleccionar Area Start date – …" at bounding box center [744, 291] width 1026 height 190
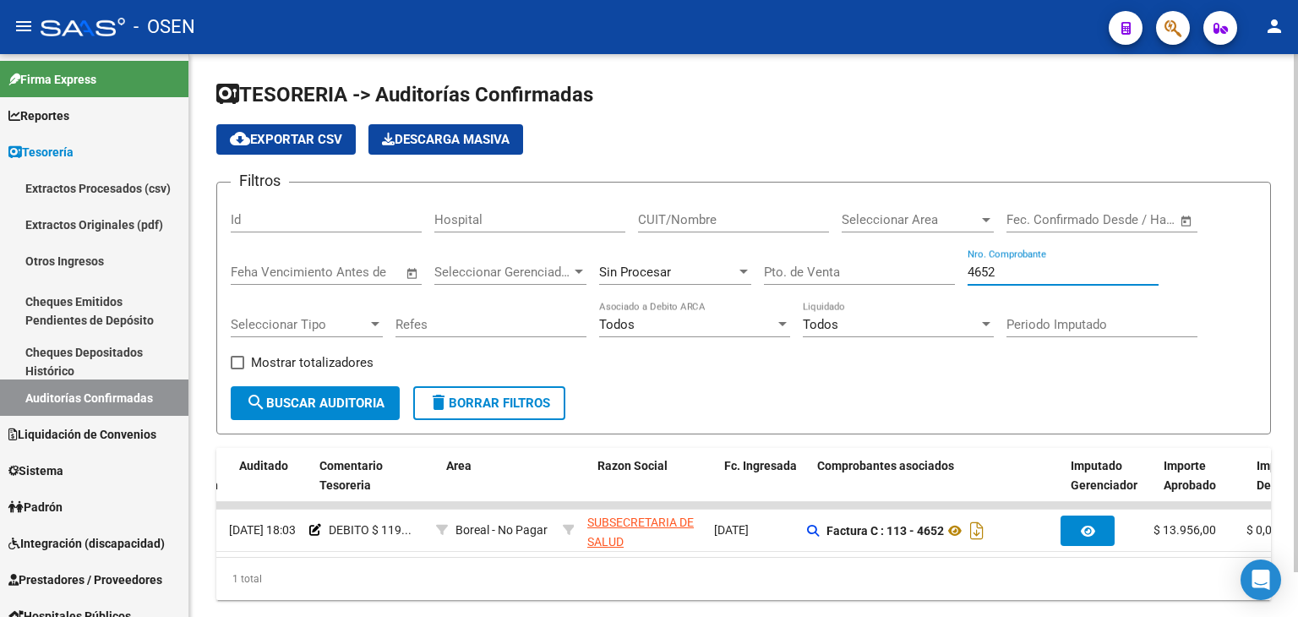
scroll to position [0, 202]
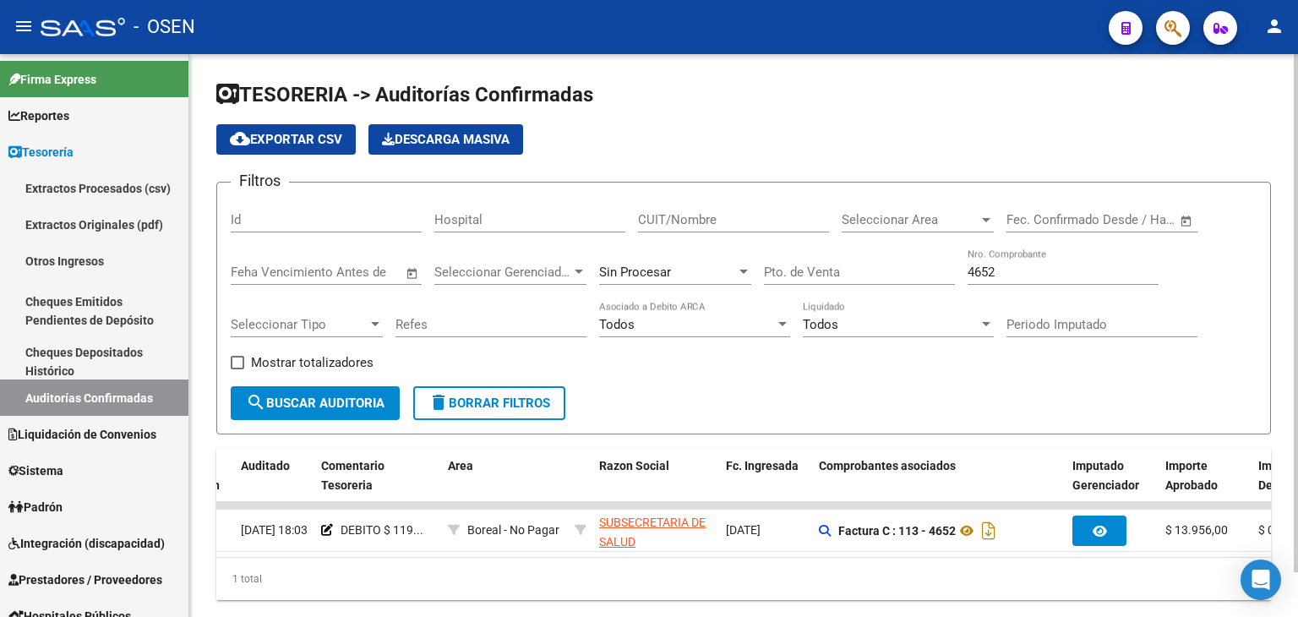
drag, startPoint x: 1030, startPoint y: 278, endPoint x: 996, endPoint y: 271, distance: 35.3
click at [996, 271] on div "4652 Nro. Comprobante" at bounding box center [1063, 267] width 191 height 36
drag, startPoint x: 997, startPoint y: 271, endPoint x: 833, endPoint y: 275, distance: 163.2
click at [833, 275] on div "Filtros Id Hospital CUIT/Nombre Seleccionar Area Seleccionar Area Start date – …" at bounding box center [744, 291] width 1026 height 190
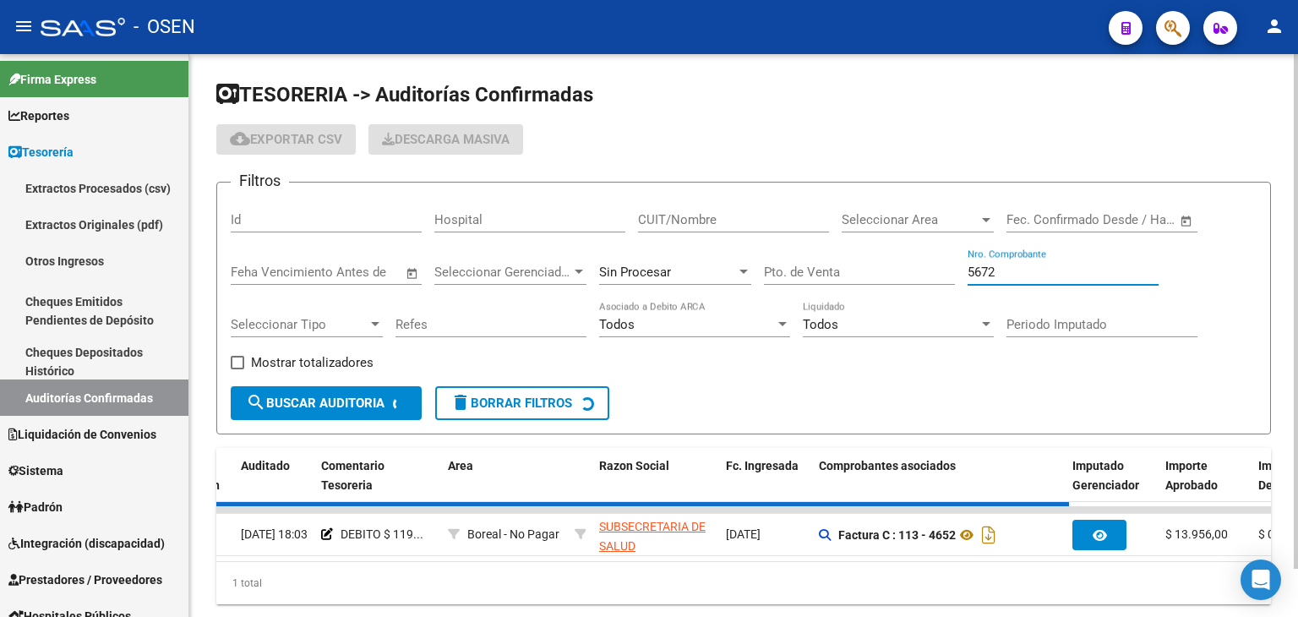
scroll to position [0, 0]
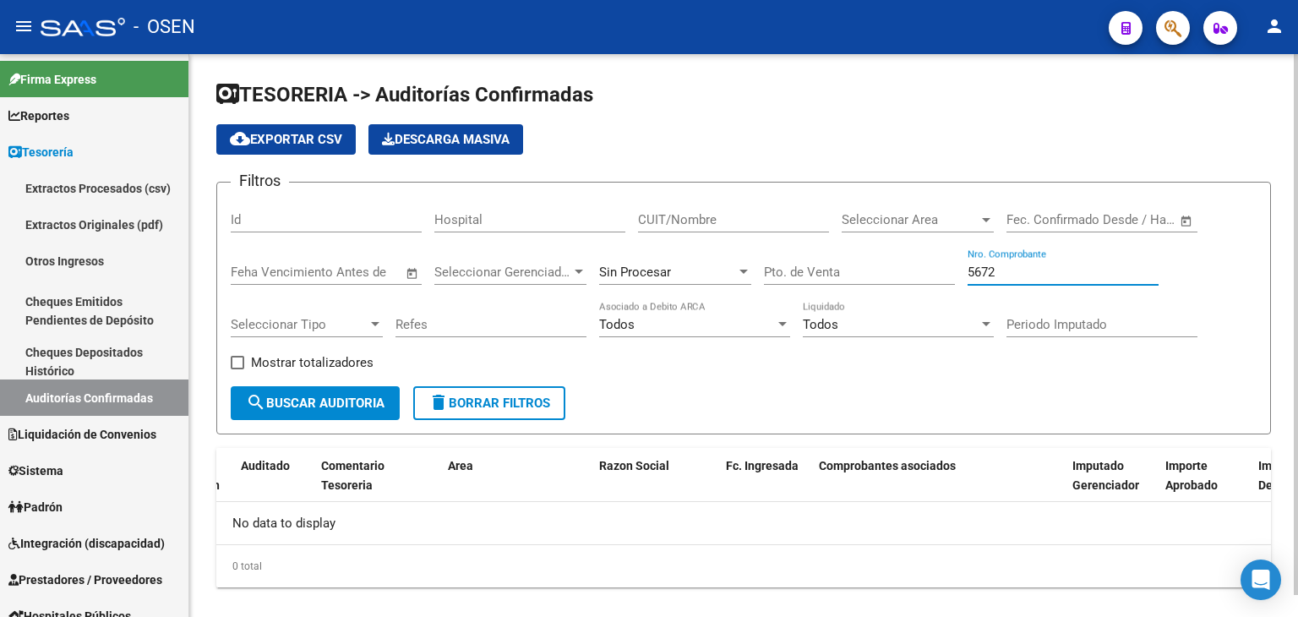
click at [740, 270] on div at bounding box center [744, 272] width 8 height 4
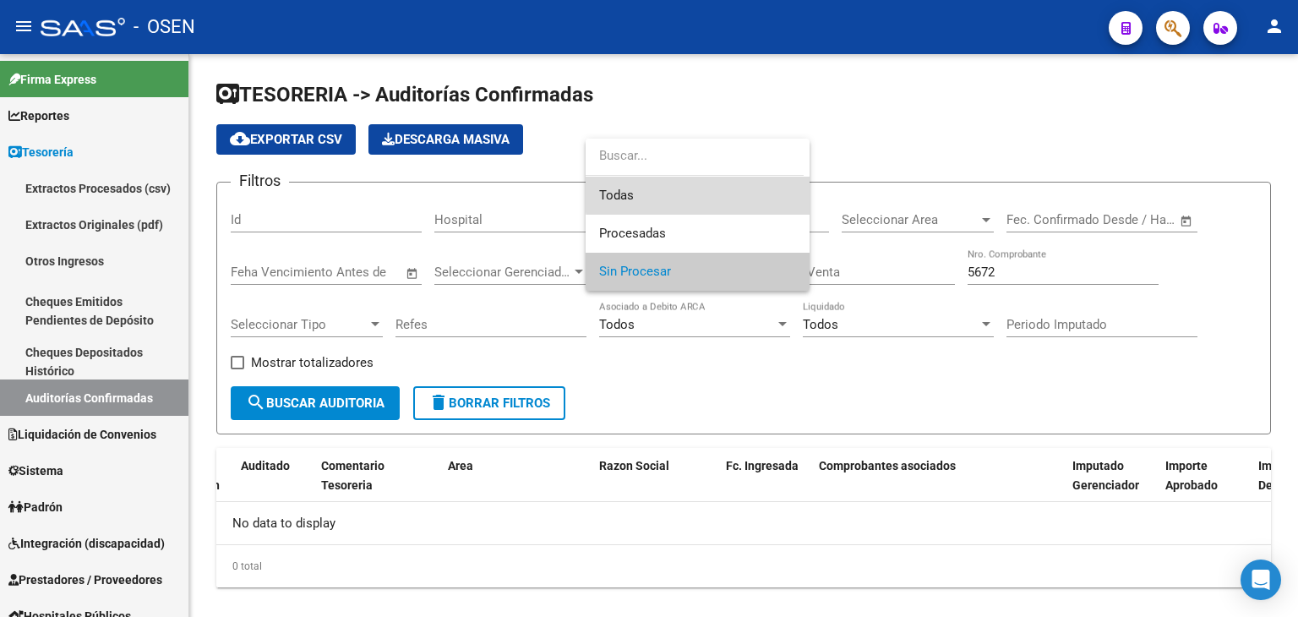
click at [716, 192] on span "Todas" at bounding box center [697, 196] width 197 height 38
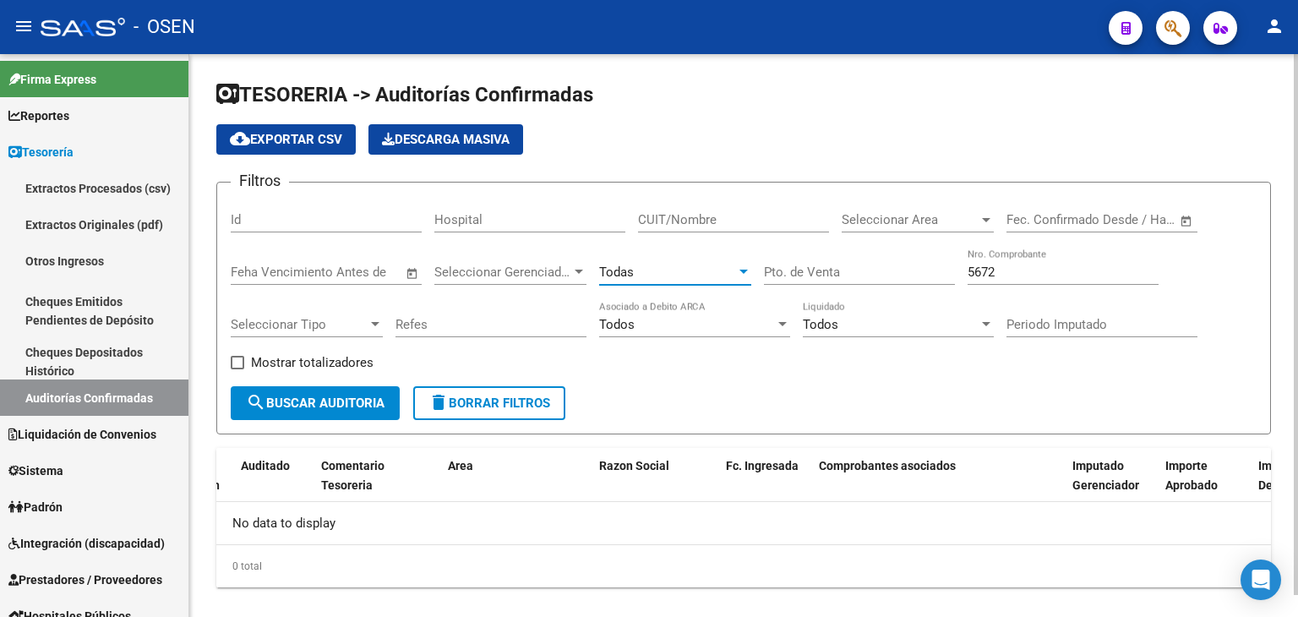
click at [357, 401] on span "search Buscar Auditoria" at bounding box center [315, 403] width 139 height 15
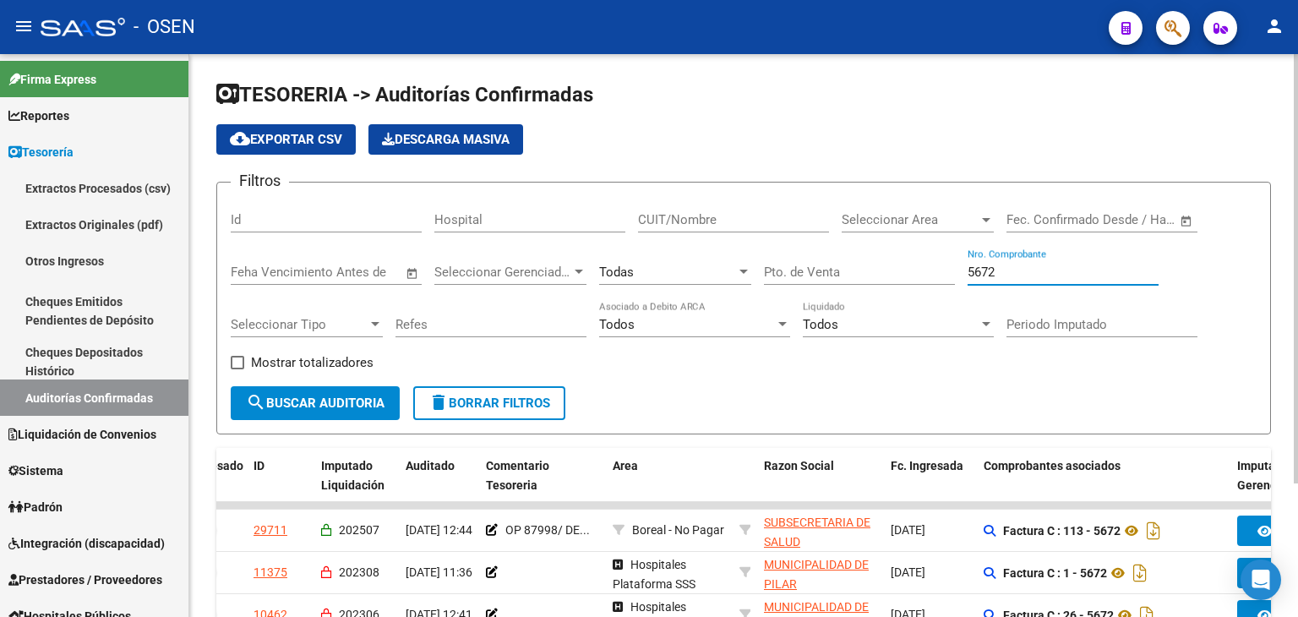
drag, startPoint x: 1003, startPoint y: 268, endPoint x: 591, endPoint y: 192, distance: 419.5
click at [591, 192] on form "Filtros Id Hospital CUIT/Nombre Seleccionar Area Seleccionar Area Start date – …" at bounding box center [743, 308] width 1055 height 253
type input "282"
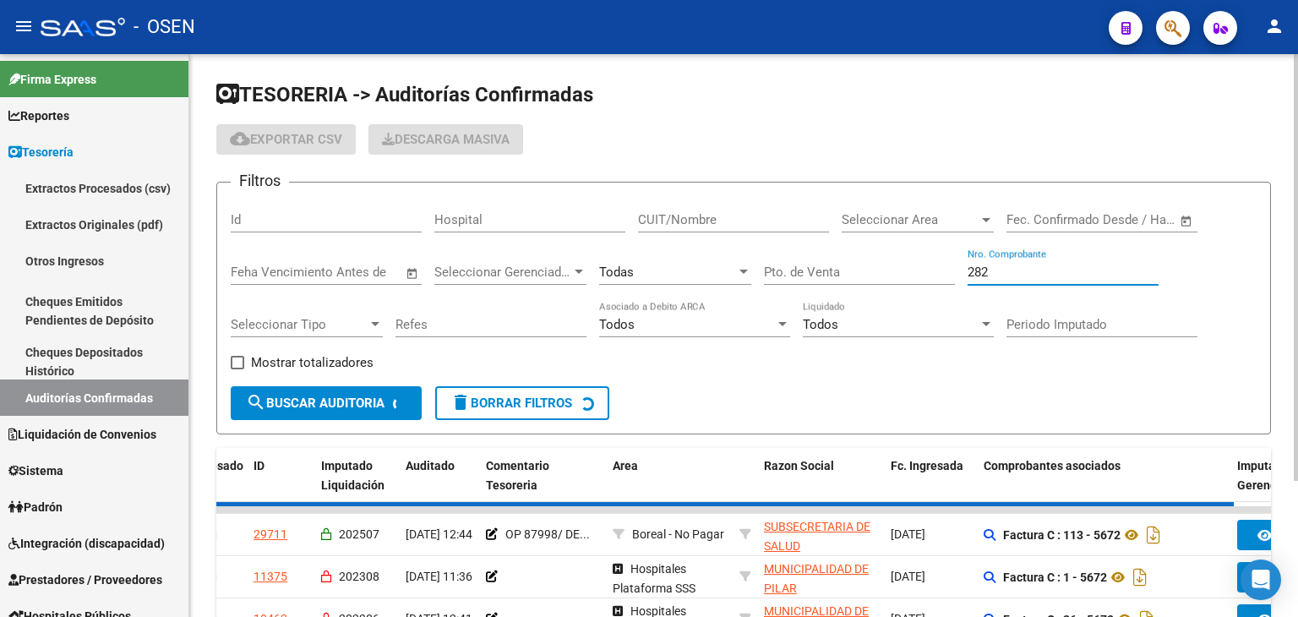
checkbox input "false"
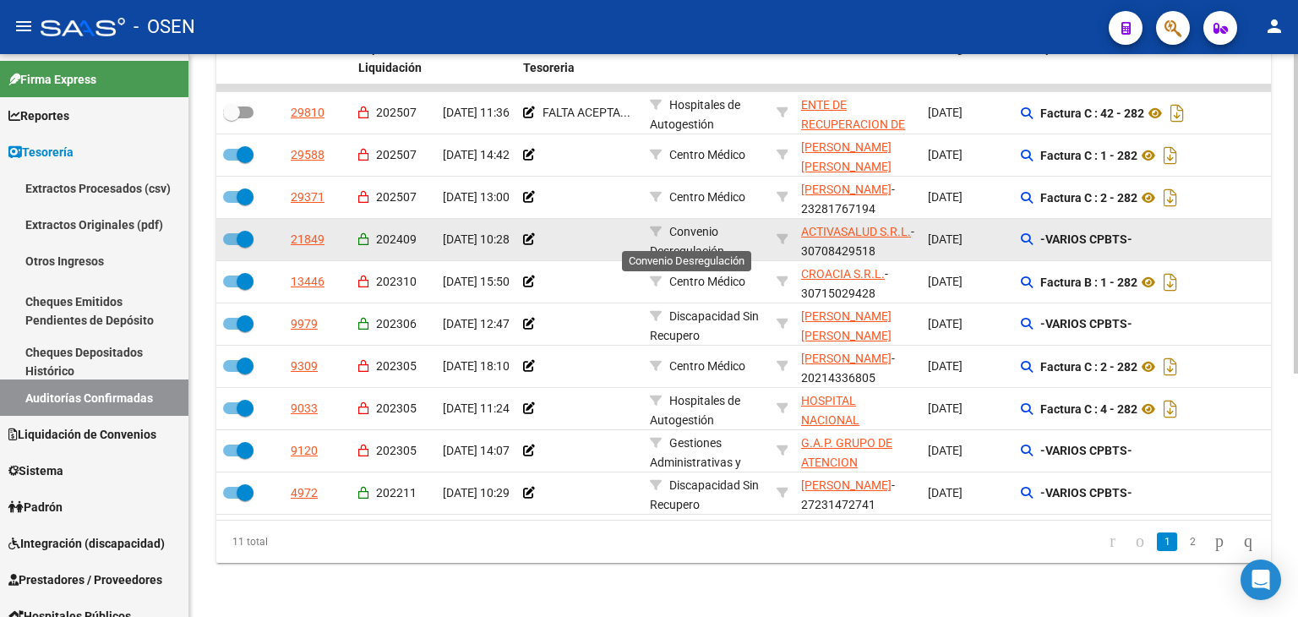
scroll to position [146, 0]
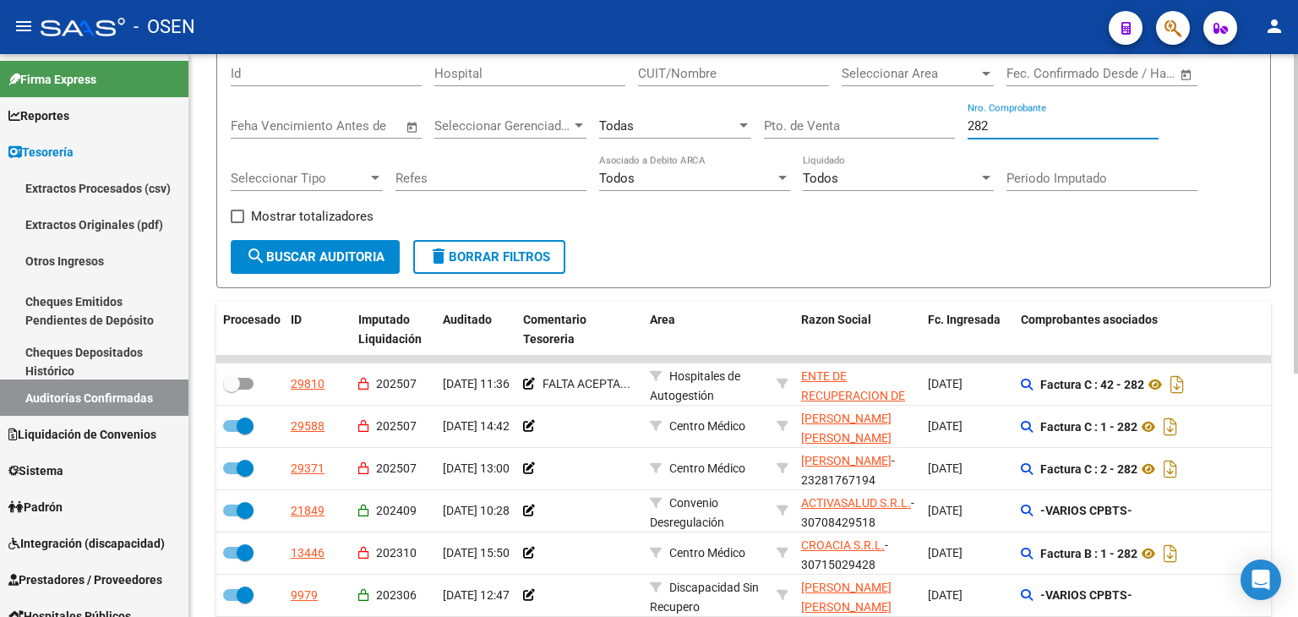
drag, startPoint x: 1008, startPoint y: 123, endPoint x: 808, endPoint y: 128, distance: 199.5
click at [808, 128] on div "Filtros Id Hospital CUIT/Nombre Seleccionar Area Seleccionar Area Start date – …" at bounding box center [744, 145] width 1026 height 190
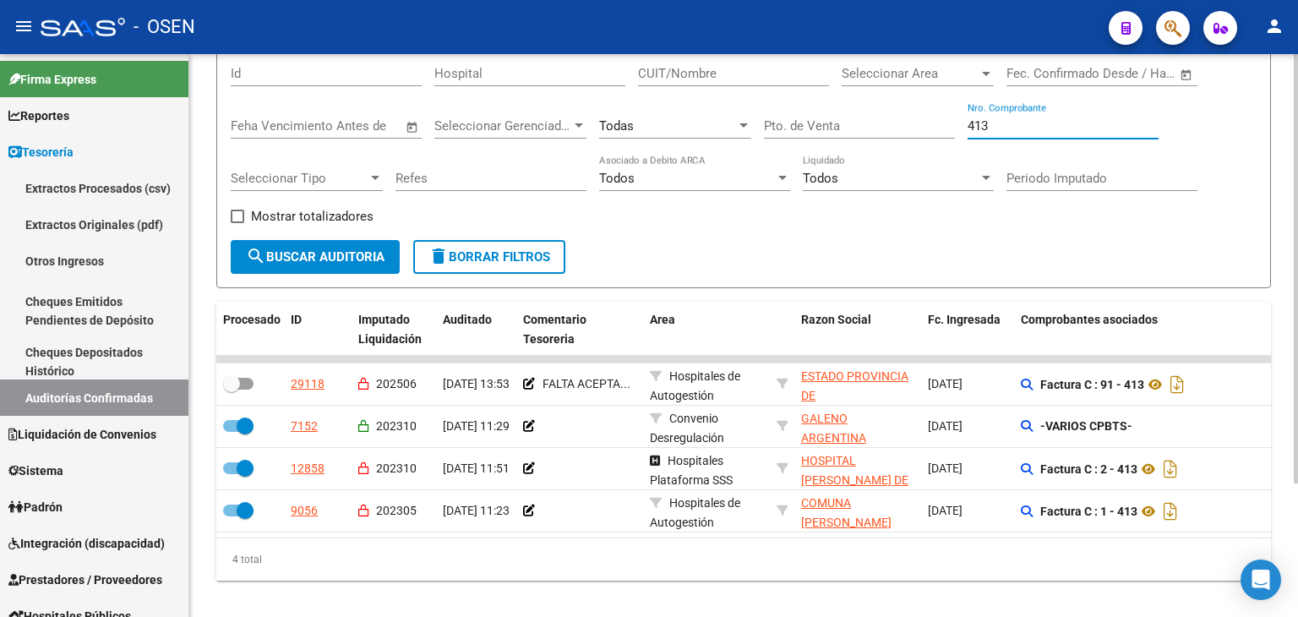
drag, startPoint x: 1095, startPoint y: 131, endPoint x: 810, endPoint y: 136, distance: 285.7
click at [812, 134] on div "Filtros Id Hospital CUIT/Nombre Seleccionar Area Seleccionar Area Start date – …" at bounding box center [744, 145] width 1026 height 190
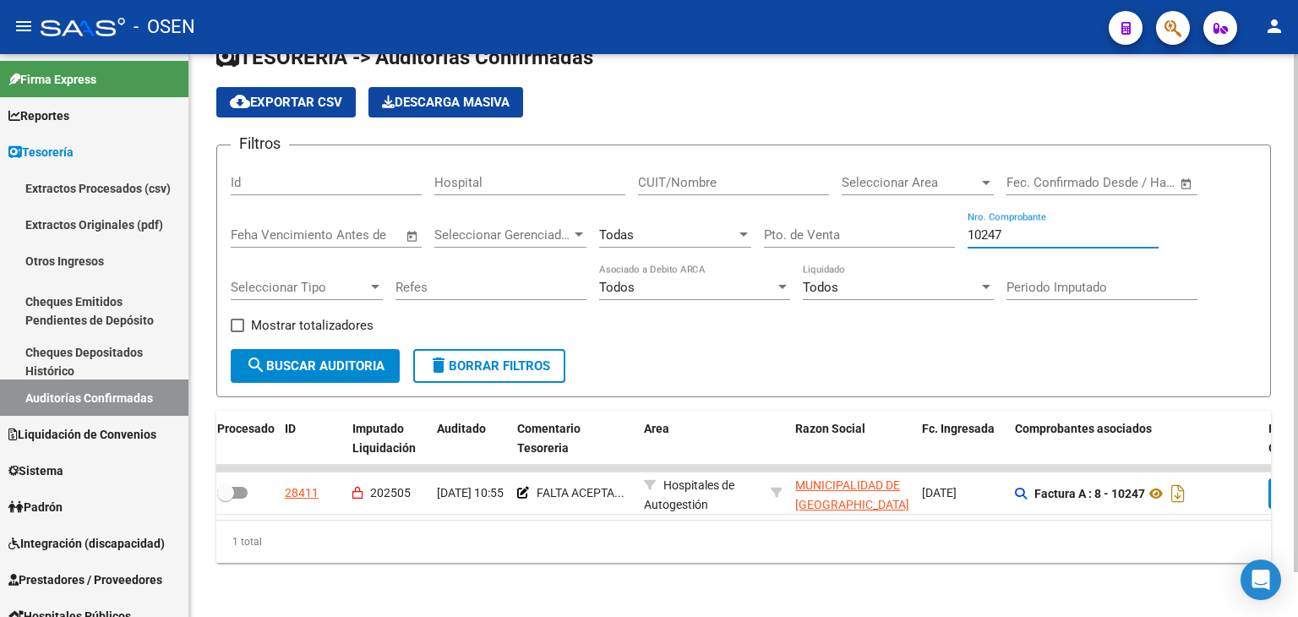
scroll to position [0, 0]
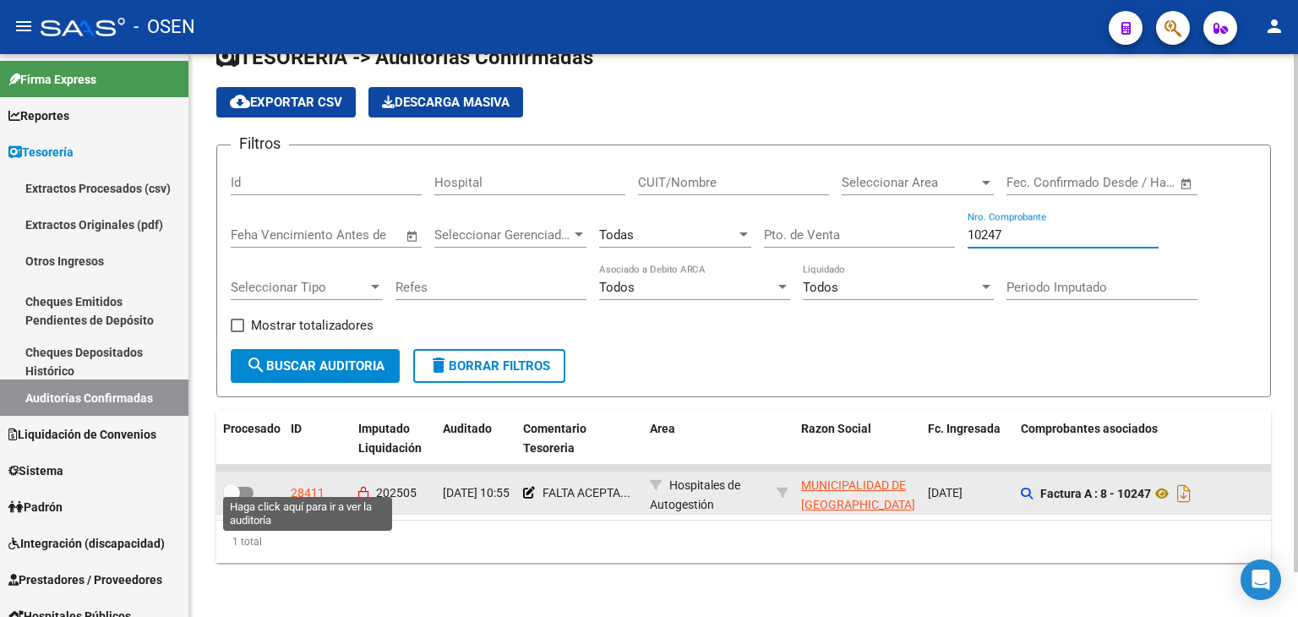
type input "10247"
click at [294, 483] on div "28411" at bounding box center [308, 492] width 34 height 19
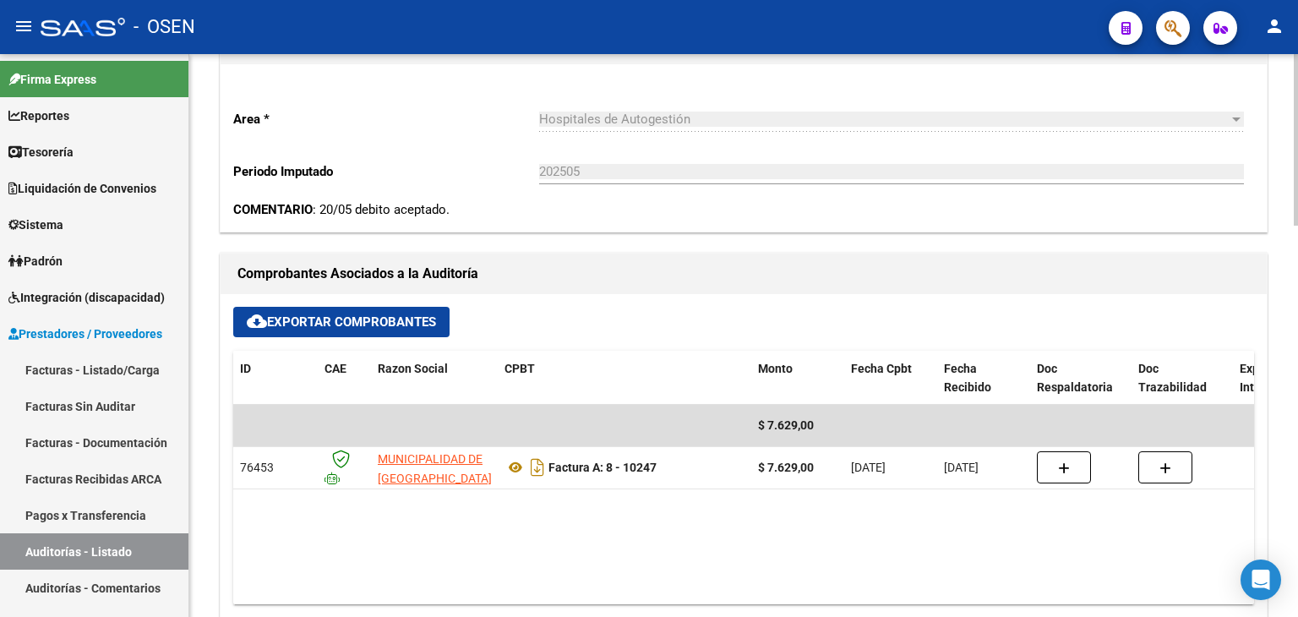
scroll to position [845, 0]
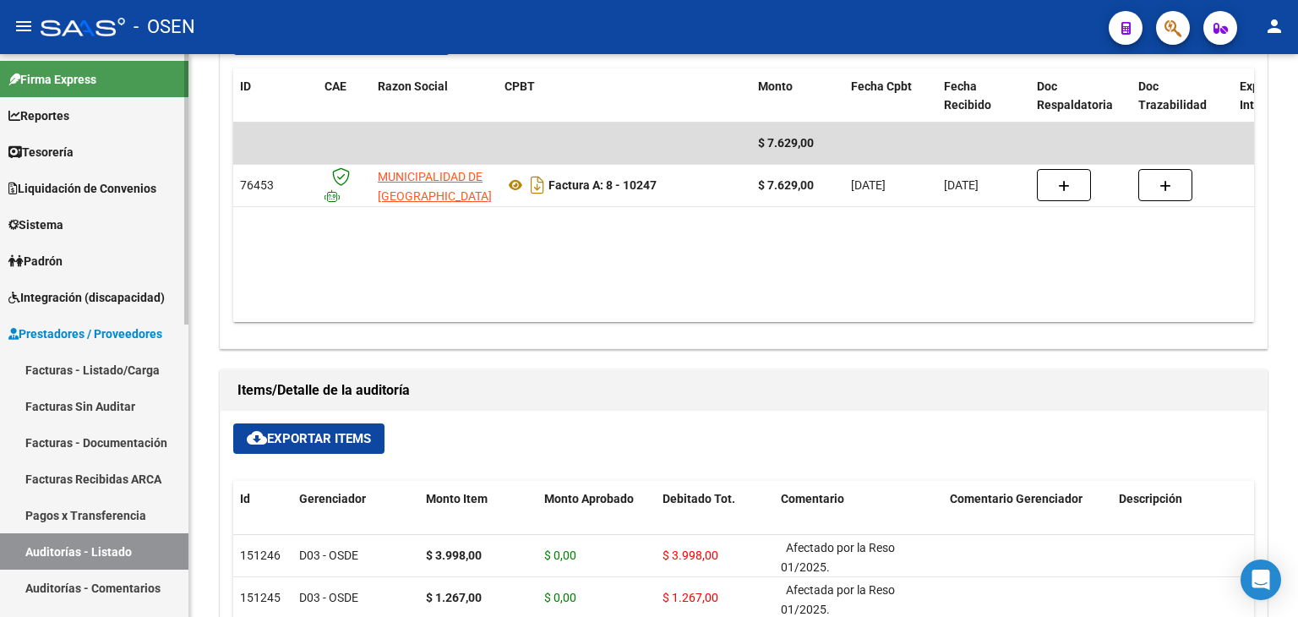
click at [91, 159] on link "Tesorería" at bounding box center [94, 152] width 188 height 36
click at [114, 148] on link "Tesorería" at bounding box center [94, 152] width 188 height 36
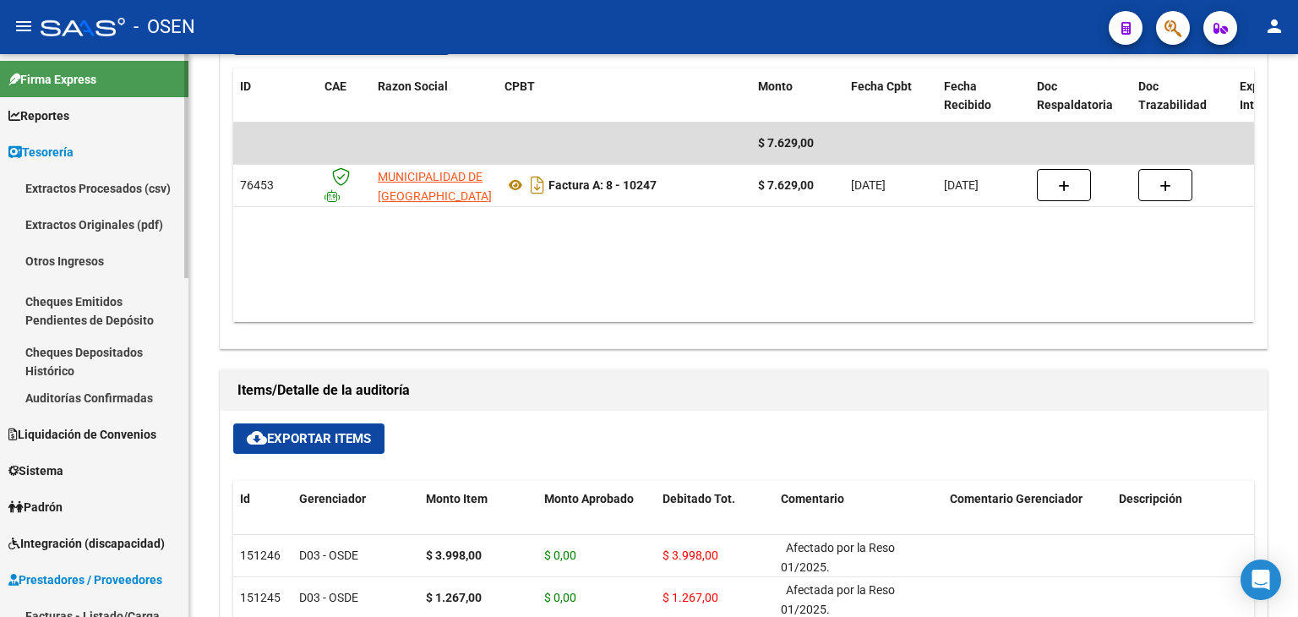
click at [102, 398] on link "Auditorías Confirmadas" at bounding box center [94, 398] width 188 height 36
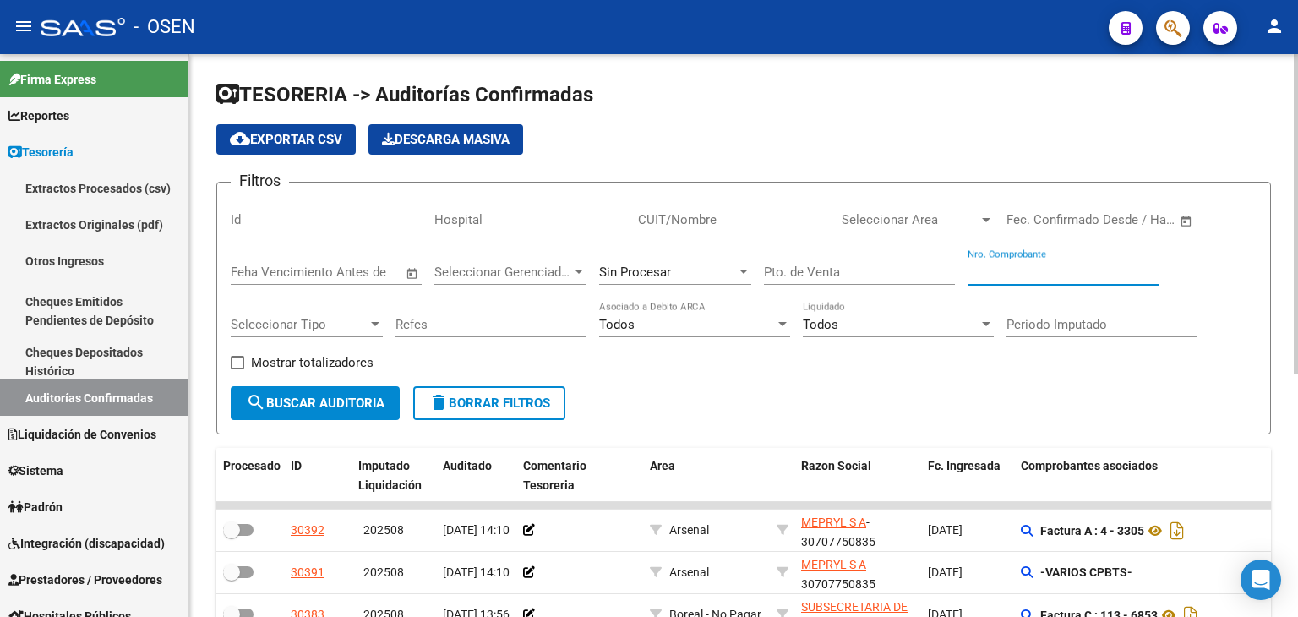
click at [1012, 269] on input "Nro. Comprobante" at bounding box center [1063, 272] width 191 height 15
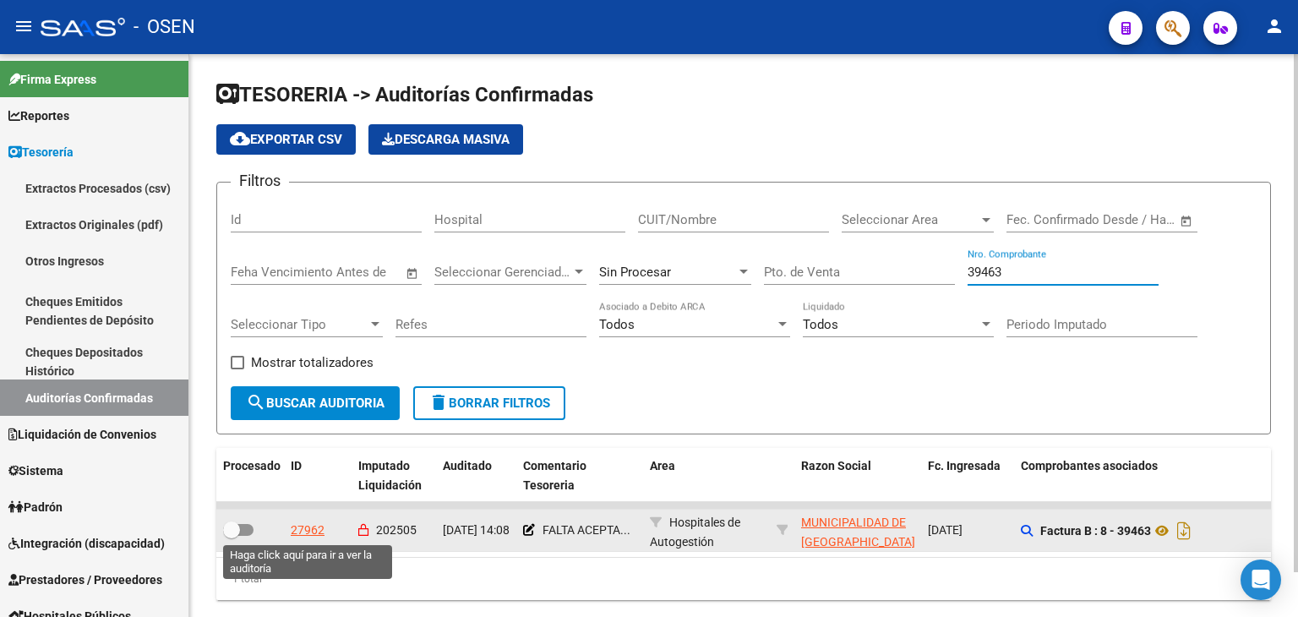
type input "39463"
click at [301, 521] on div "27962" at bounding box center [308, 530] width 34 height 19
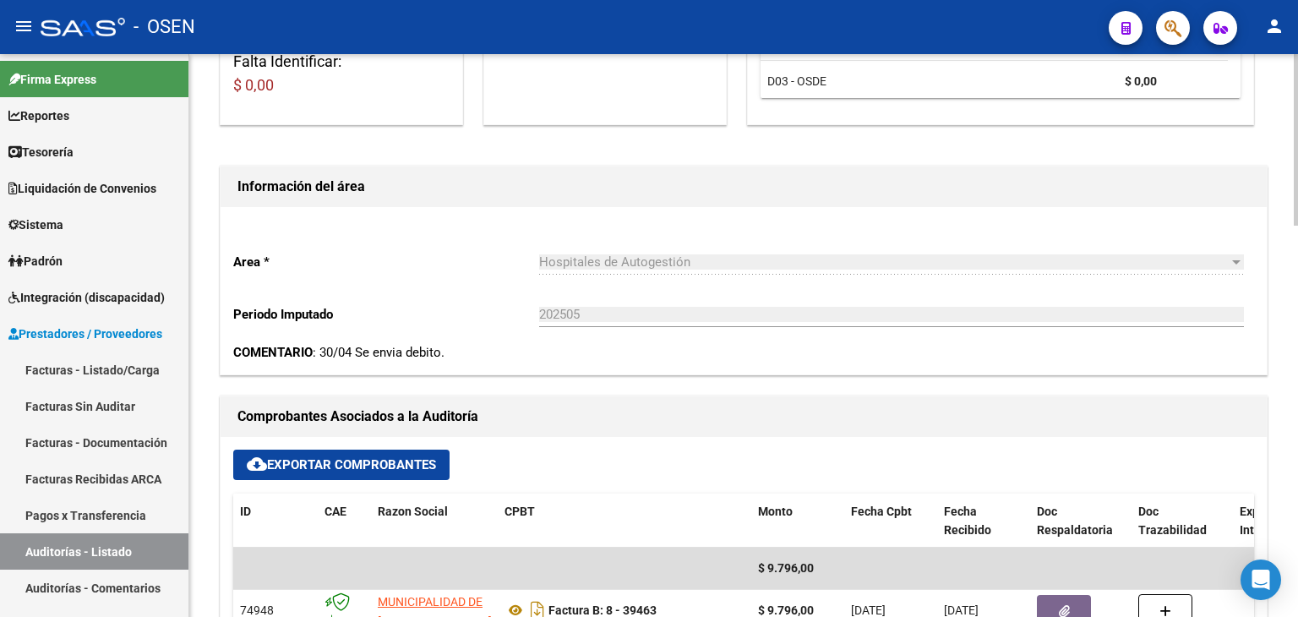
scroll to position [563, 0]
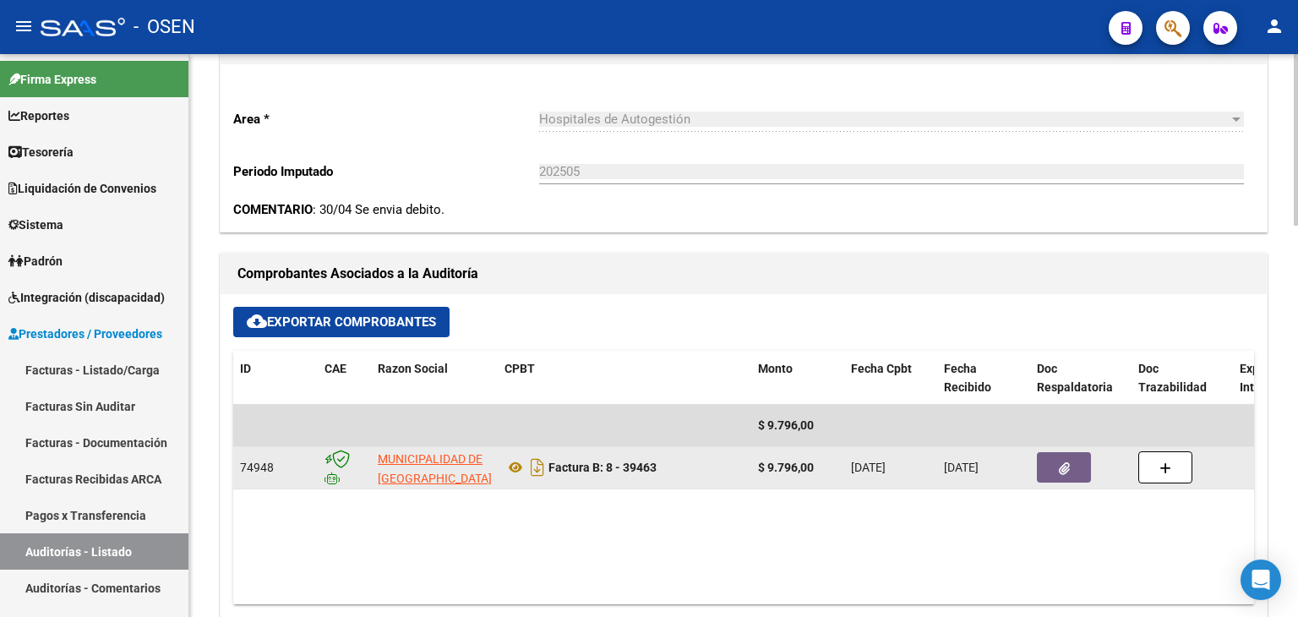
click at [1062, 456] on button "button" at bounding box center [1064, 467] width 54 height 30
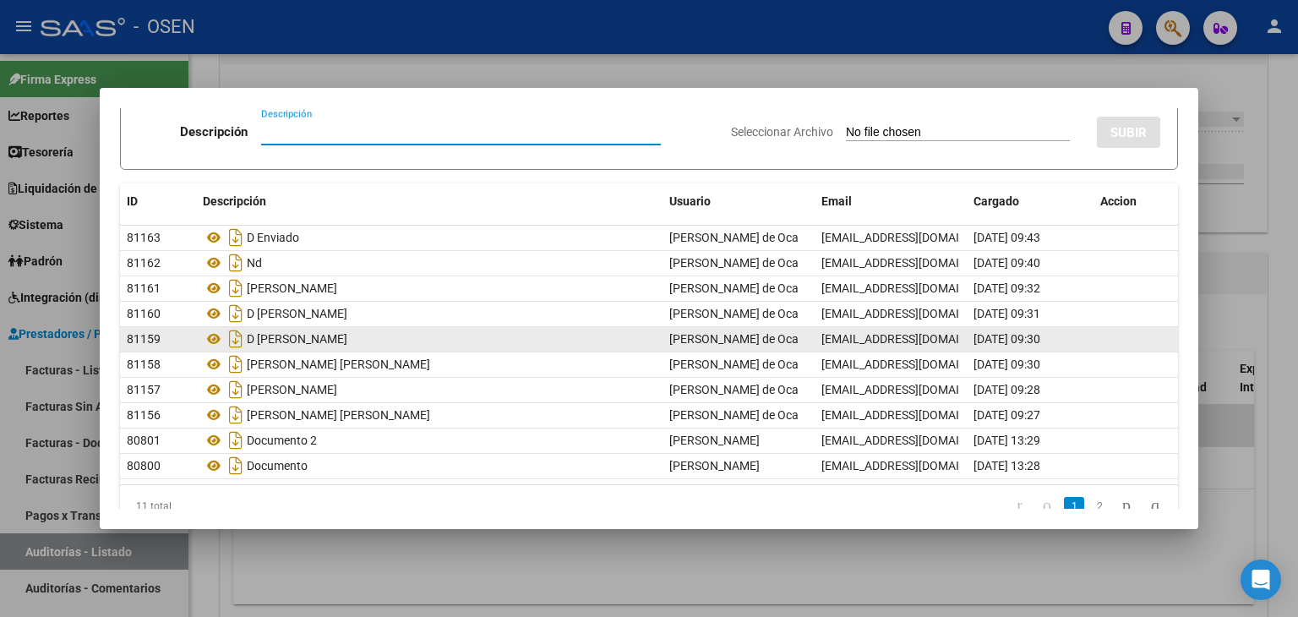
scroll to position [101, 0]
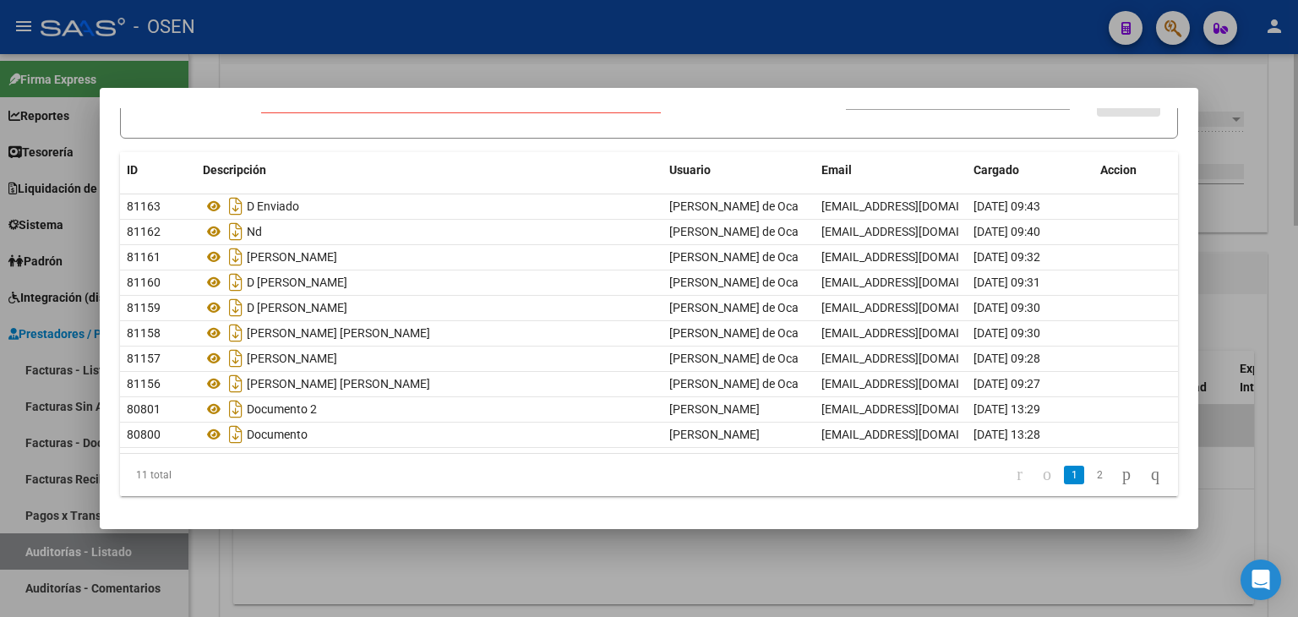
click at [582, 542] on div at bounding box center [649, 308] width 1298 height 617
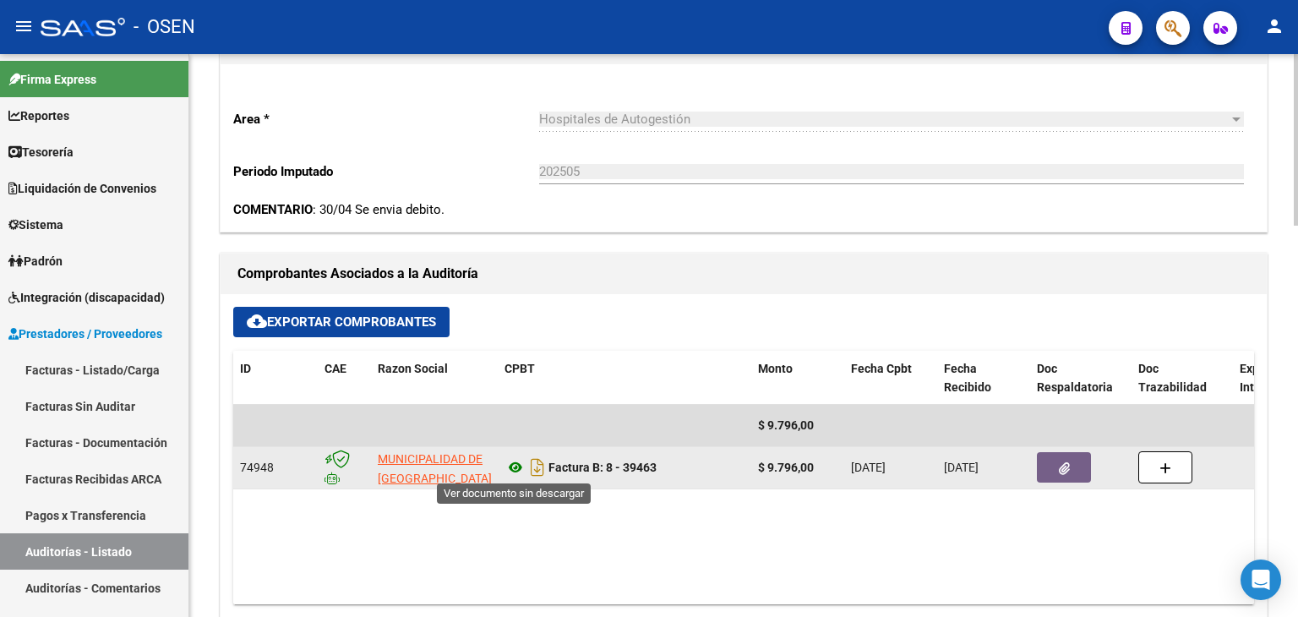
click at [511, 467] on icon at bounding box center [516, 467] width 22 height 20
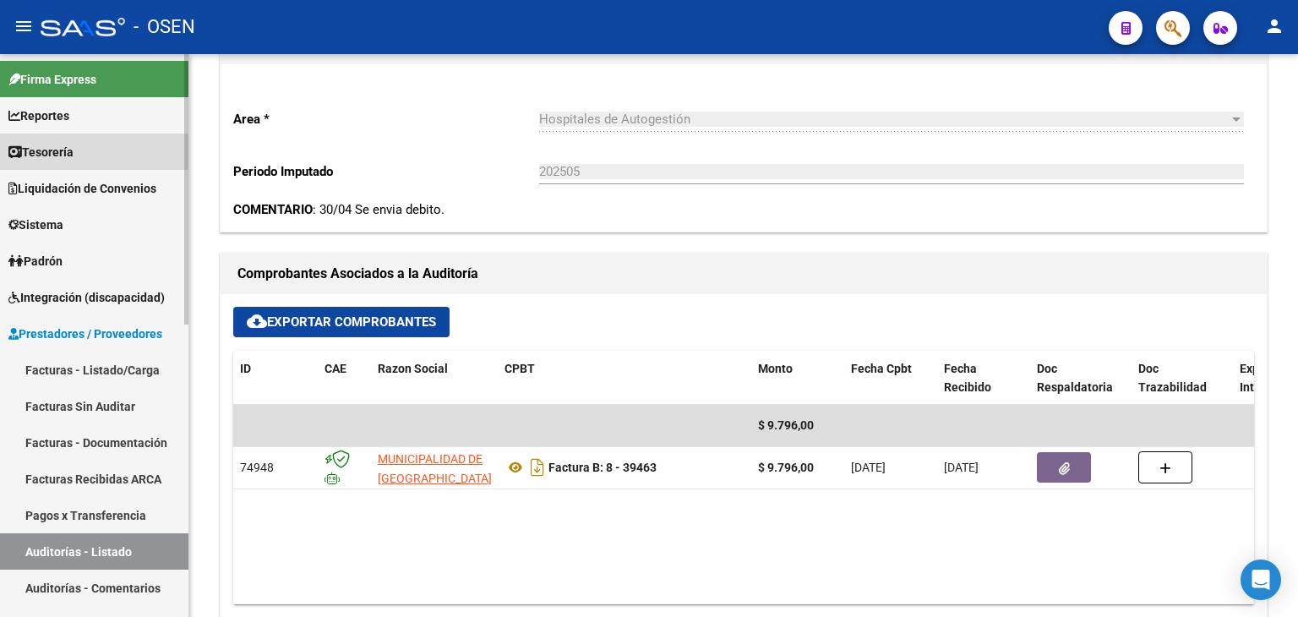
click at [74, 156] on span "Tesorería" at bounding box center [40, 152] width 65 height 19
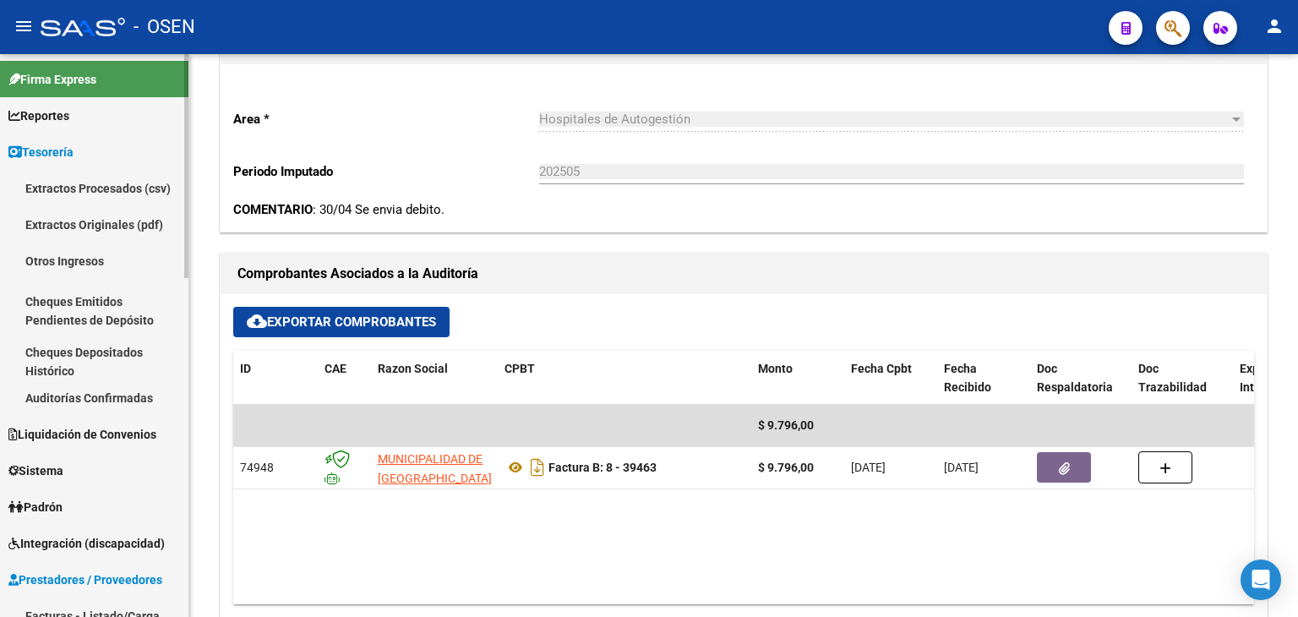
click at [134, 398] on link "Auditorías Confirmadas" at bounding box center [94, 398] width 188 height 36
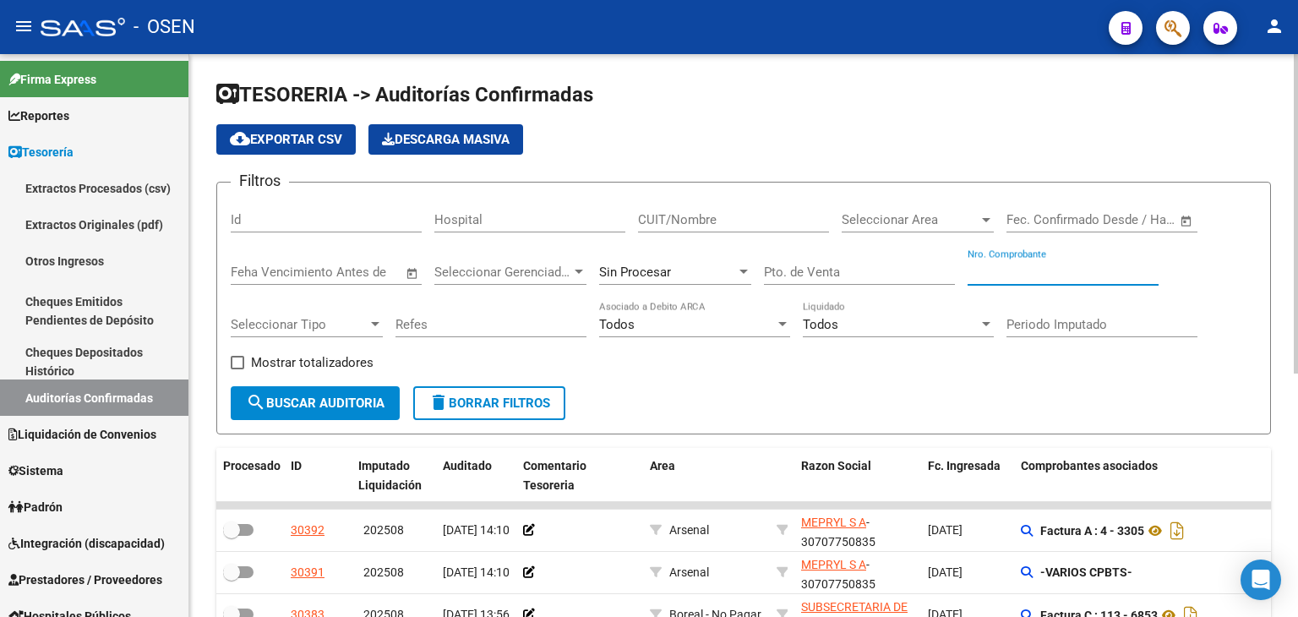
click at [1055, 278] on input "Nro. Comprobante" at bounding box center [1063, 272] width 191 height 15
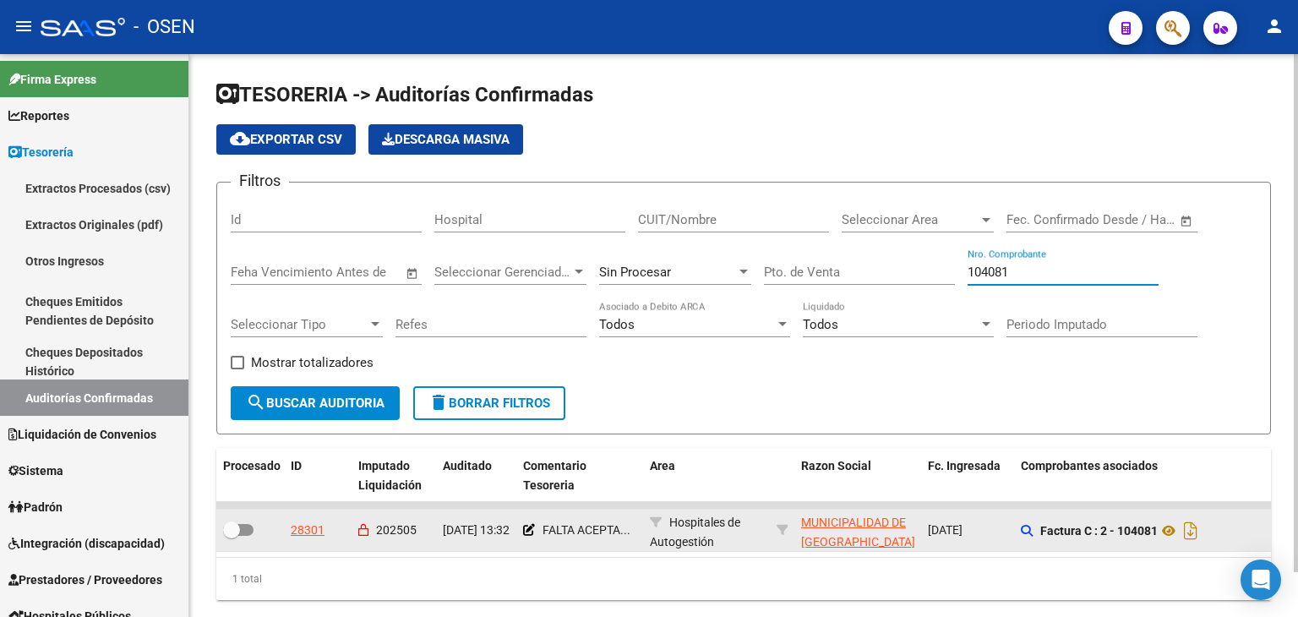
type input "104081"
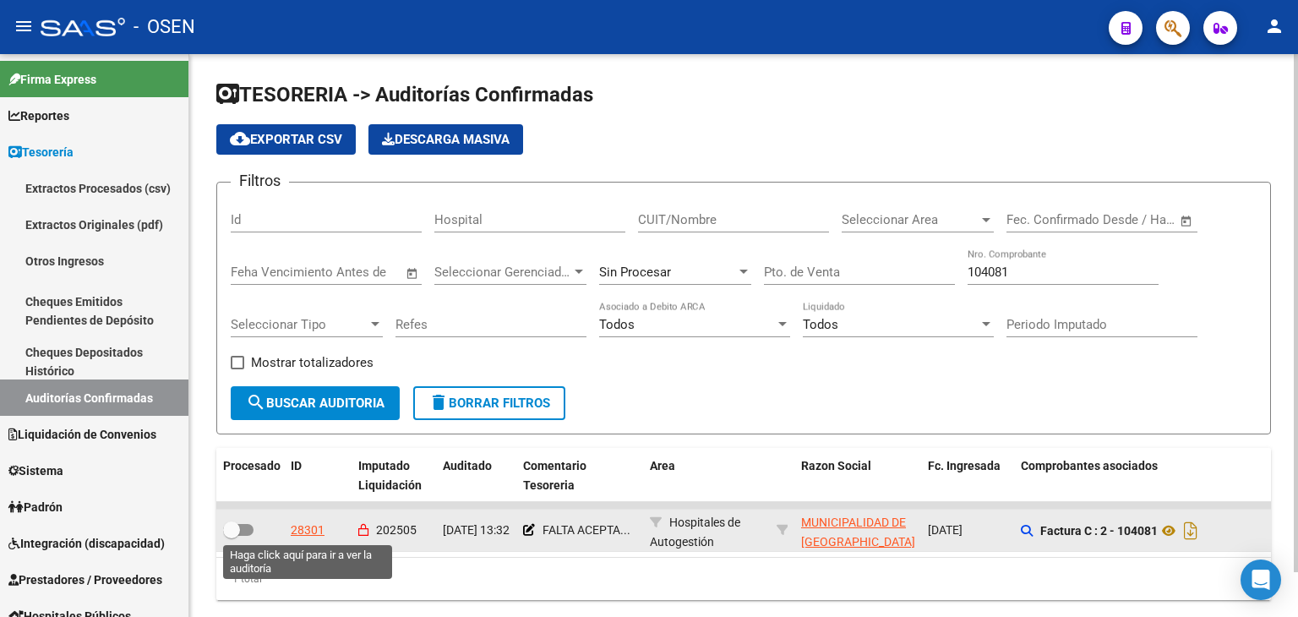
click at [313, 531] on div "28301" at bounding box center [308, 530] width 34 height 19
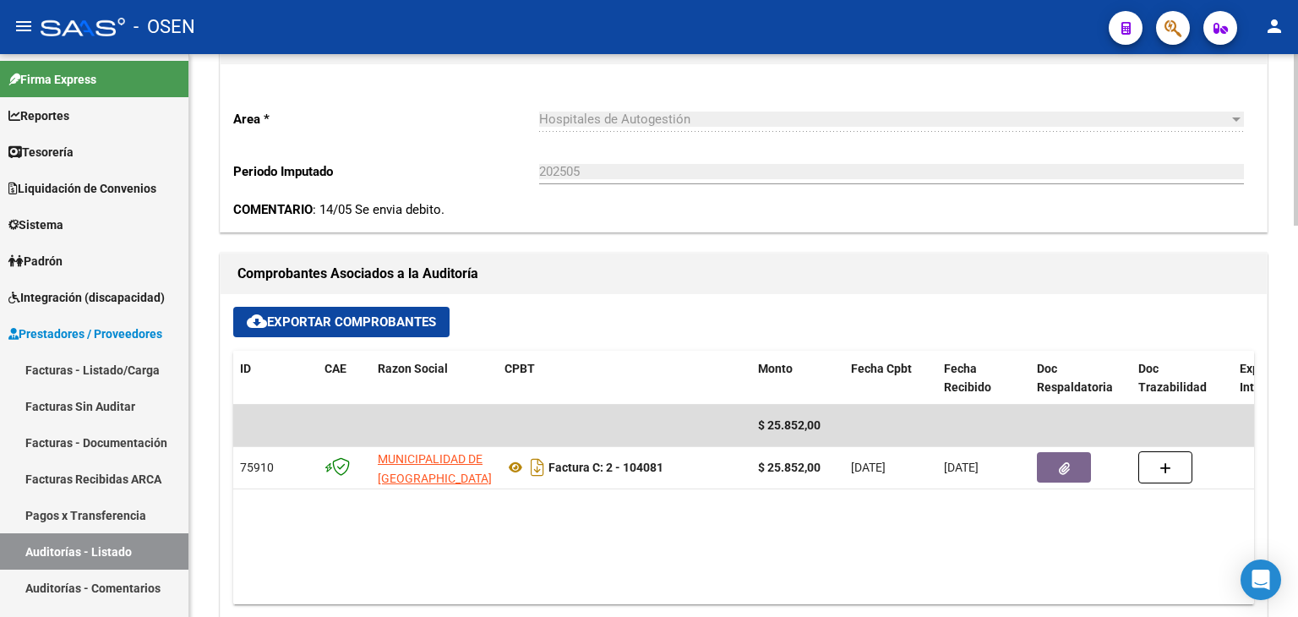
scroll to position [845, 0]
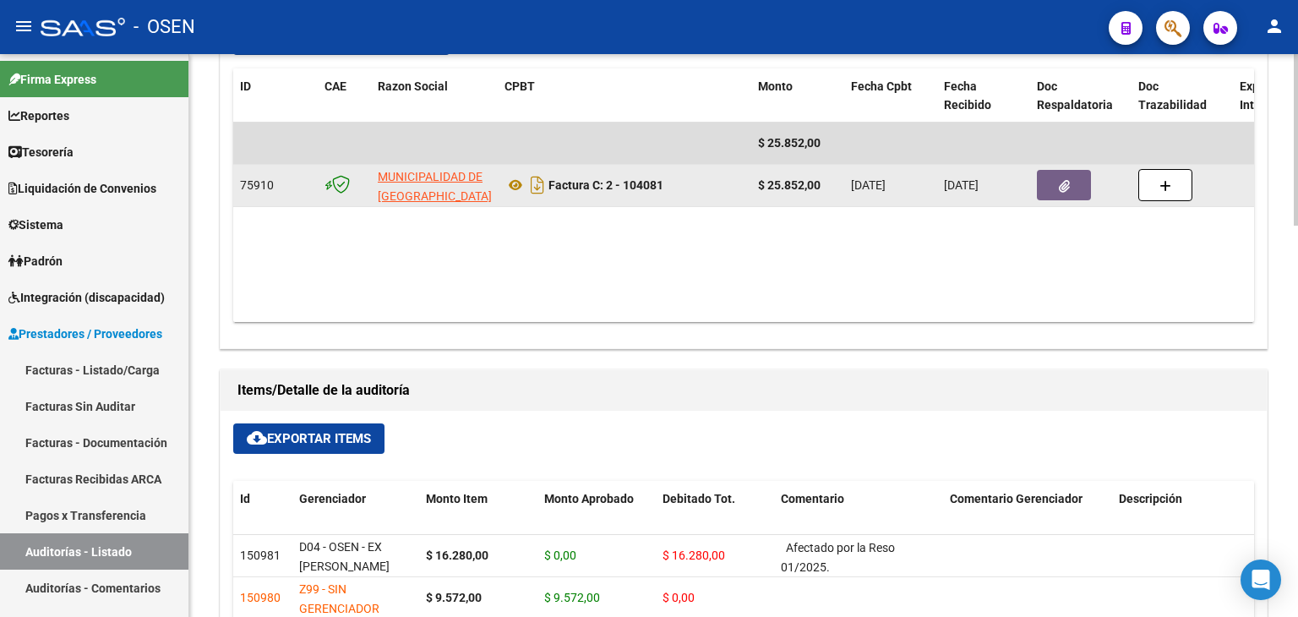
click at [1061, 190] on icon "button" at bounding box center [1064, 186] width 11 height 13
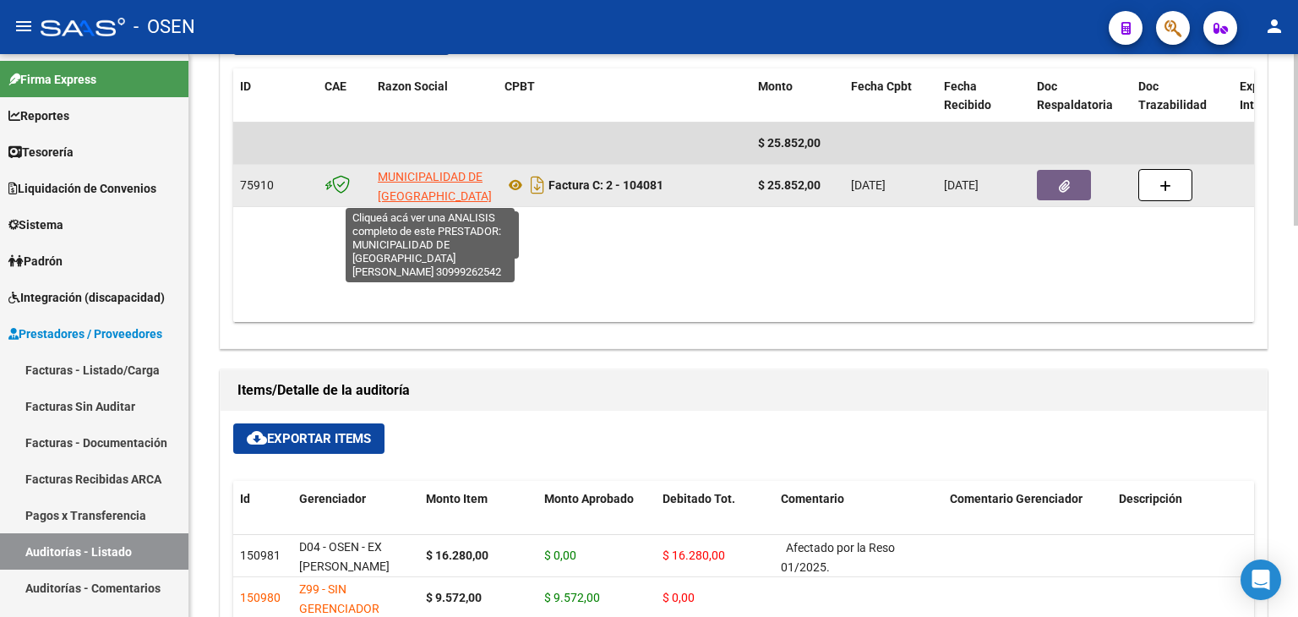
click at [467, 174] on span "MUNICIPALIDAD DE [GEOGRAPHIC_DATA][PERSON_NAME]" at bounding box center [435, 196] width 114 height 52
type textarea "30999262542"
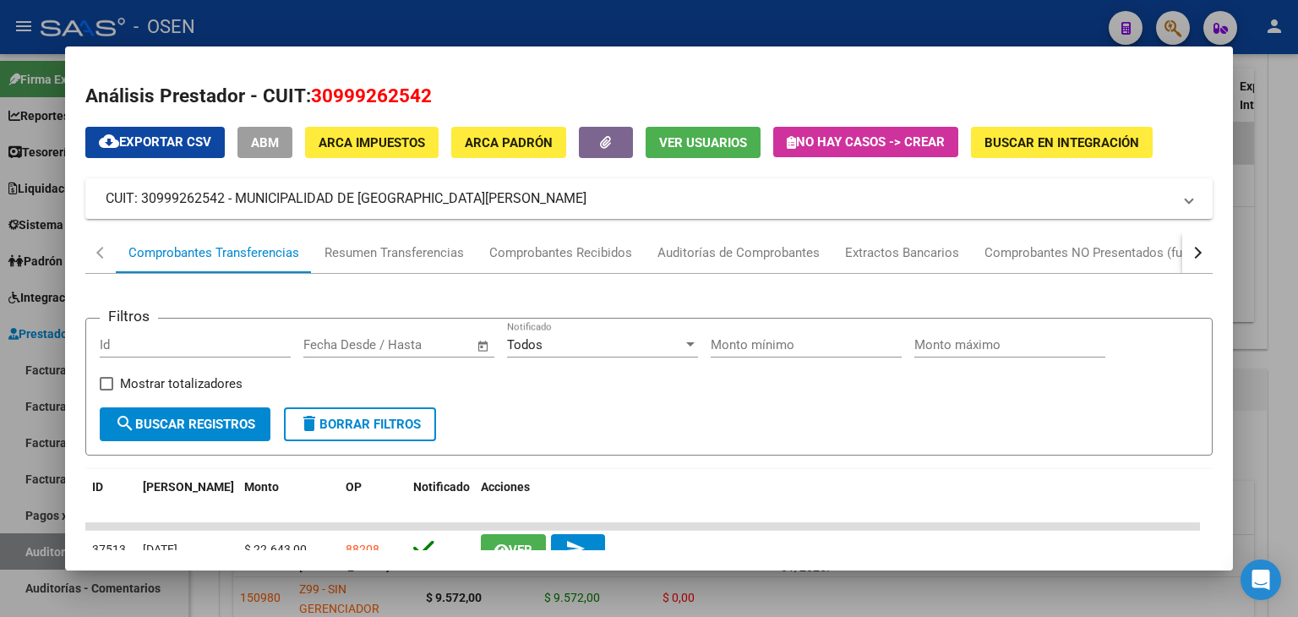
drag, startPoint x: 311, startPoint y: 96, endPoint x: 464, endPoint y: 99, distance: 153.0
click at [464, 99] on h2 "Análisis Prestador - CUIT: 30999262542" at bounding box center [649, 96] width 1128 height 29
copy span "30999262542"
click at [25, 345] on div at bounding box center [649, 308] width 1298 height 617
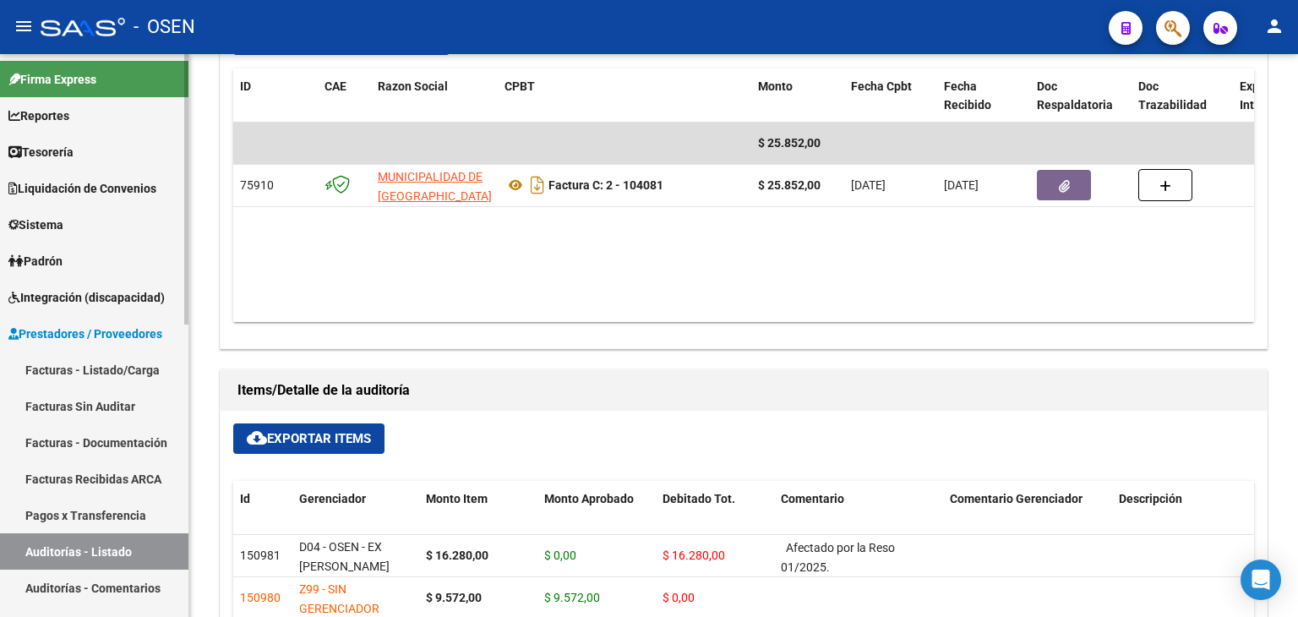
click at [36, 373] on link "Facturas - Listado/Carga" at bounding box center [94, 370] width 188 height 36
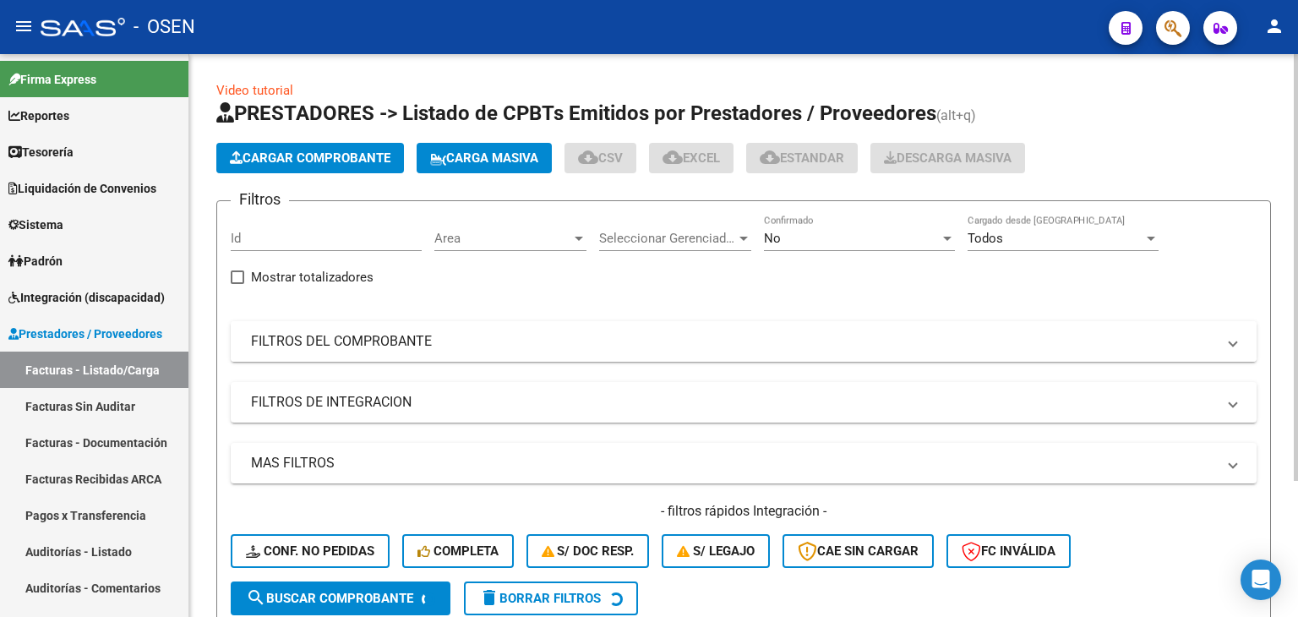
click at [547, 351] on mat-expansion-panel-header "FILTROS DEL COMPROBANTE" at bounding box center [744, 341] width 1026 height 41
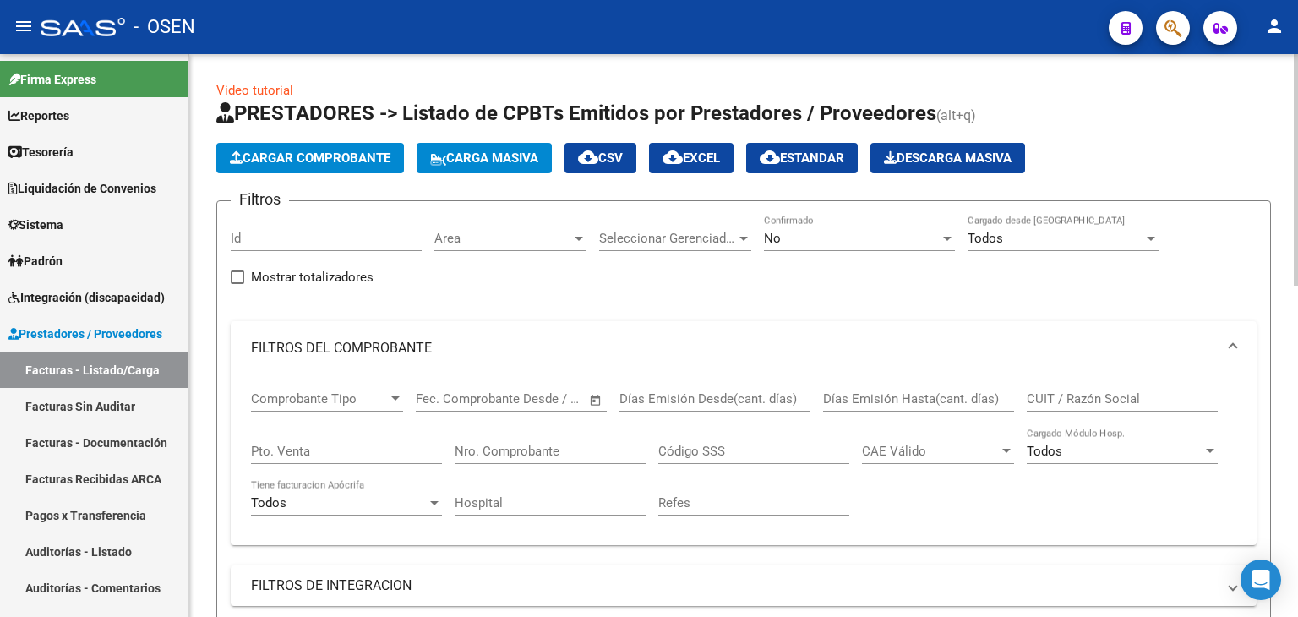
click at [1051, 407] on div "CUIT / Razón Social" at bounding box center [1122, 393] width 191 height 36
paste input "30999262542"
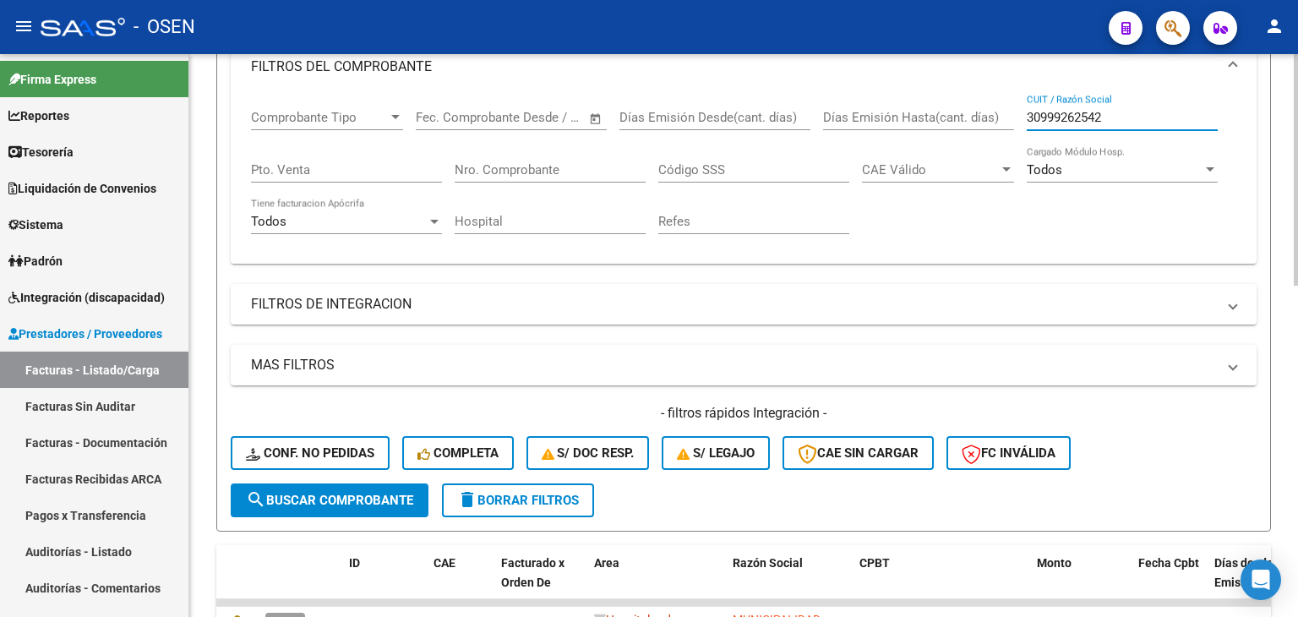
type input "30999262542"
click at [340, 497] on span "search Buscar Comprobante" at bounding box center [329, 500] width 167 height 15
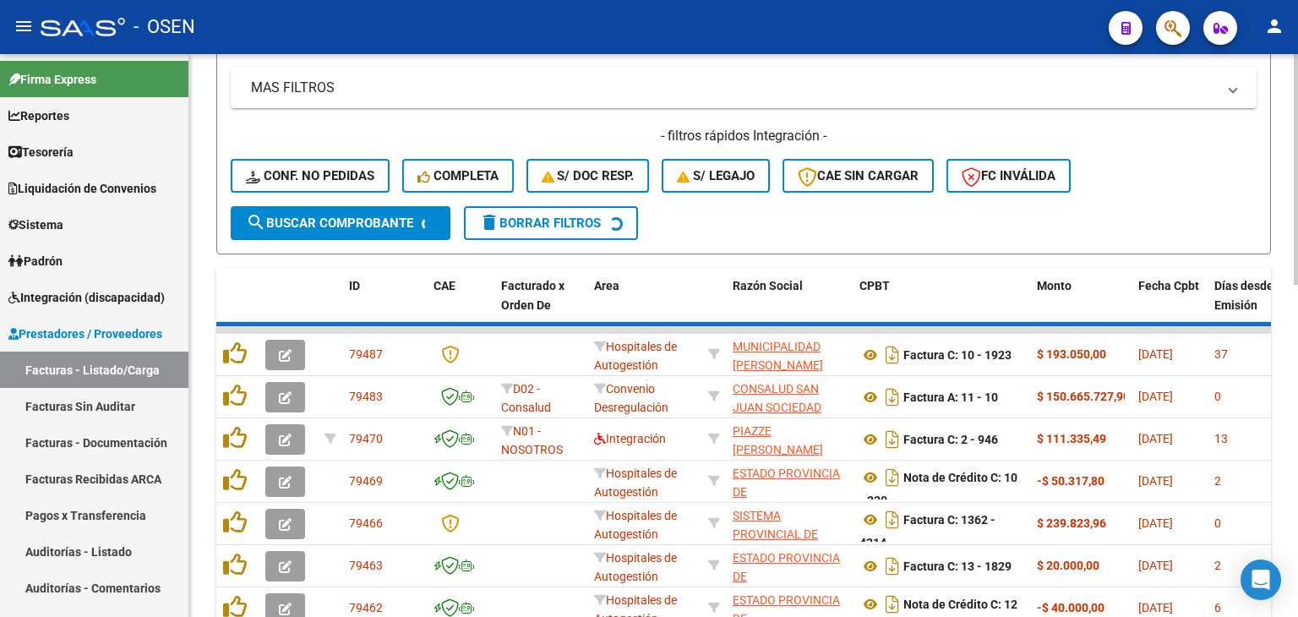
scroll to position [511, 0]
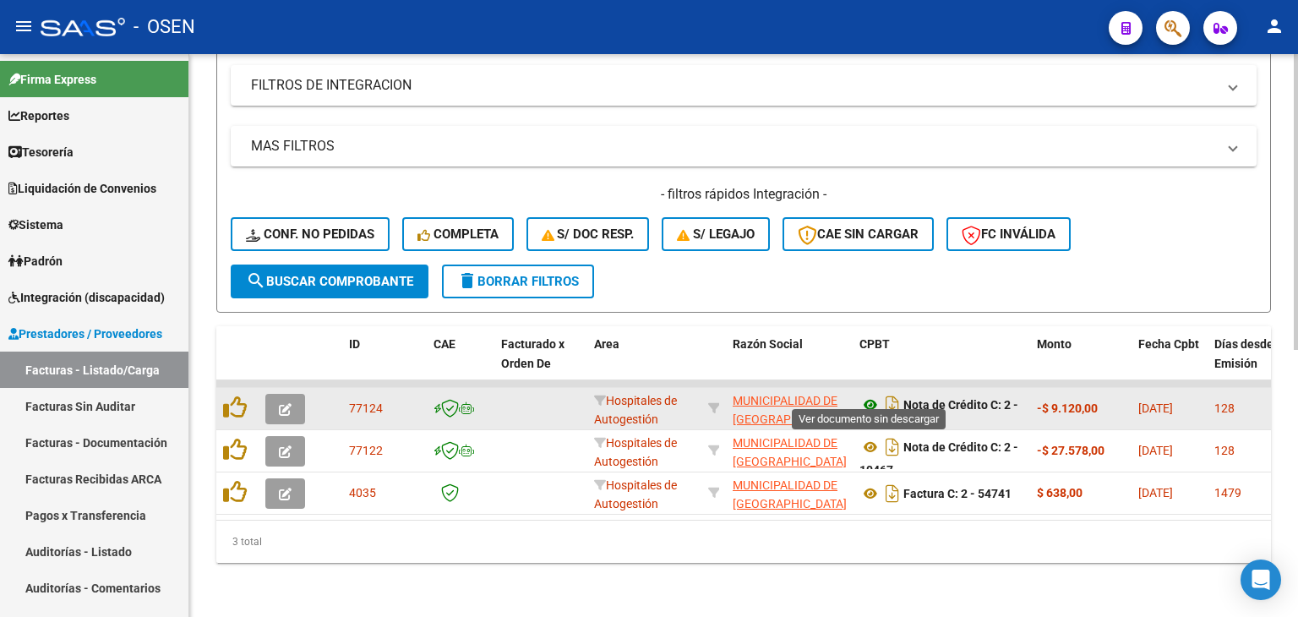
click at [876, 395] on icon at bounding box center [871, 405] width 22 height 20
click at [861, 395] on icon at bounding box center [871, 405] width 22 height 20
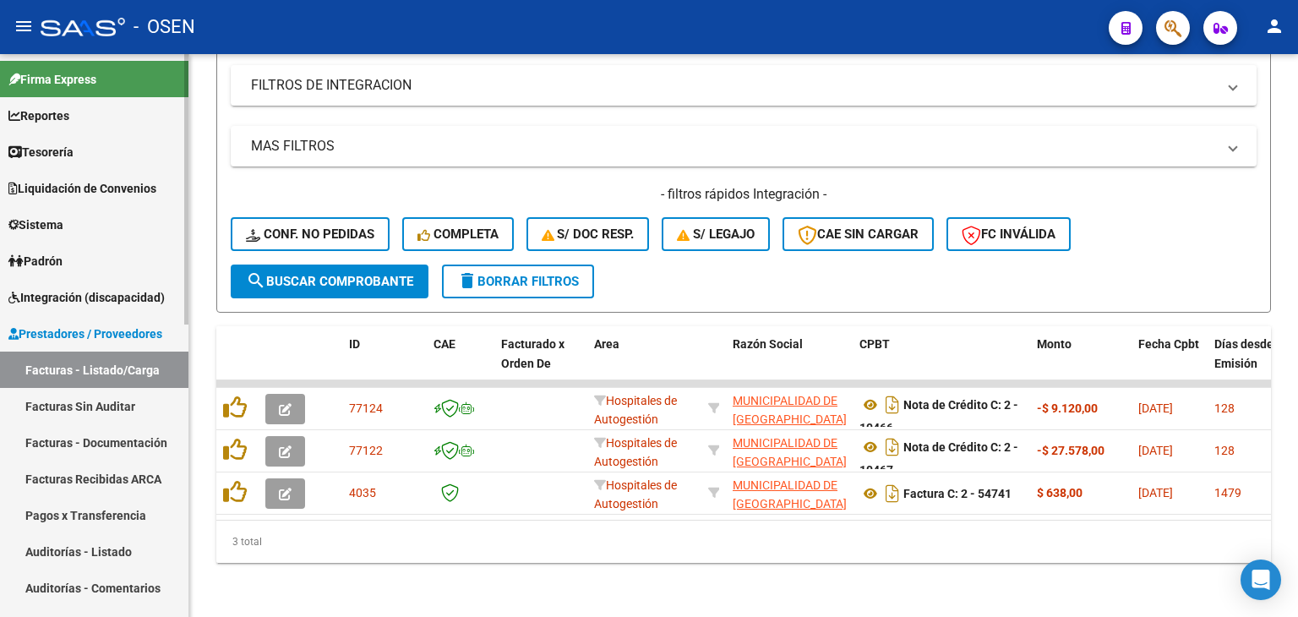
click at [90, 155] on link "Tesorería" at bounding box center [94, 152] width 188 height 36
click at [88, 150] on link "Tesorería" at bounding box center [94, 152] width 188 height 36
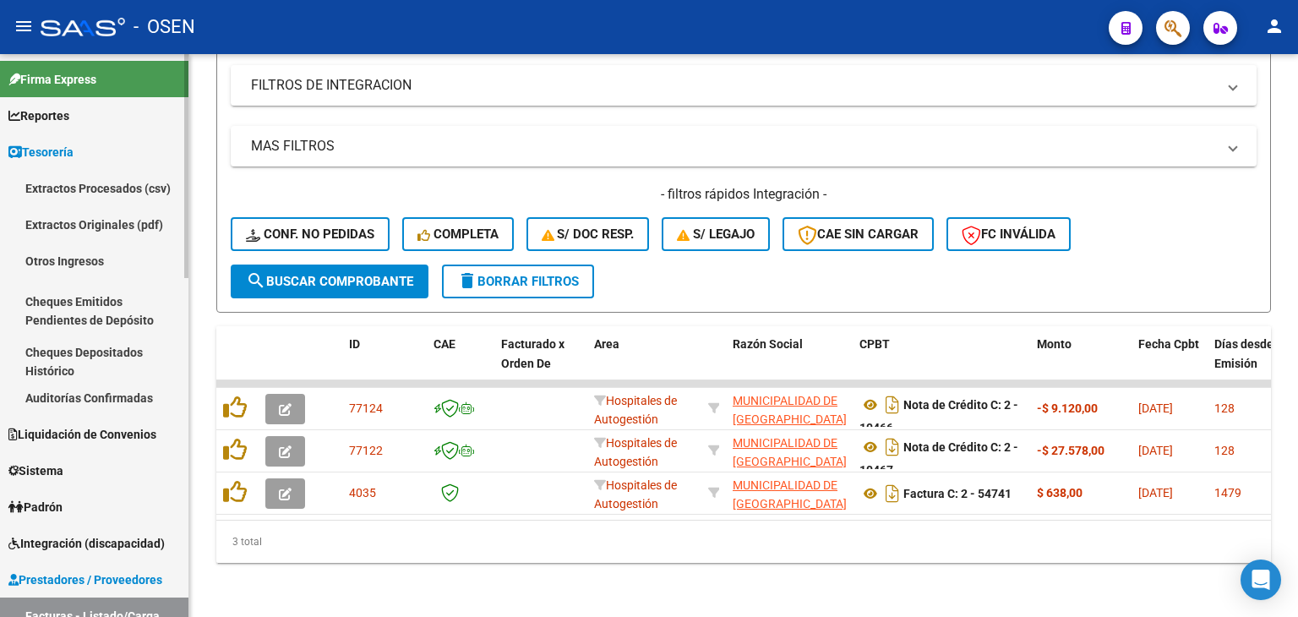
drag, startPoint x: 110, startPoint y: 385, endPoint x: 156, endPoint y: 376, distance: 46.4
click at [109, 386] on link "Auditorías Confirmadas" at bounding box center [94, 398] width 188 height 36
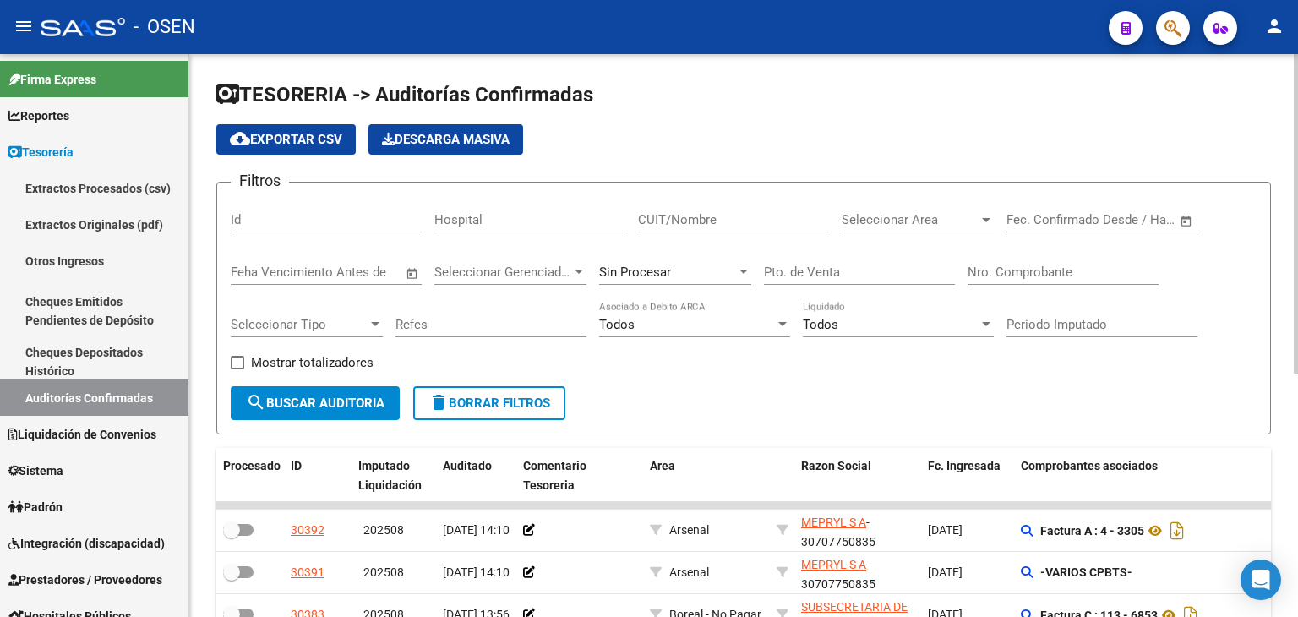
click at [1086, 262] on div "Nro. Comprobante" at bounding box center [1063, 267] width 191 height 36
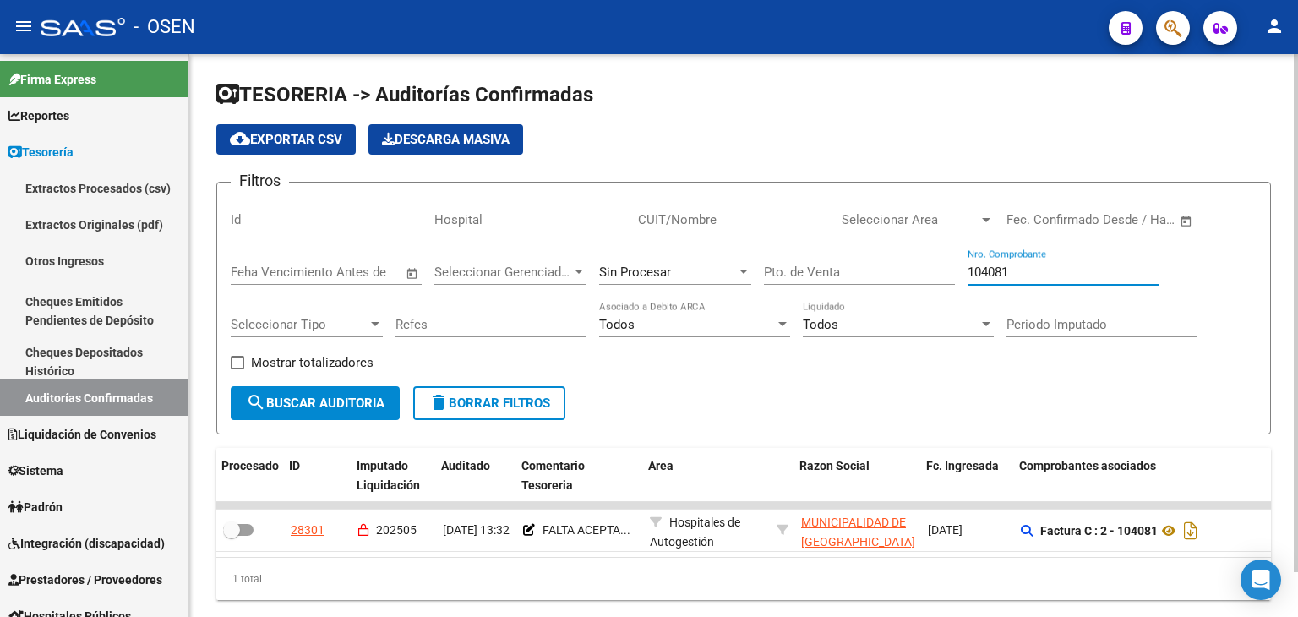
scroll to position [0, 1]
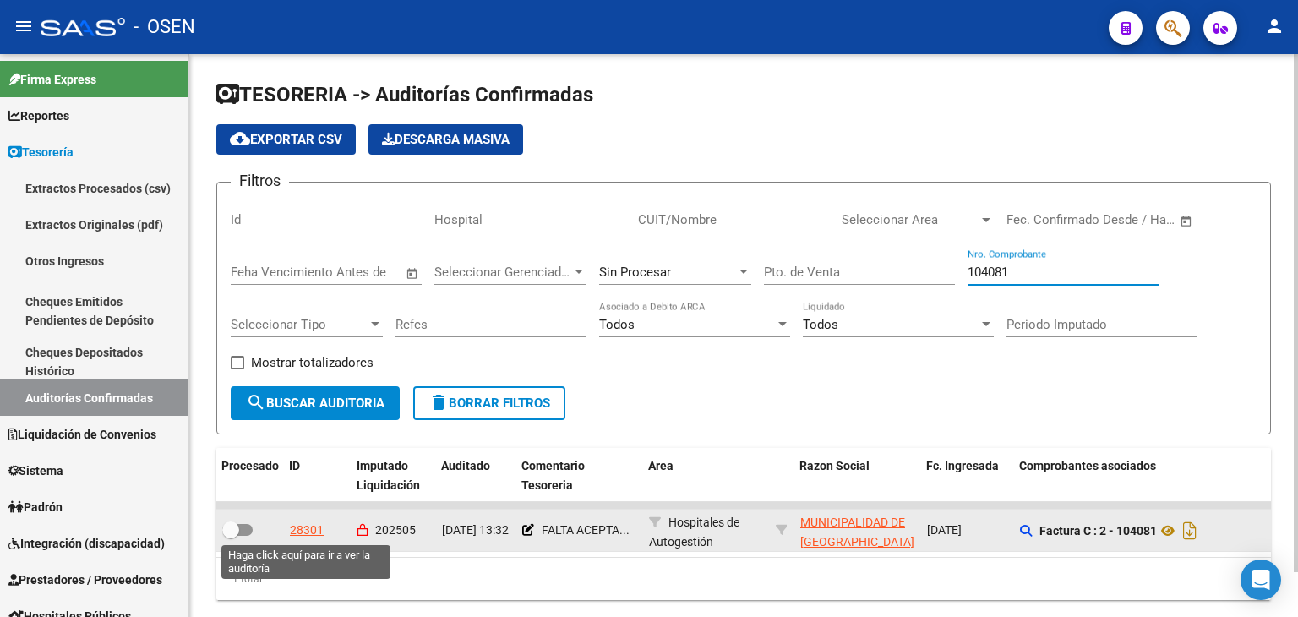
type input "104081"
click at [309, 527] on div "28301" at bounding box center [307, 530] width 34 height 19
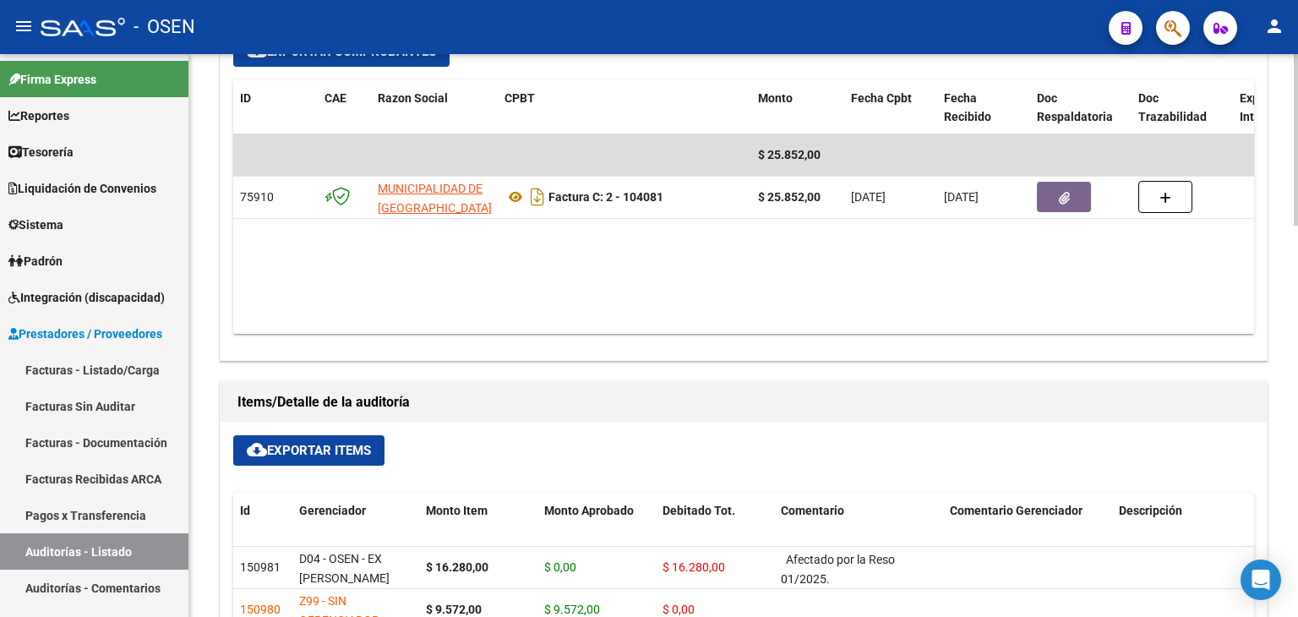
scroll to position [845, 0]
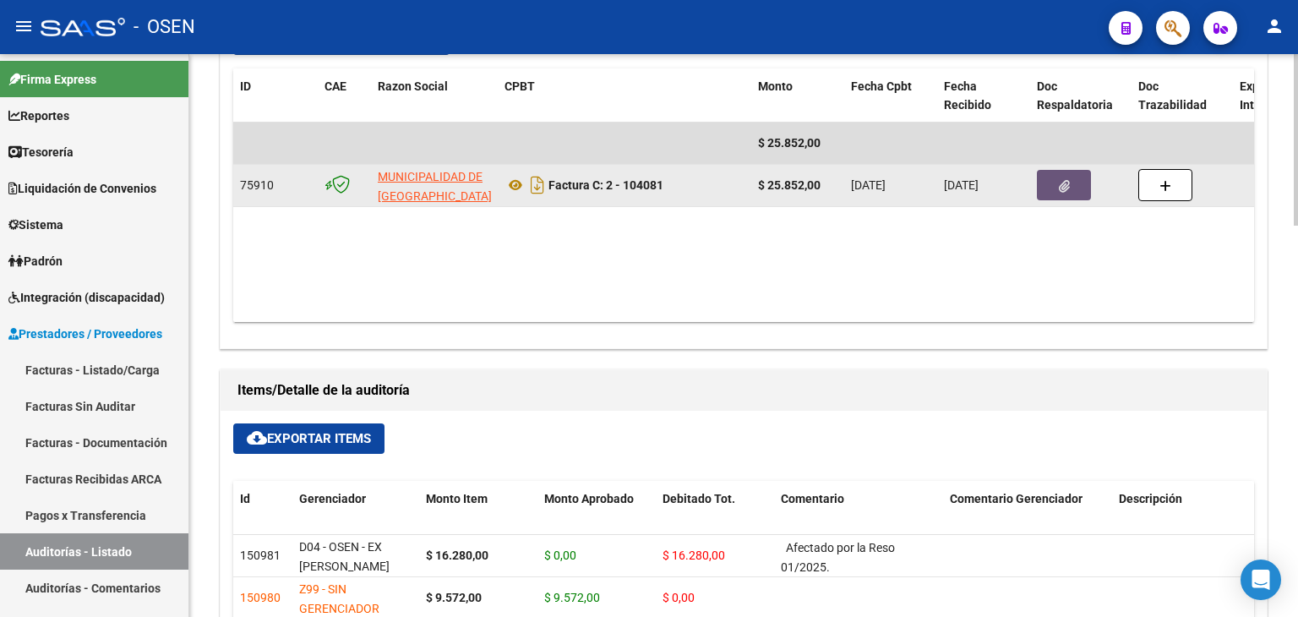
click at [1068, 187] on icon "button" at bounding box center [1064, 186] width 11 height 13
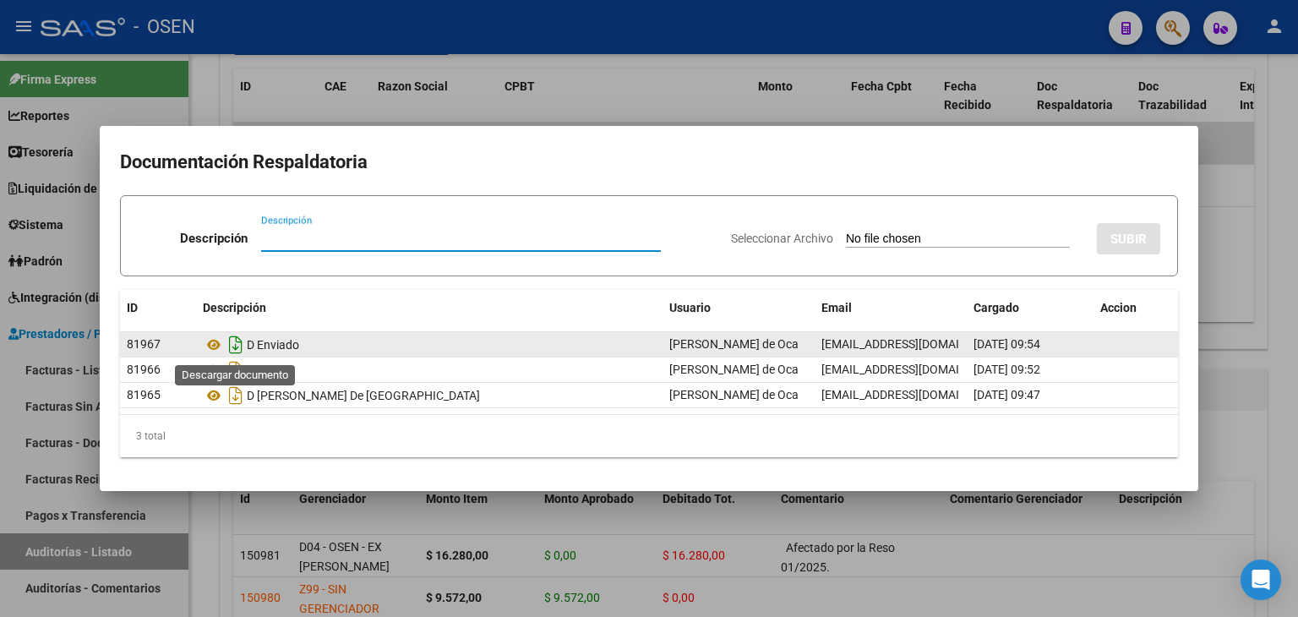
click at [238, 346] on icon "Descargar documento" at bounding box center [236, 344] width 22 height 27
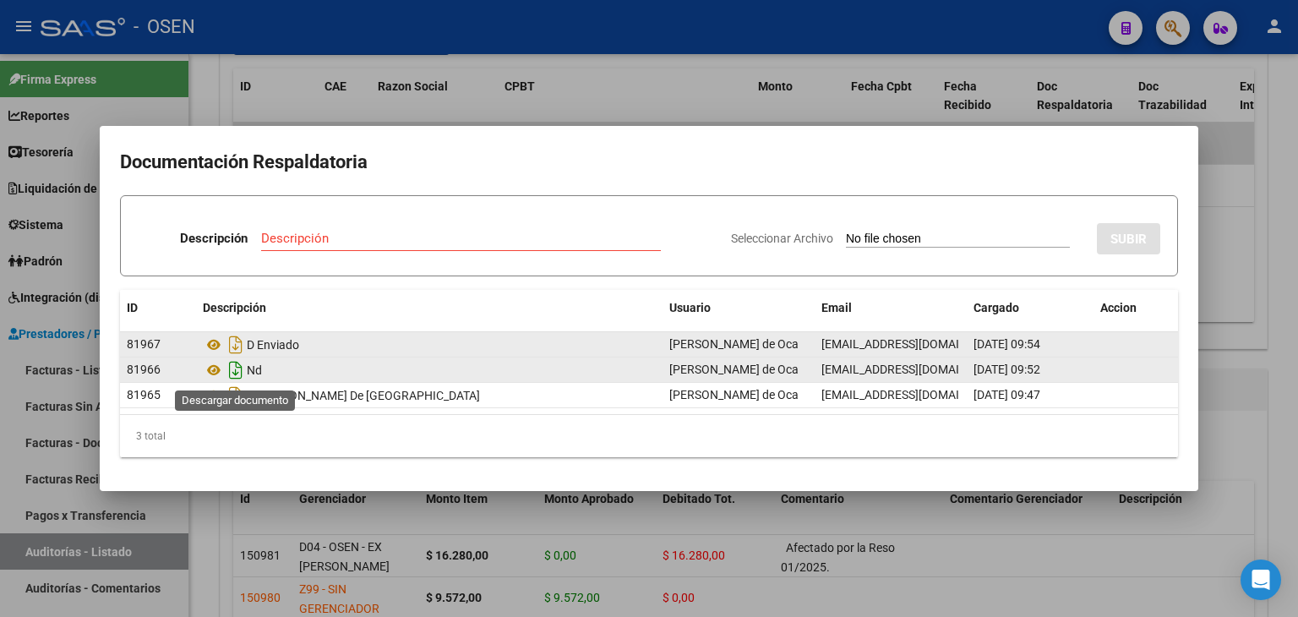
click at [233, 373] on icon "Descargar documento" at bounding box center [236, 370] width 22 height 27
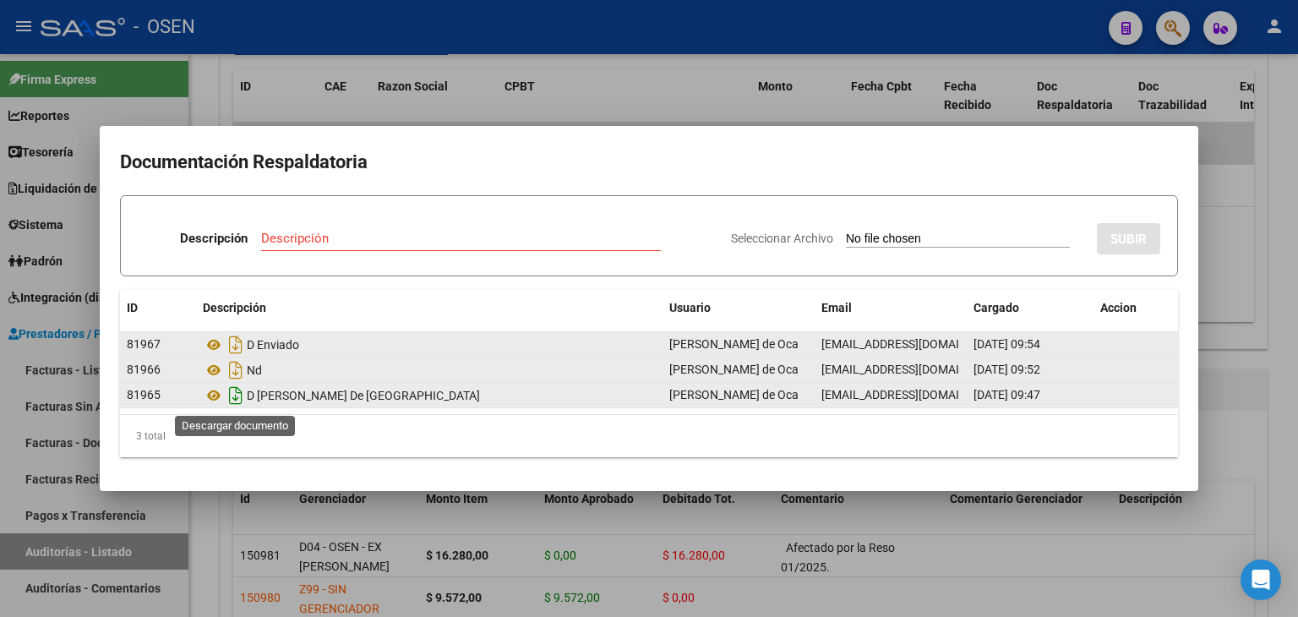
click at [234, 396] on icon "Descargar documento" at bounding box center [236, 395] width 22 height 27
click at [616, 100] on div at bounding box center [649, 308] width 1298 height 617
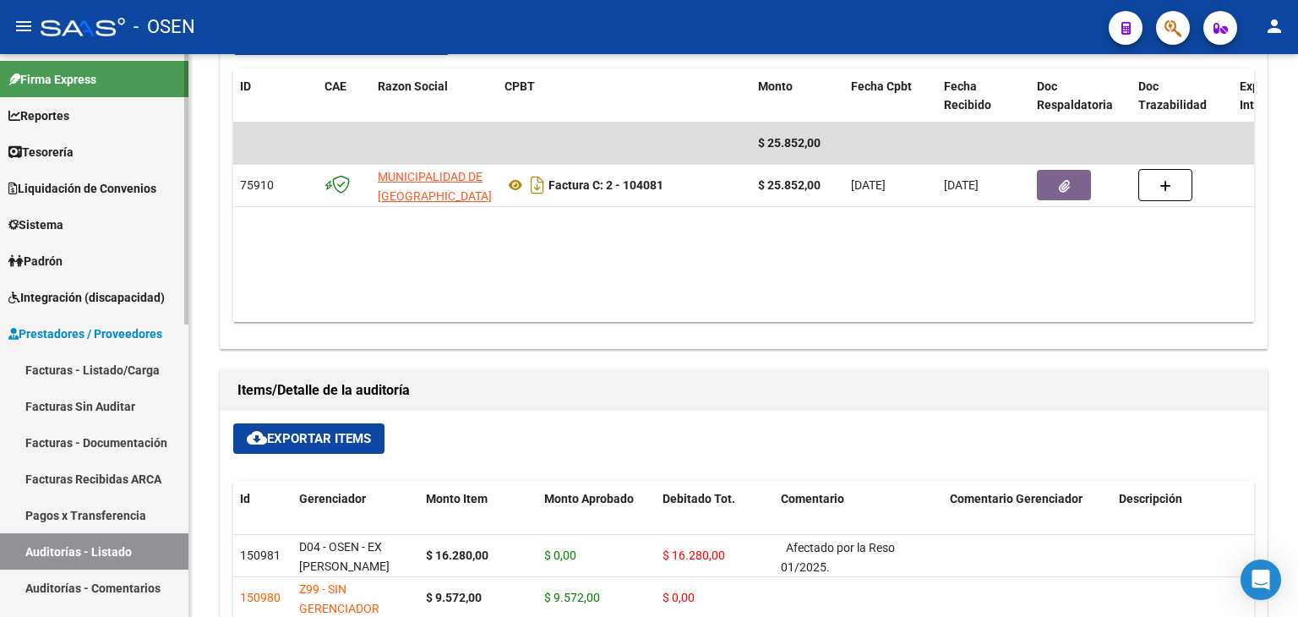
click at [112, 145] on link "Tesorería" at bounding box center [94, 152] width 188 height 36
click at [99, 157] on link "Tesorería" at bounding box center [94, 152] width 188 height 36
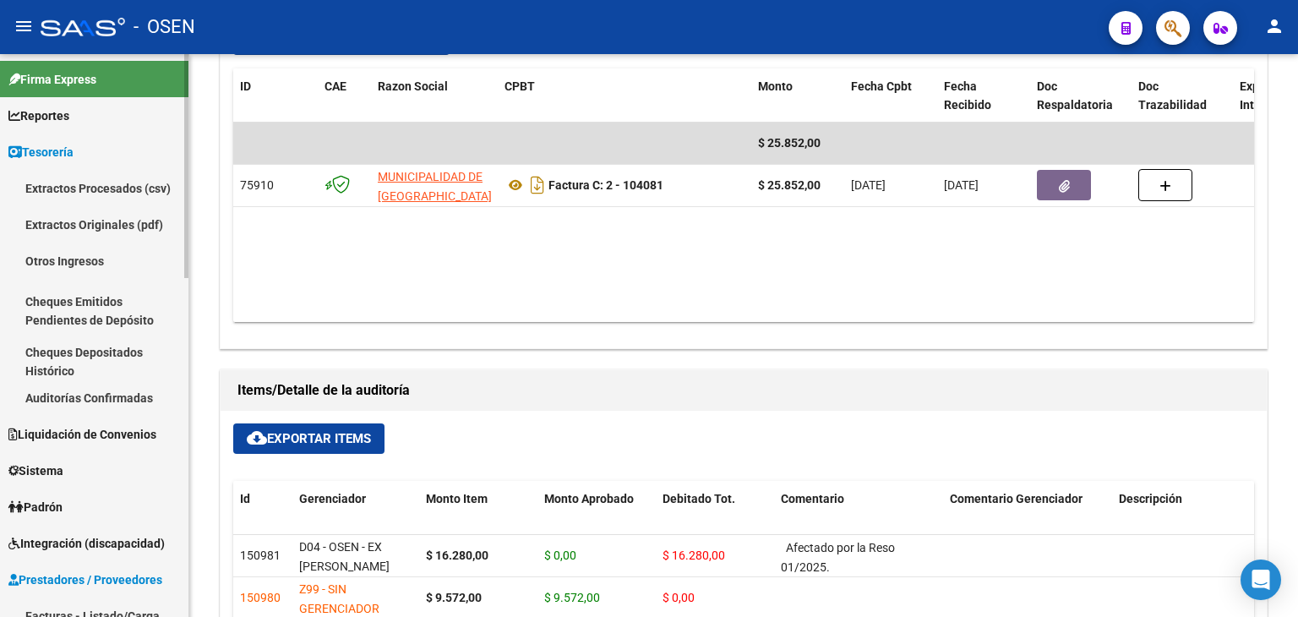
click at [73, 401] on link "Auditorías Confirmadas" at bounding box center [94, 398] width 188 height 36
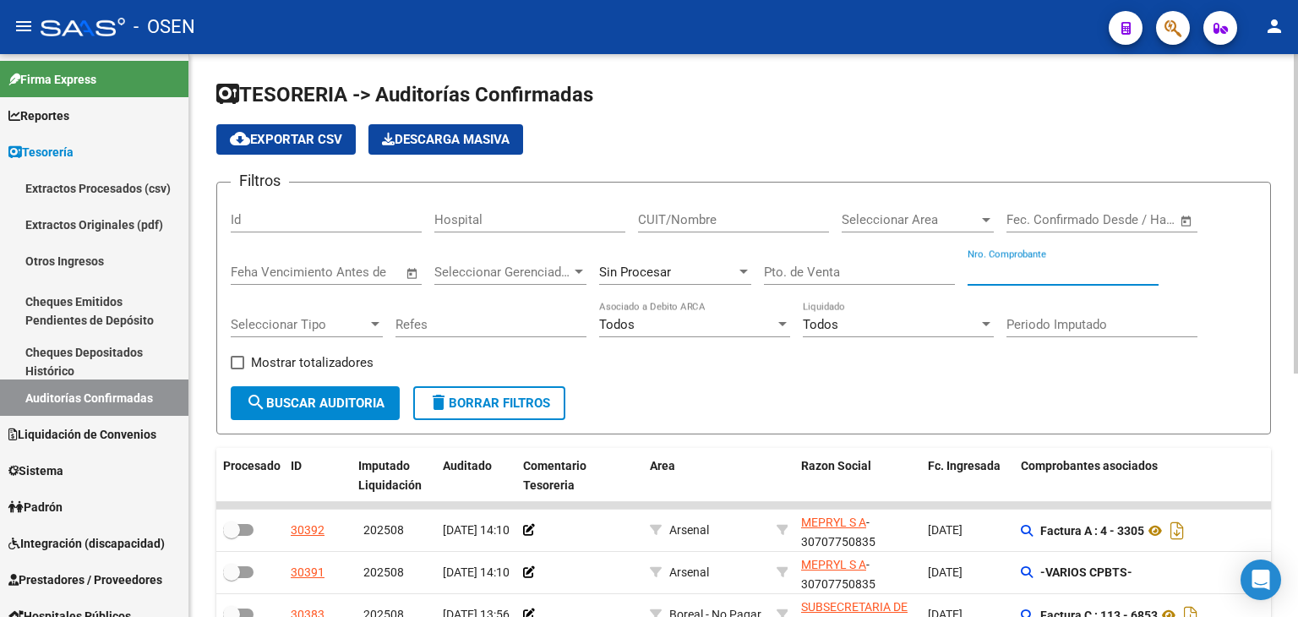
click at [1001, 269] on input "Nro. Comprobante" at bounding box center [1063, 272] width 191 height 15
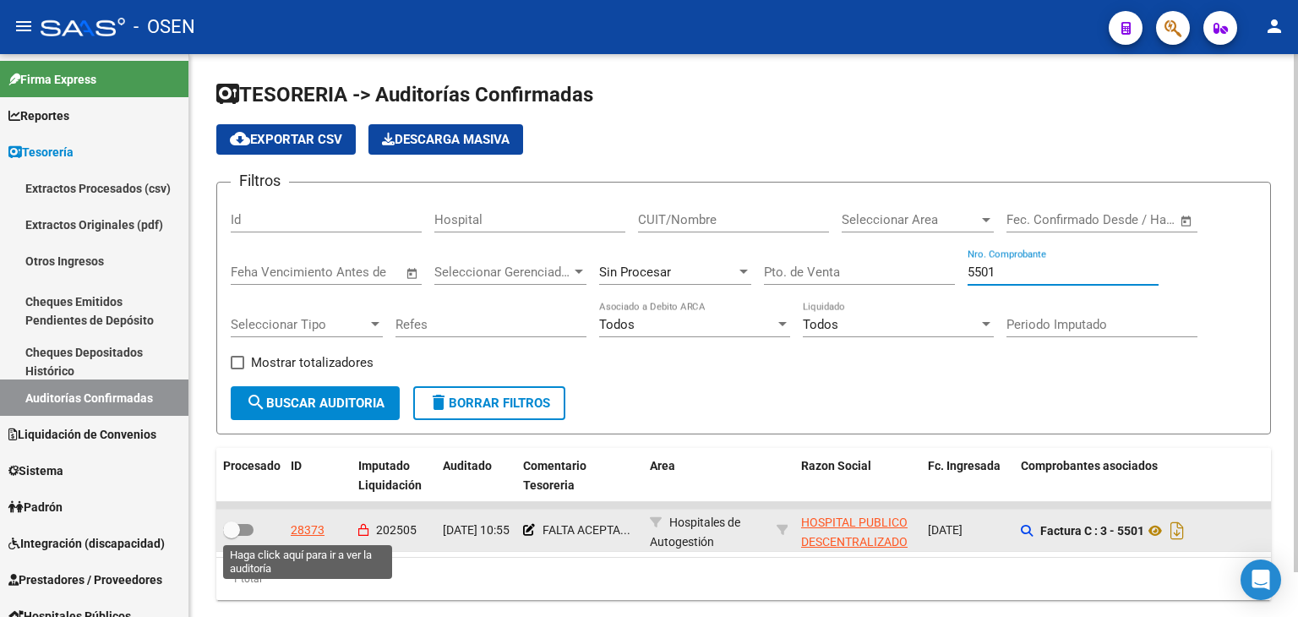
type input "5501"
click at [311, 525] on div "28373" at bounding box center [308, 530] width 34 height 19
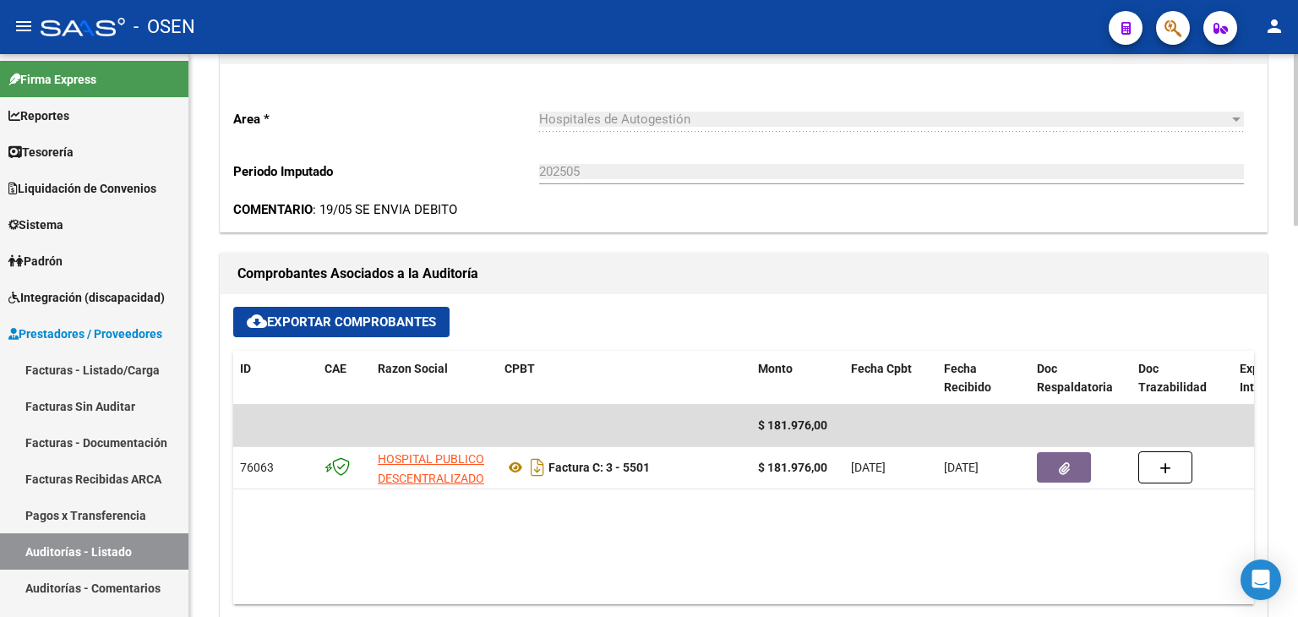
scroll to position [845, 0]
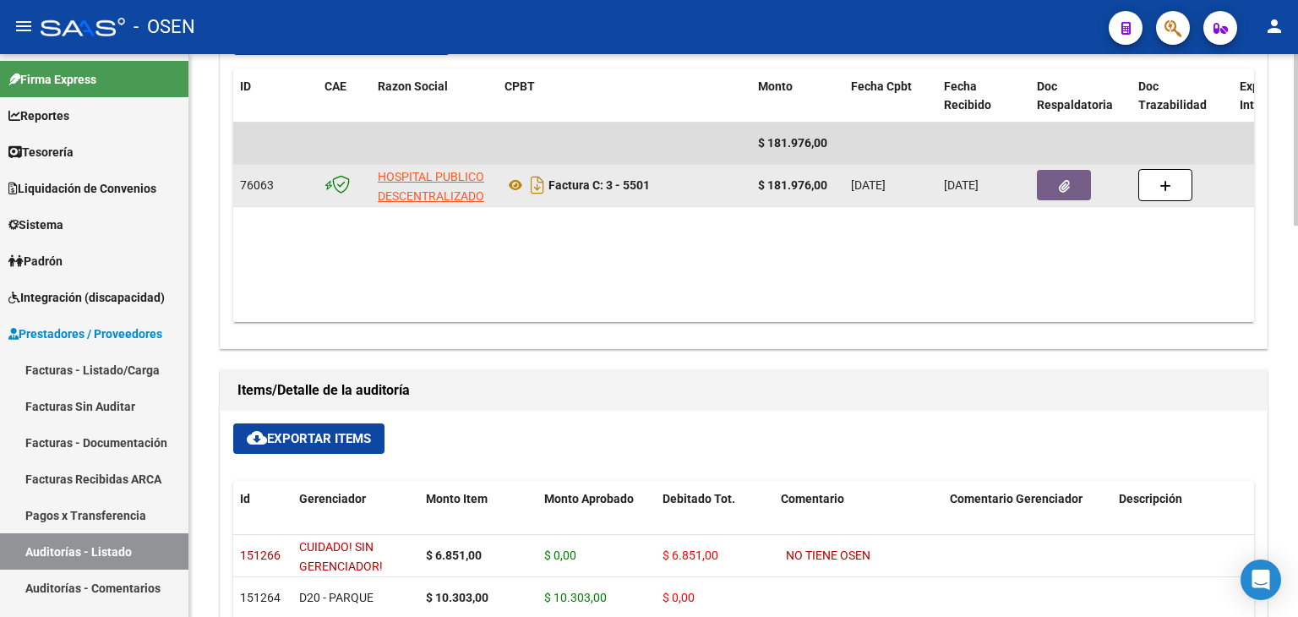
click at [1065, 167] on datatable-body-cell at bounding box center [1080, 185] width 101 height 41
click at [1065, 189] on icon "button" at bounding box center [1064, 186] width 11 height 13
